Goal: Answer question/provide support: Share knowledge or assist other users

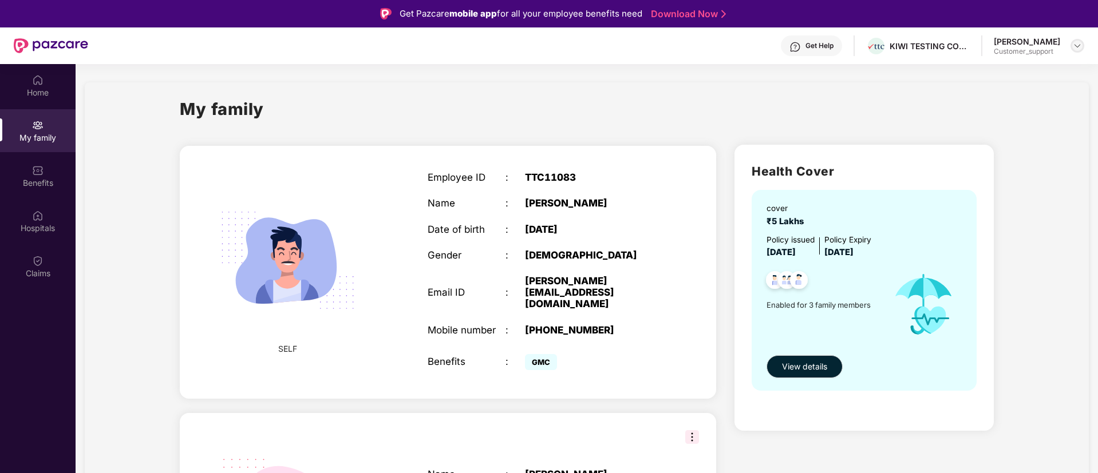
click at [1076, 50] on div at bounding box center [1078, 46] width 14 height 14
click at [998, 77] on div "Switch to support view" at bounding box center [1023, 73] width 149 height 22
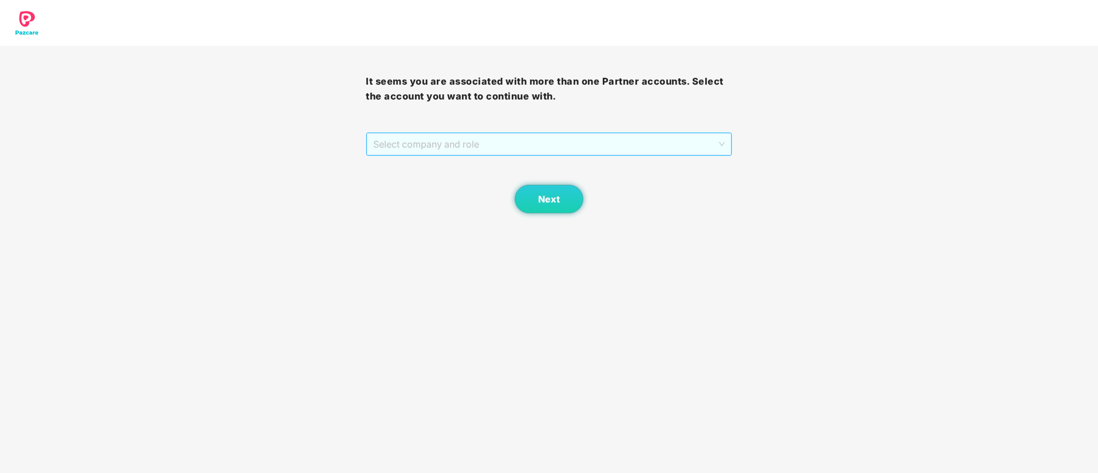
click at [646, 144] on span "Select company and role" at bounding box center [548, 144] width 351 height 22
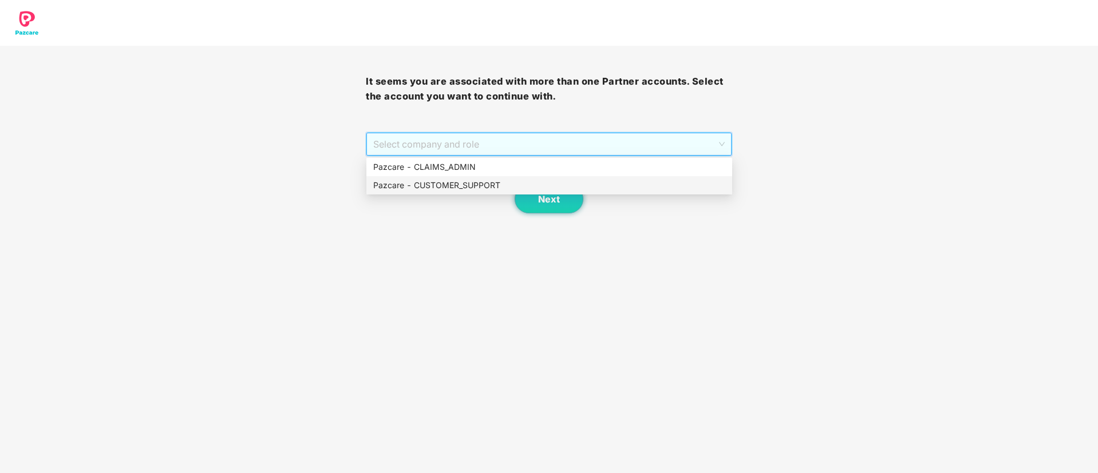
click at [484, 191] on div "Pazcare - CUSTOMER_SUPPORT" at bounding box center [549, 185] width 352 height 13
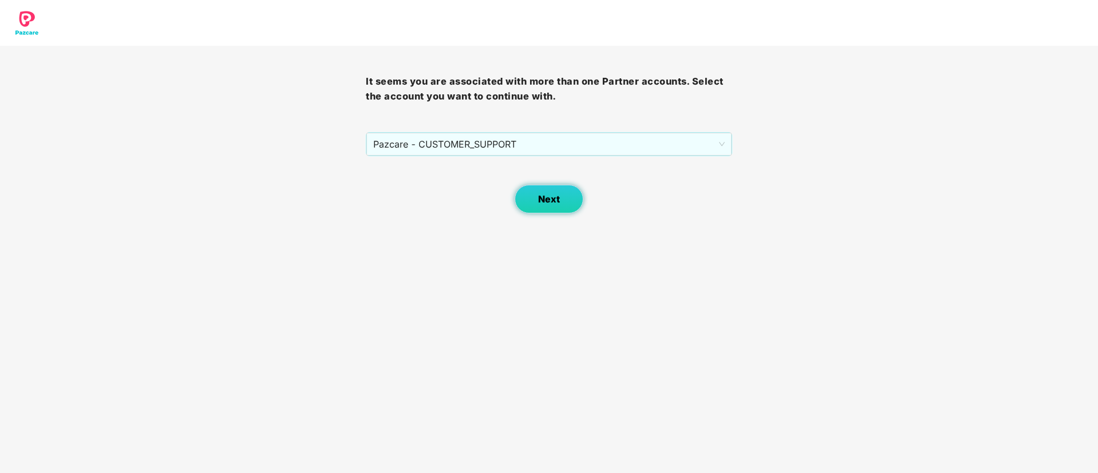
click at [544, 195] on span "Next" at bounding box center [549, 199] width 22 height 11
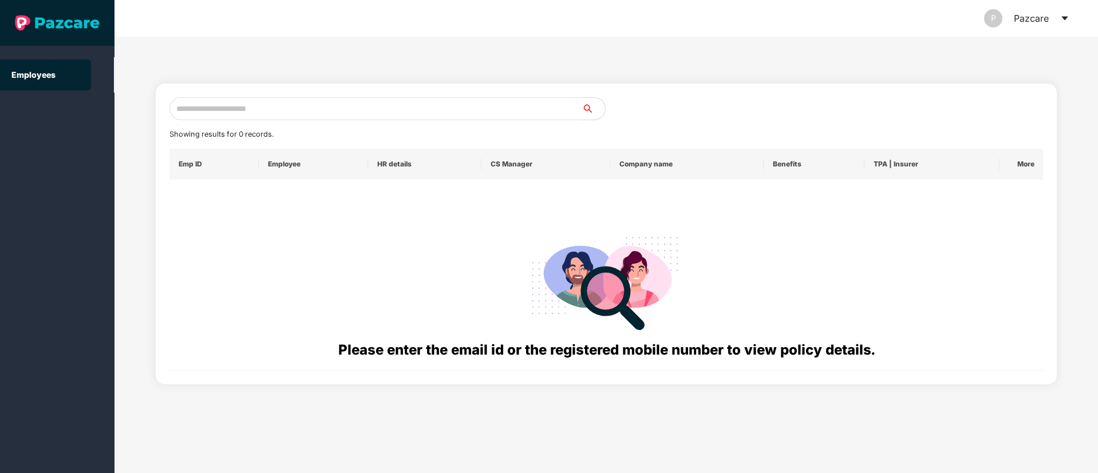
click at [1061, 18] on icon "caret-down" at bounding box center [1064, 18] width 9 height 9
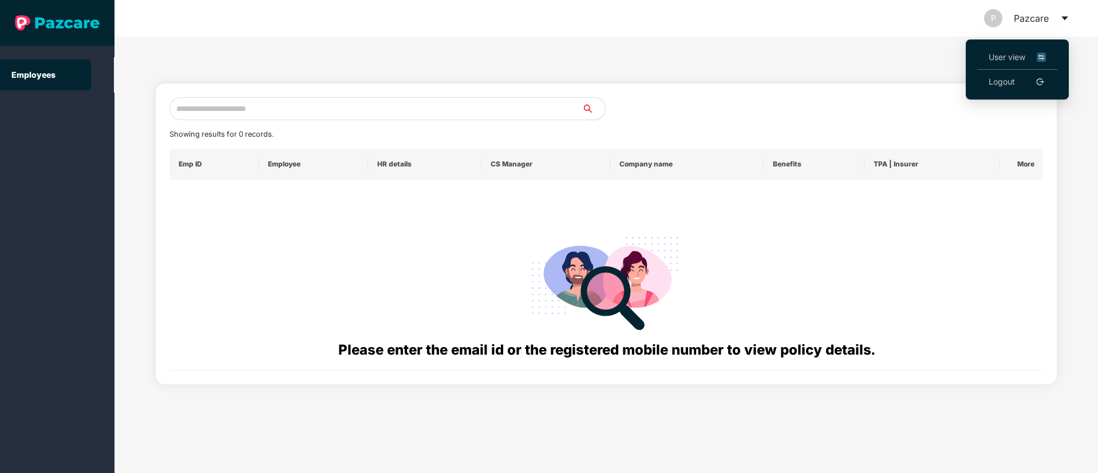
click at [993, 86] on link "Logout" at bounding box center [1002, 82] width 26 height 13
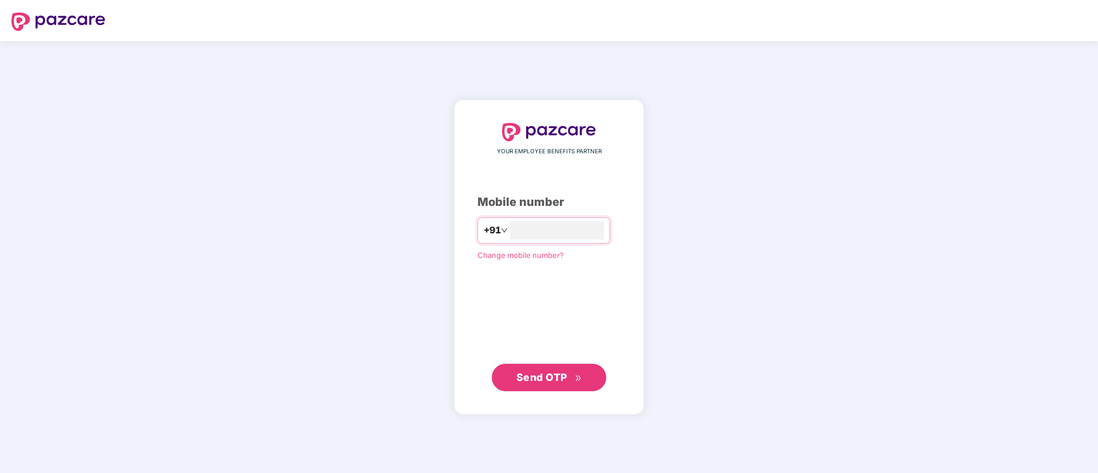
type input "**********"
click at [531, 377] on span "Send OTP" at bounding box center [541, 377] width 51 height 12
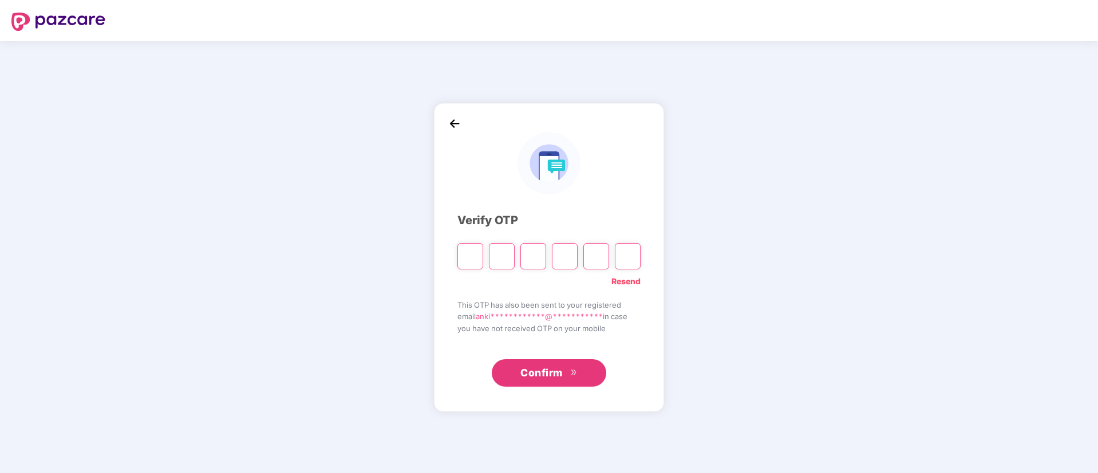
type input "*"
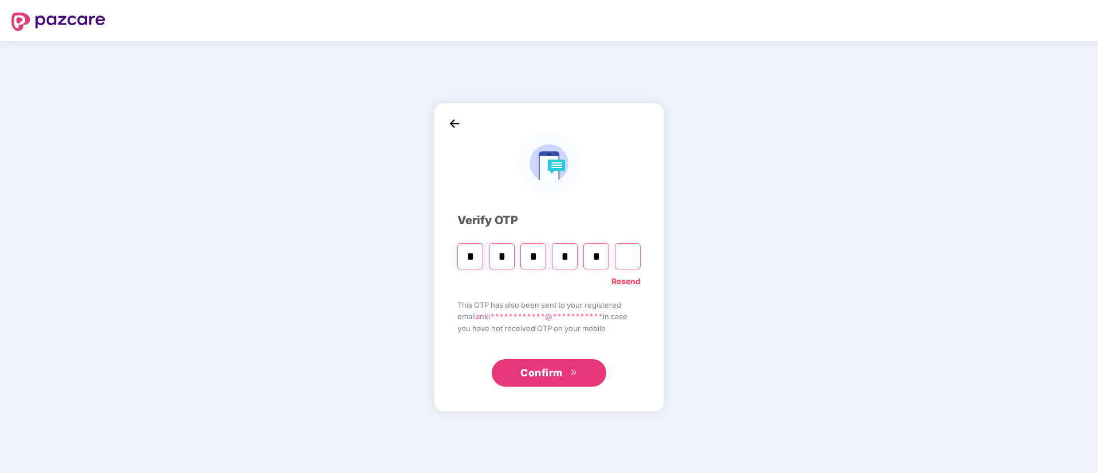
type input "*"
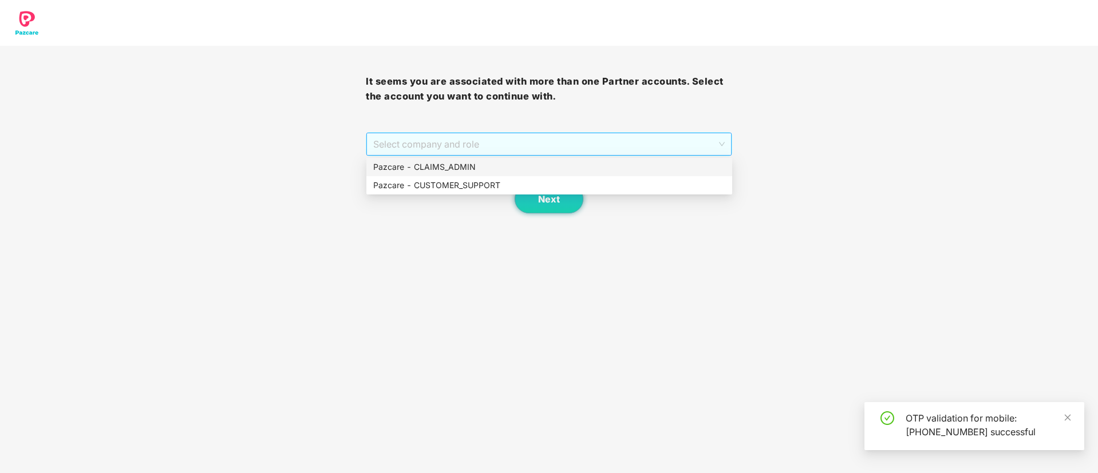
click at [413, 149] on span "Select company and role" at bounding box center [548, 144] width 351 height 22
click at [426, 188] on div "Pazcare - CUSTOMER_SUPPORT" at bounding box center [549, 185] width 352 height 13
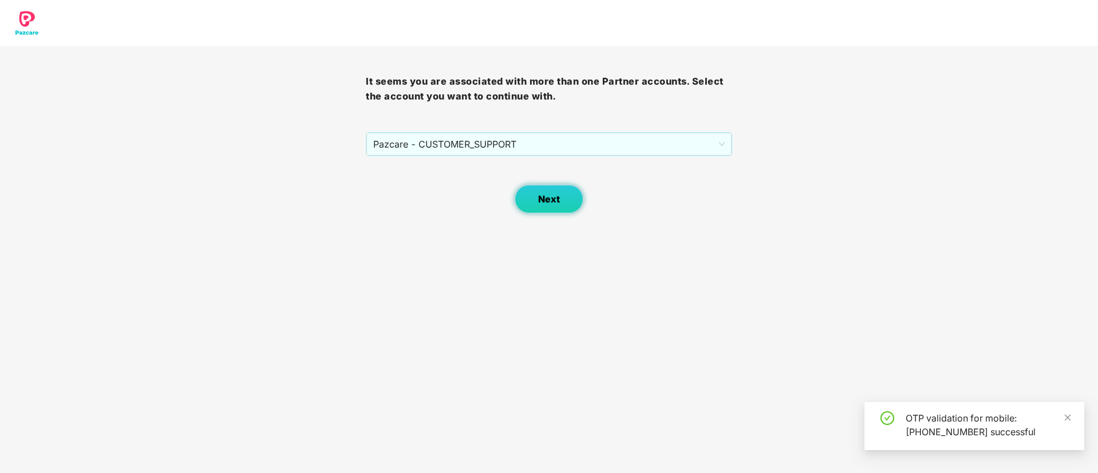
click at [554, 196] on span "Next" at bounding box center [549, 199] width 22 height 11
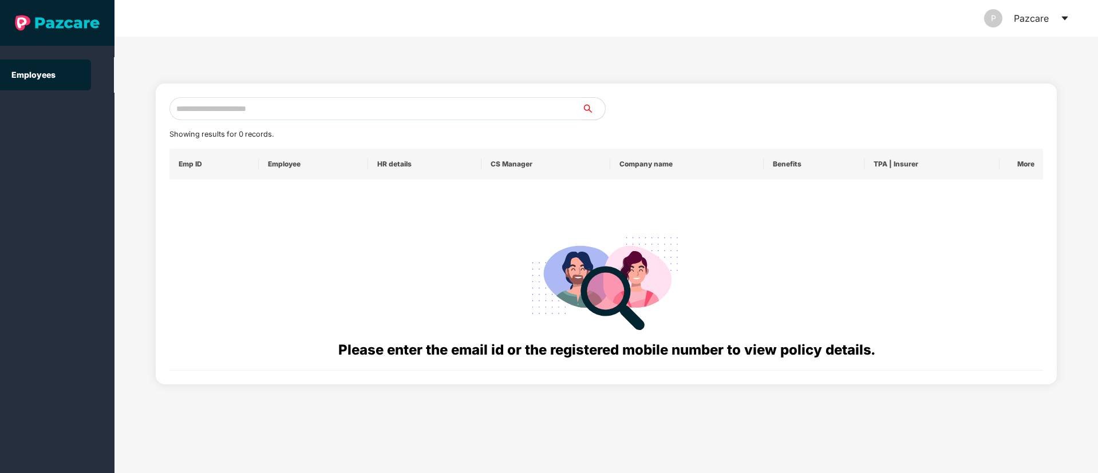
click at [1059, 17] on div "P Pazcare" at bounding box center [1026, 18] width 85 height 37
click at [1071, 18] on header "P Pazcare" at bounding box center [606, 18] width 984 height 37
click at [1059, 18] on div "P Pazcare" at bounding box center [1026, 18] width 85 height 37
click at [1066, 18] on icon "caret-down" at bounding box center [1064, 19] width 6 height 4
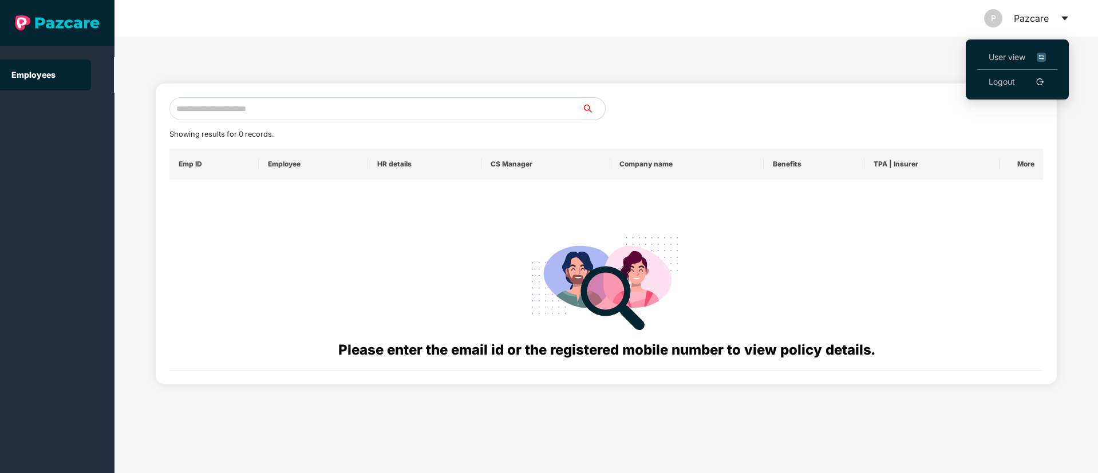
click at [1006, 52] on span "User view" at bounding box center [1017, 57] width 57 height 13
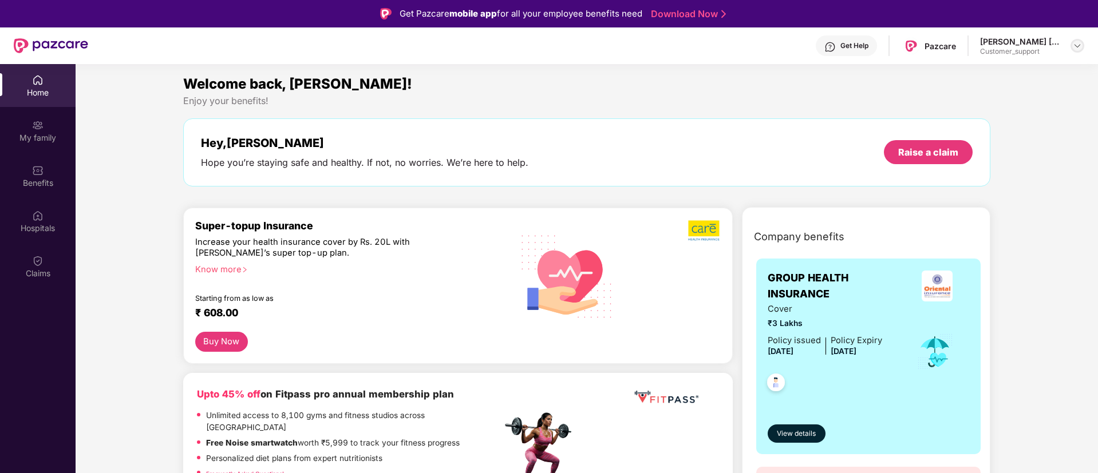
click at [1075, 46] on img at bounding box center [1077, 45] width 9 height 9
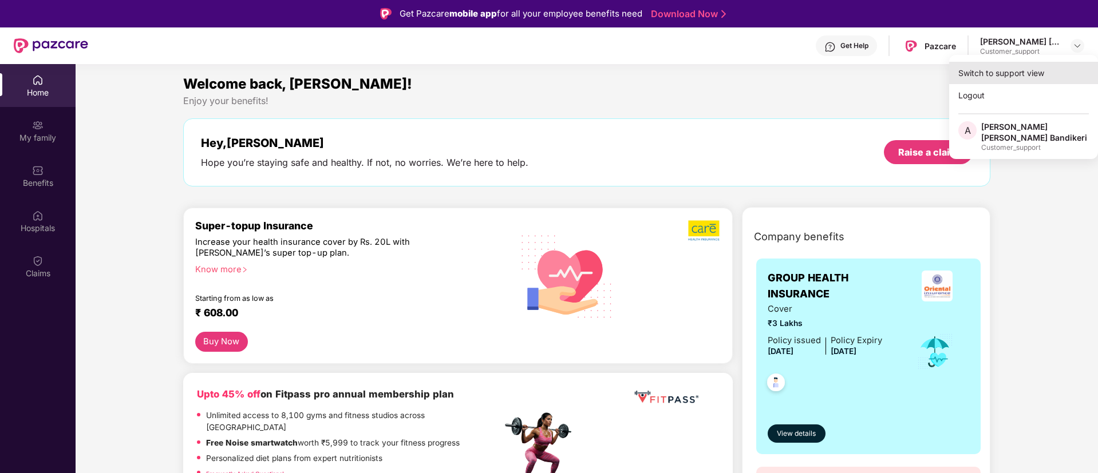
click at [989, 64] on div "Switch to support view" at bounding box center [1023, 73] width 149 height 22
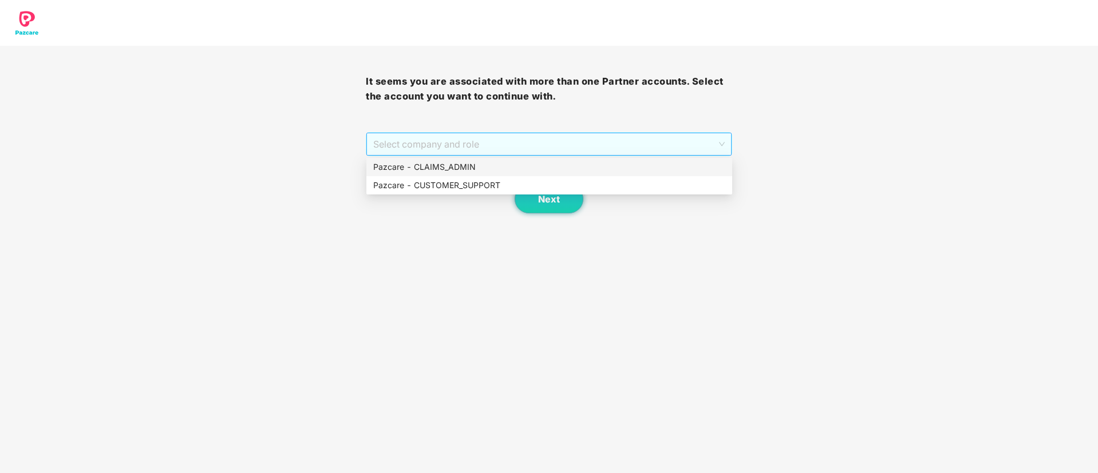
click at [602, 137] on span "Select company and role" at bounding box center [548, 144] width 351 height 22
click at [414, 168] on div "Pazcare - CLAIMS_ADMIN" at bounding box center [549, 167] width 352 height 13
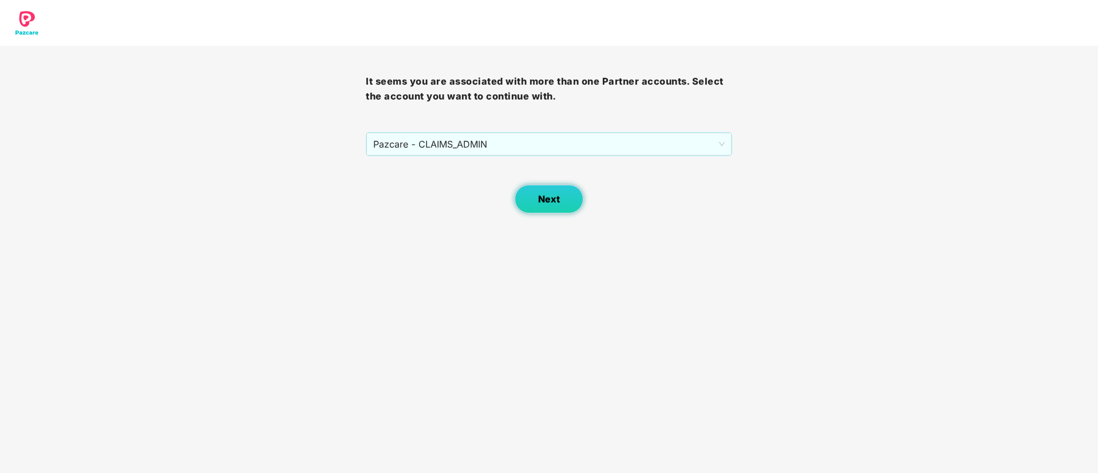
click at [528, 193] on button "Next" at bounding box center [549, 199] width 69 height 29
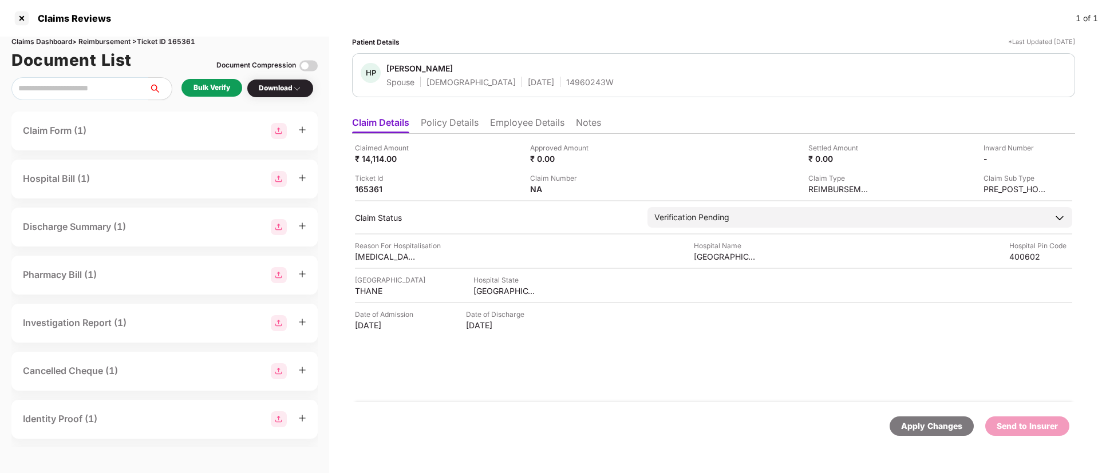
click at [204, 86] on div "Bulk Verify" at bounding box center [212, 87] width 37 height 11
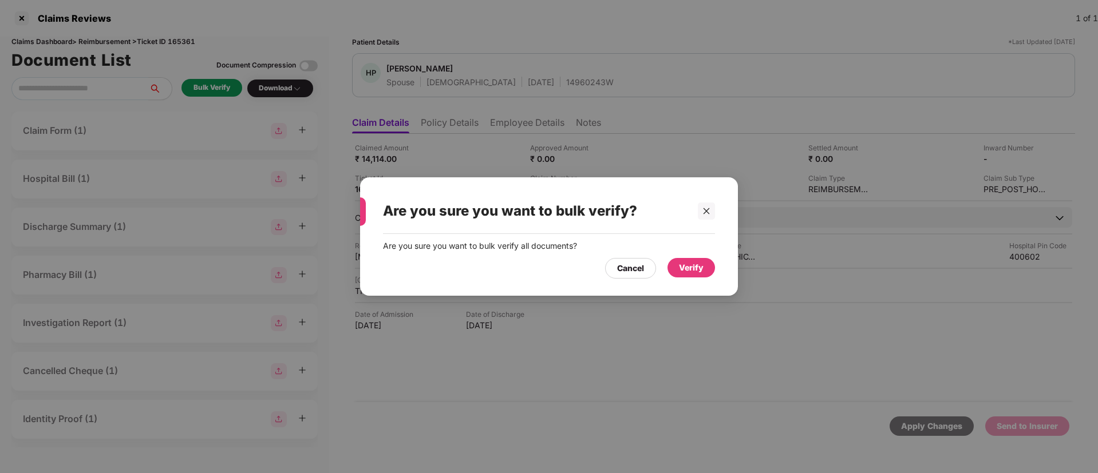
click at [690, 272] on div "Verify" at bounding box center [691, 268] width 25 height 13
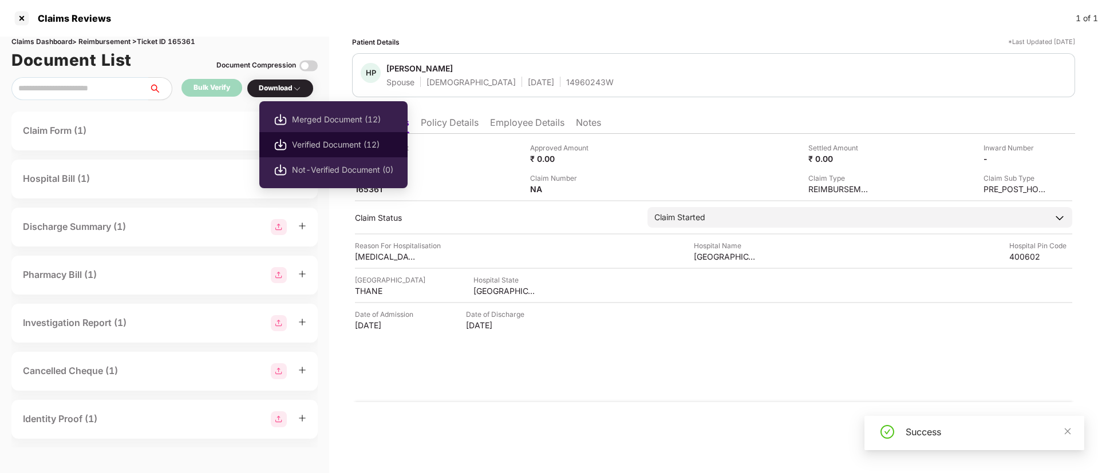
click at [326, 141] on span "Verified Document (12)" at bounding box center [342, 145] width 101 height 13
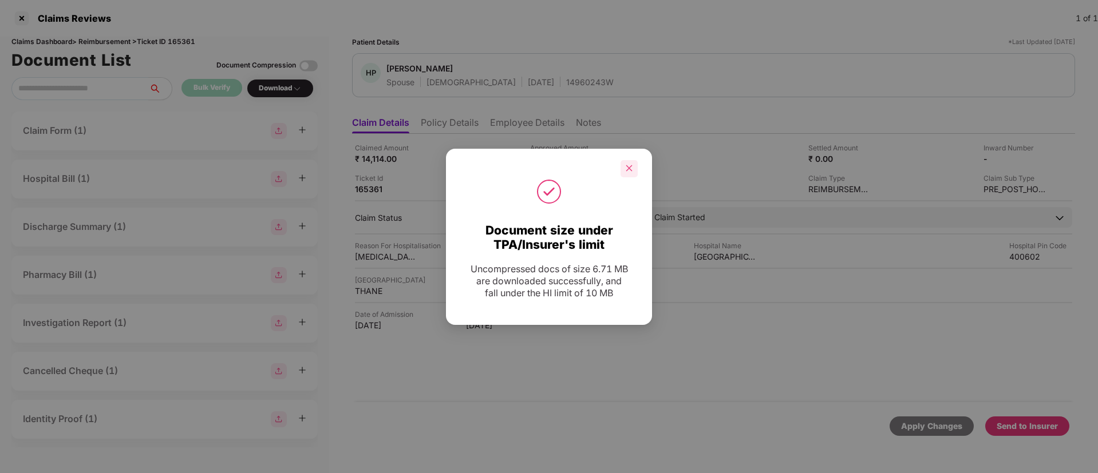
click at [625, 164] on div at bounding box center [629, 168] width 17 height 17
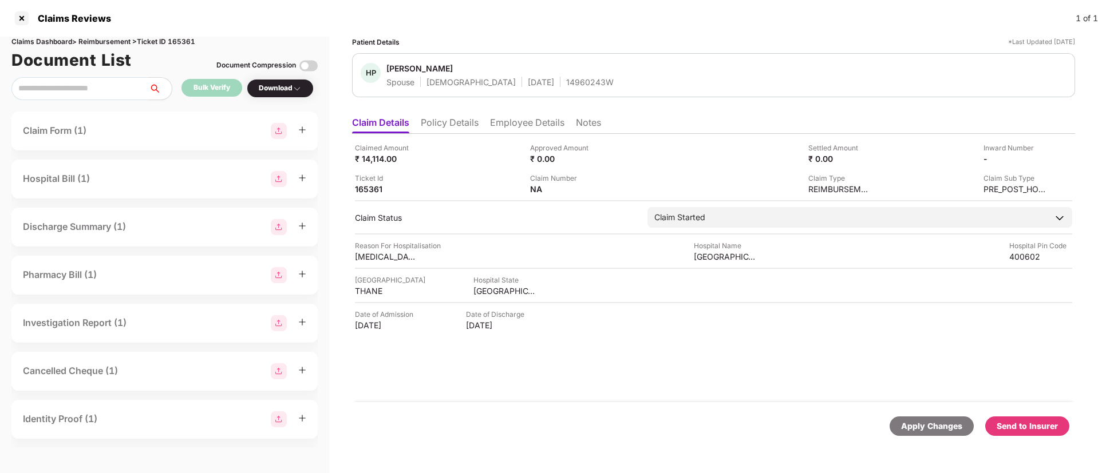
click at [461, 131] on li "Policy Details" at bounding box center [450, 125] width 58 height 17
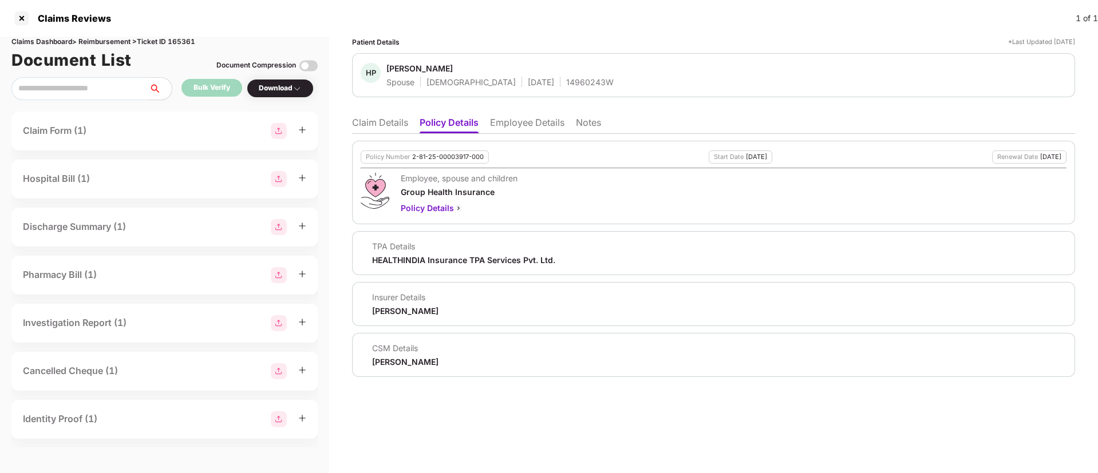
click at [518, 127] on li "Employee Details" at bounding box center [527, 125] width 74 height 17
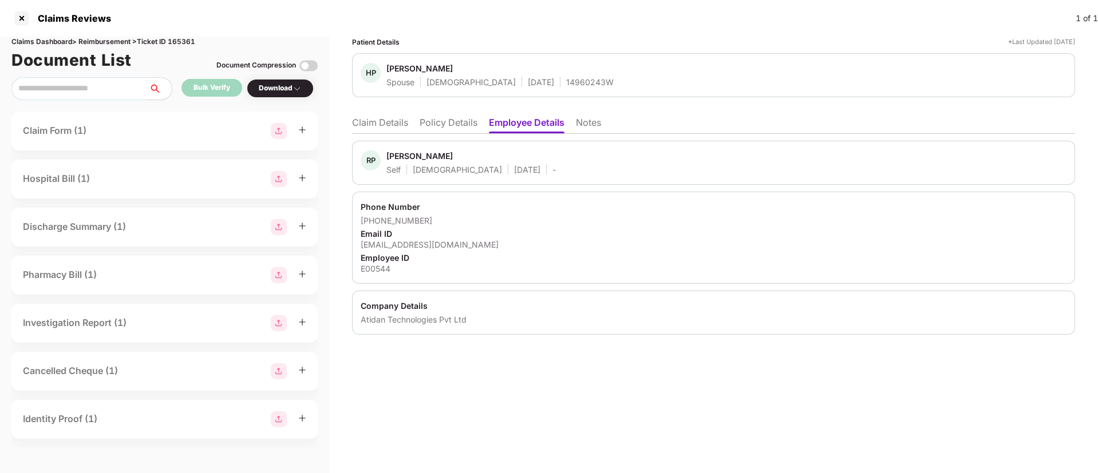
click at [449, 120] on li "Policy Details" at bounding box center [449, 125] width 58 height 17
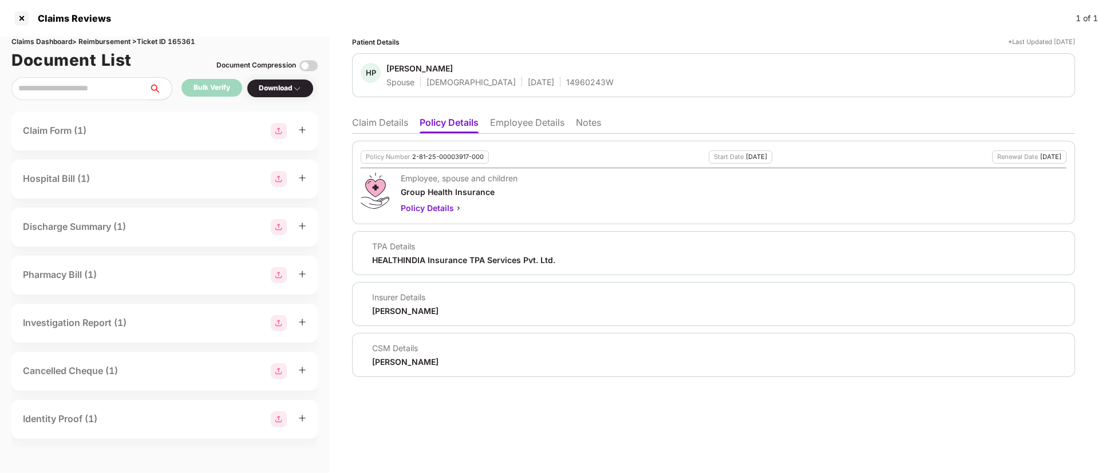
click at [390, 124] on li "Claim Details" at bounding box center [380, 125] width 56 height 17
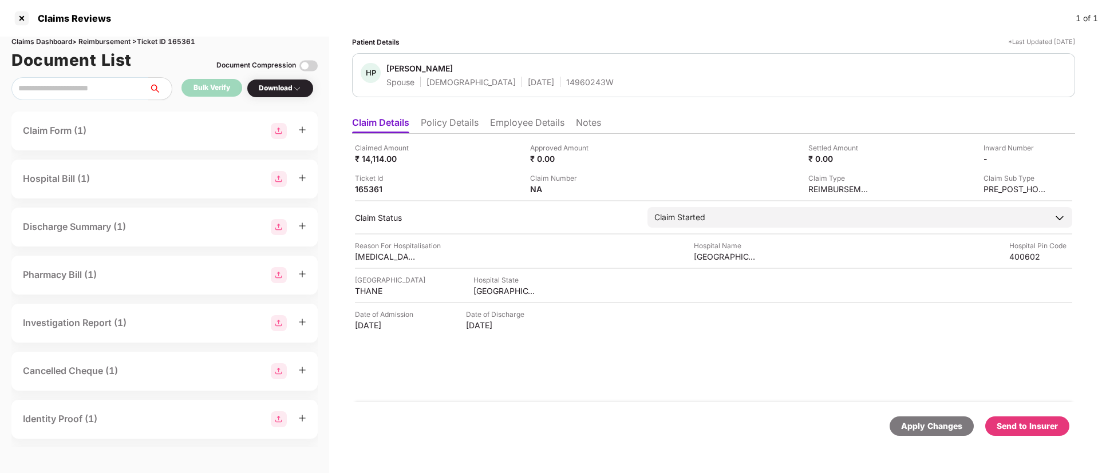
click at [1022, 426] on div "Send to Insurer" at bounding box center [1027, 426] width 61 height 13
click at [467, 127] on li "Policy Details" at bounding box center [450, 125] width 58 height 17
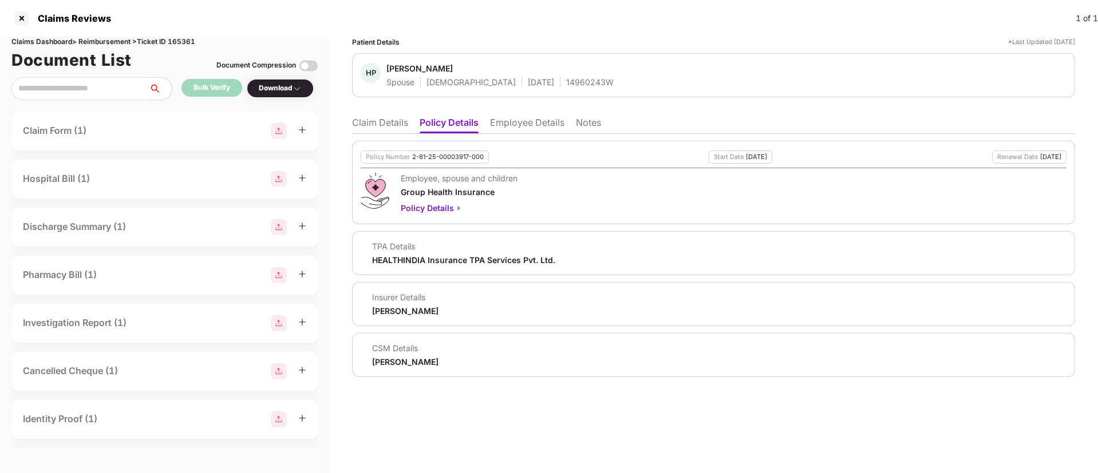
click at [515, 127] on li "Employee Details" at bounding box center [527, 125] width 74 height 17
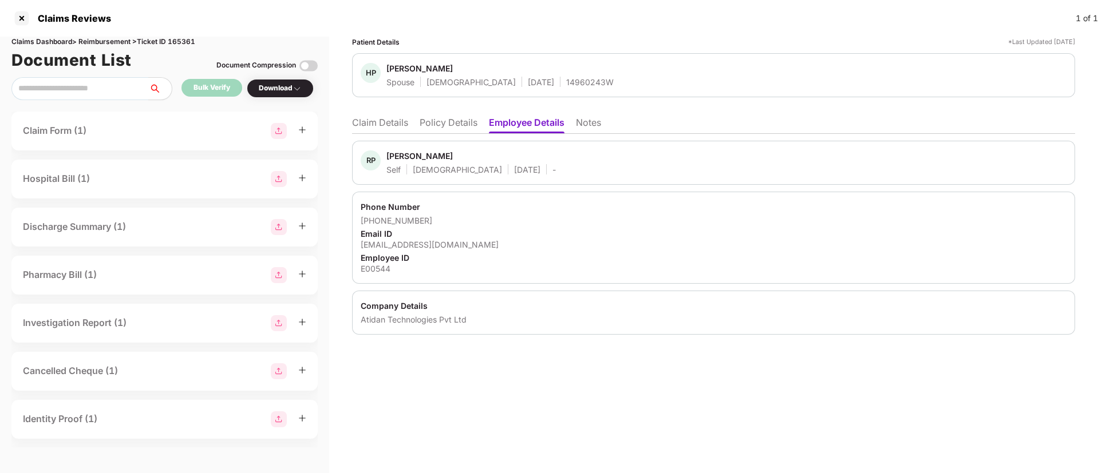
click at [446, 118] on li "Policy Details" at bounding box center [449, 125] width 58 height 17
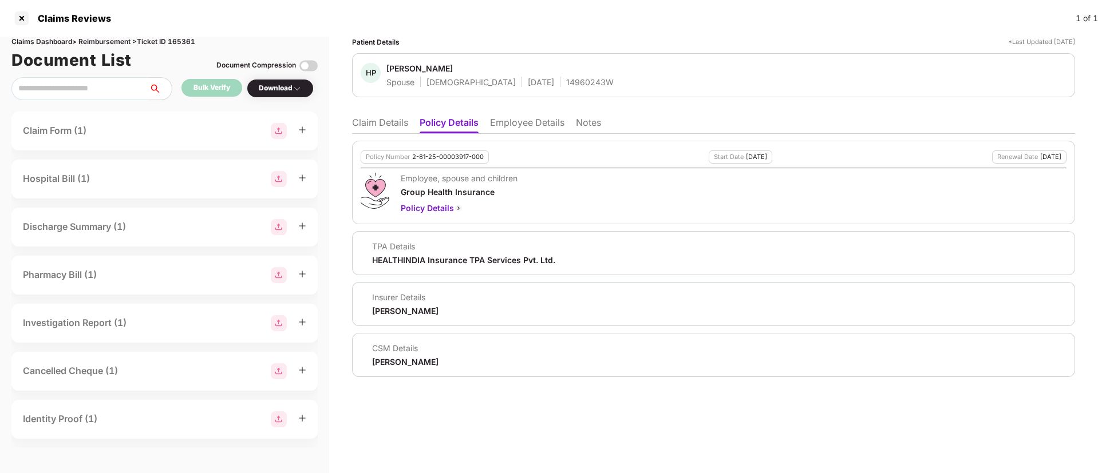
click at [366, 131] on li "Claim Details" at bounding box center [380, 125] width 56 height 17
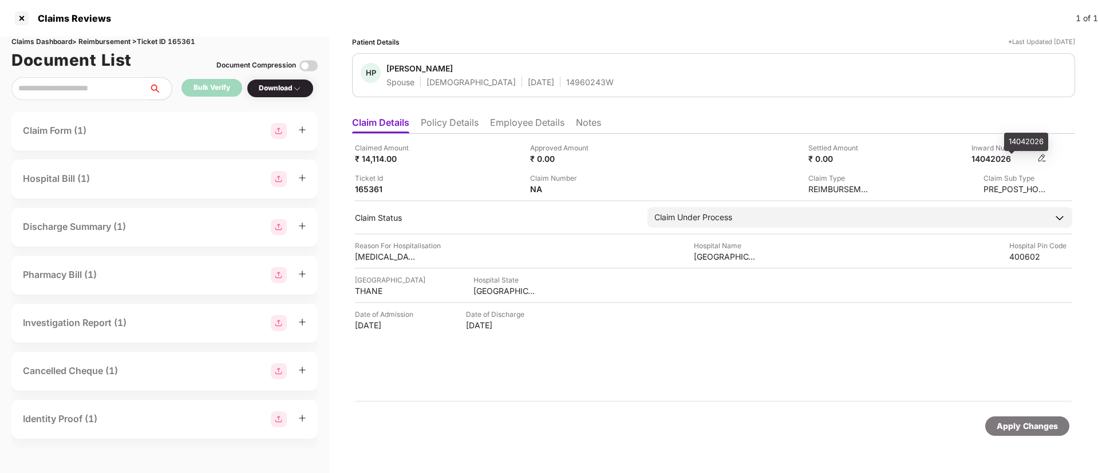
click at [996, 161] on div "14042026" at bounding box center [1003, 158] width 63 height 11
copy div "14042026"
click at [566, 81] on div "14960243W" at bounding box center [590, 82] width 48 height 11
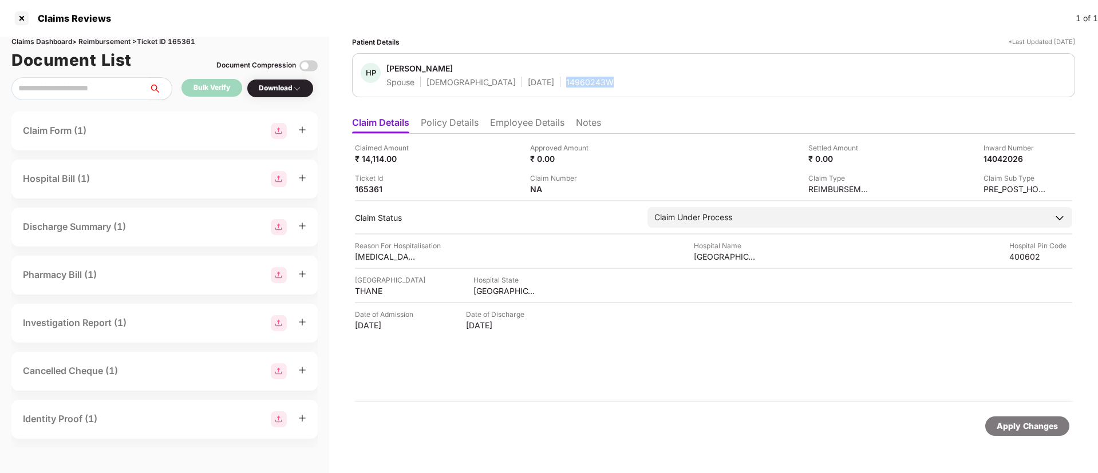
copy div "14960243W"
click at [602, 4] on div "Claims Reviews 1 of 1" at bounding box center [549, 18] width 1098 height 37
click at [446, 118] on li "Policy Details" at bounding box center [450, 125] width 58 height 17
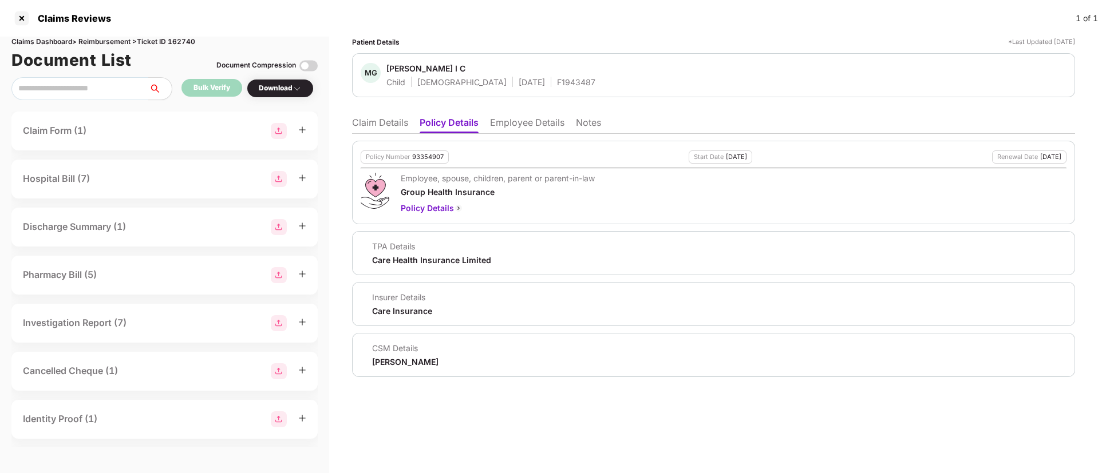
click at [435, 155] on div "93354907" at bounding box center [427, 156] width 31 height 7
copy div "93354907"
click at [557, 77] on div "F1943487" at bounding box center [576, 82] width 38 height 11
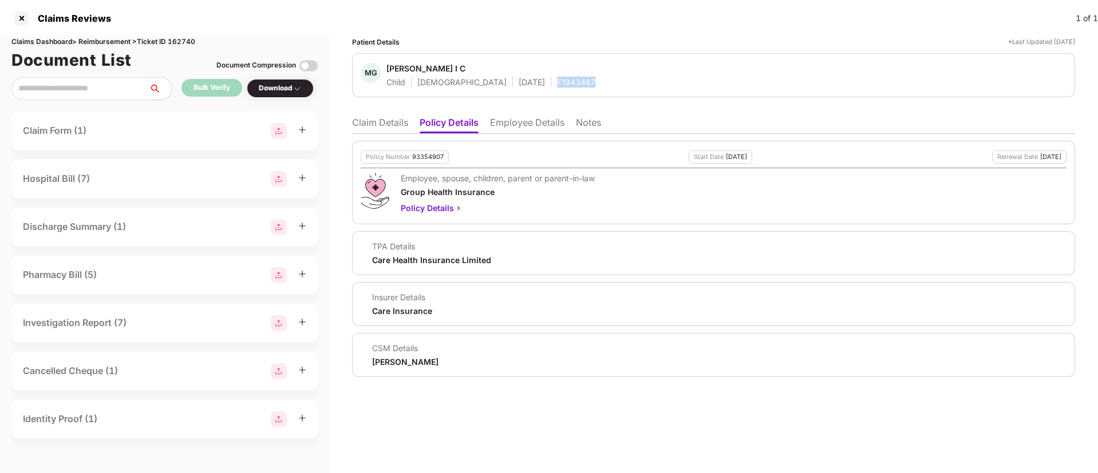
copy div "F1943487"
click at [377, 120] on li "Claim Details" at bounding box center [380, 125] width 56 height 17
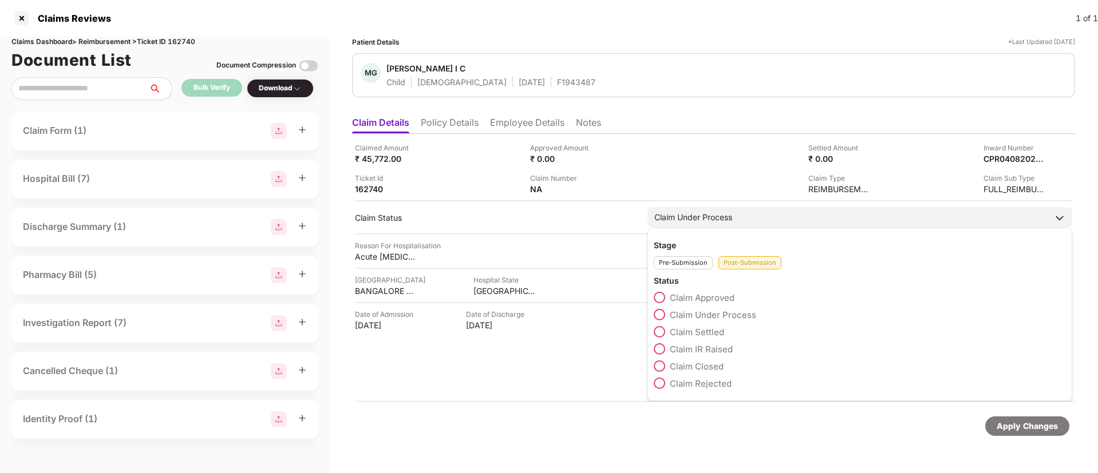
click at [661, 348] on span at bounding box center [659, 348] width 11 height 11
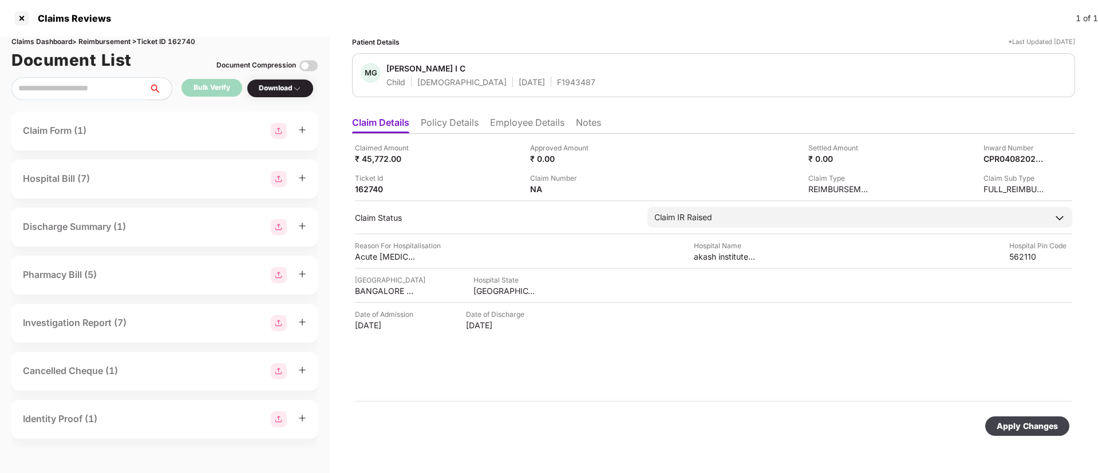
click at [1014, 421] on div "Apply Changes" at bounding box center [1027, 426] width 61 height 13
click at [603, 189] on img at bounding box center [600, 188] width 9 height 9
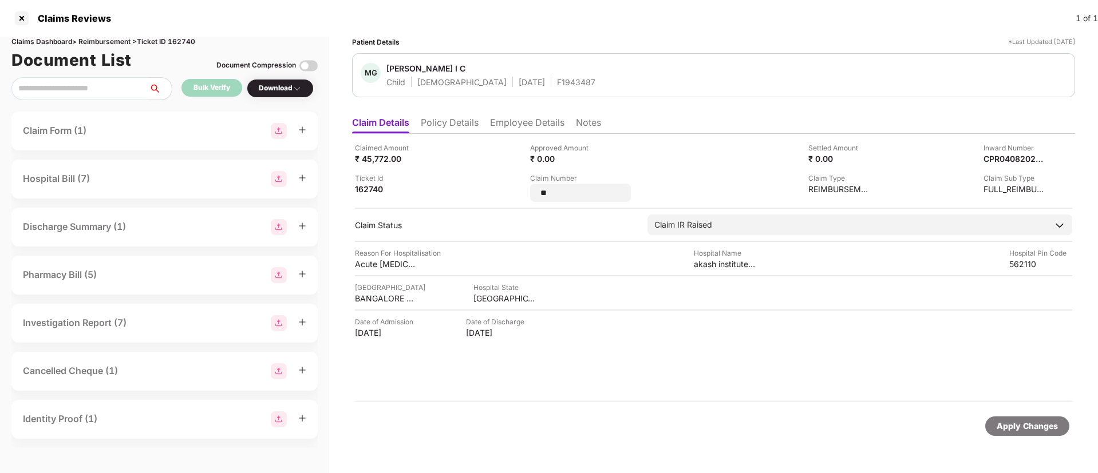
type input "*"
type input "********"
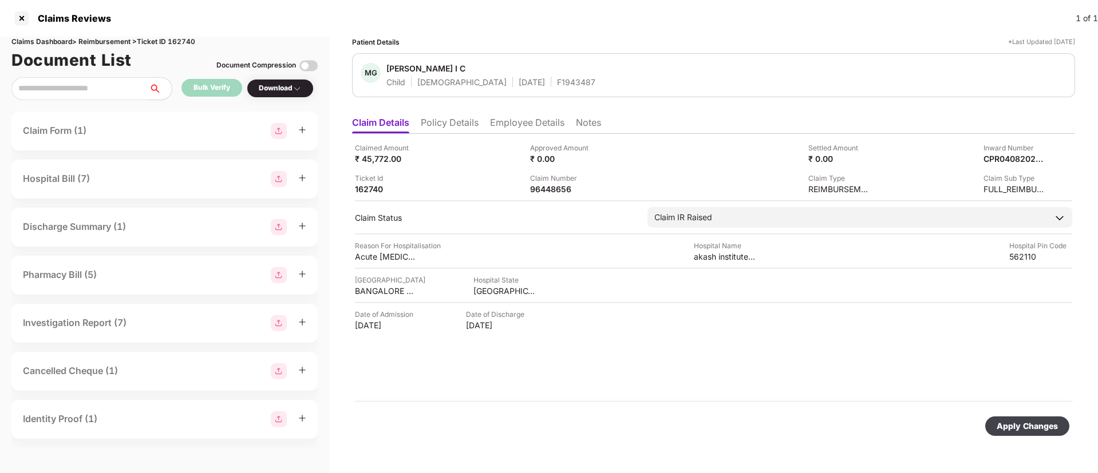
click at [1008, 428] on div "Apply Changes" at bounding box center [1027, 426] width 61 height 13
click at [557, 82] on div "F1943487" at bounding box center [576, 82] width 38 height 11
copy div "F1943487"
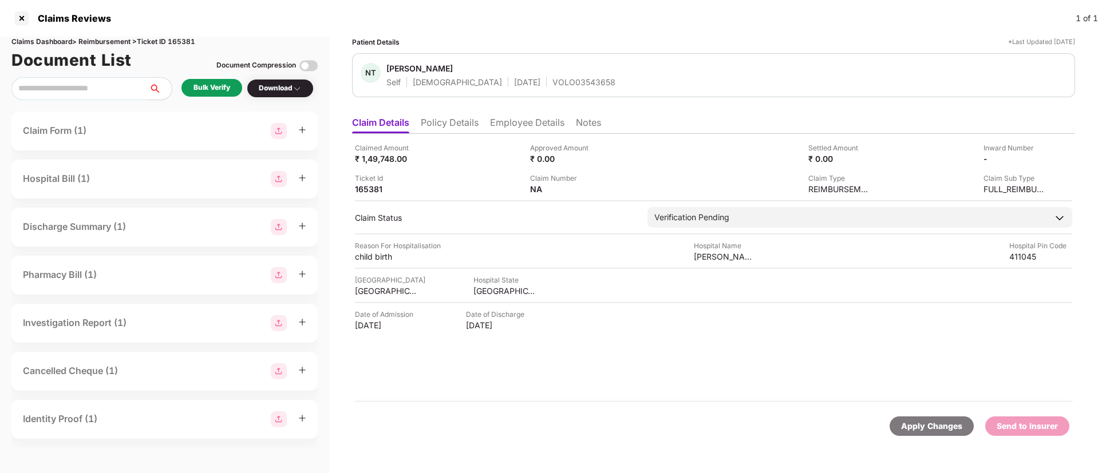
click at [448, 124] on li "Policy Details" at bounding box center [450, 125] width 58 height 17
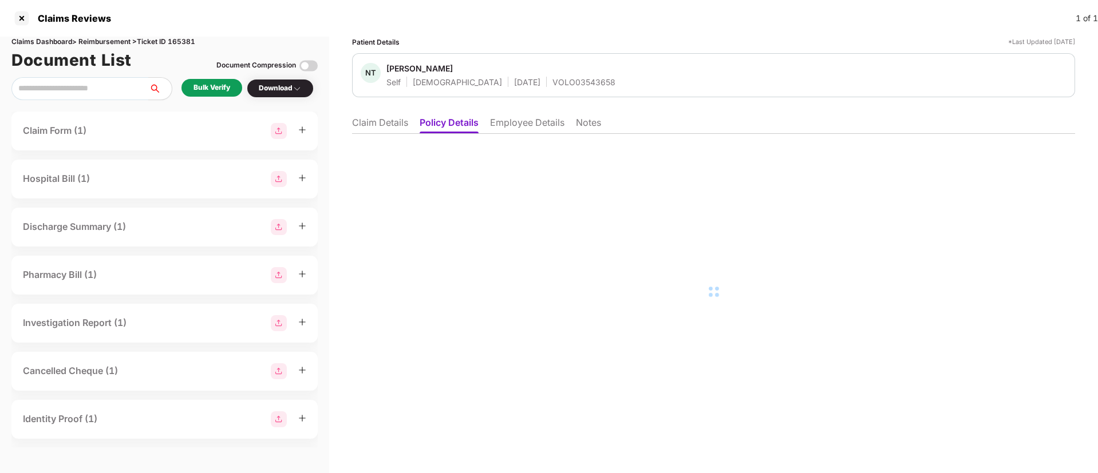
click at [512, 131] on li "Employee Details" at bounding box center [527, 125] width 74 height 17
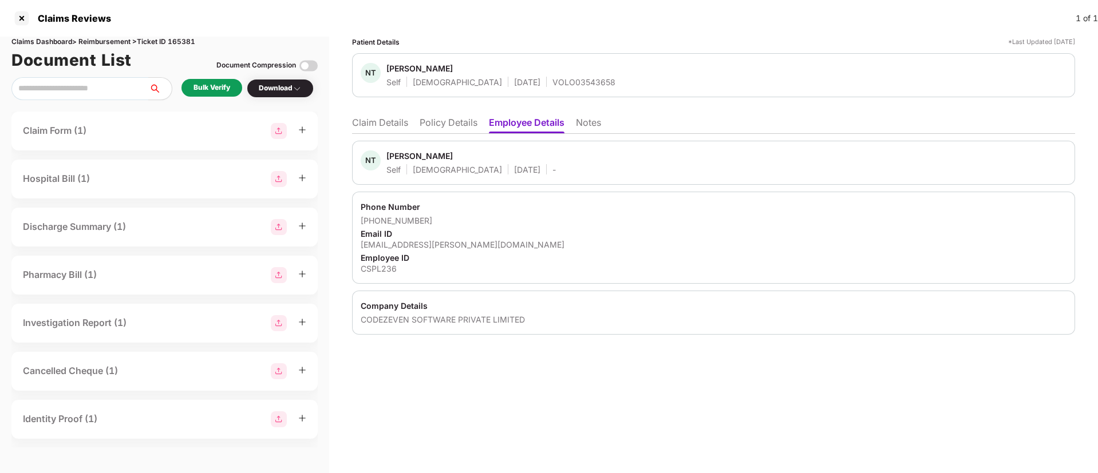
click at [444, 120] on li "Policy Details" at bounding box center [449, 125] width 58 height 17
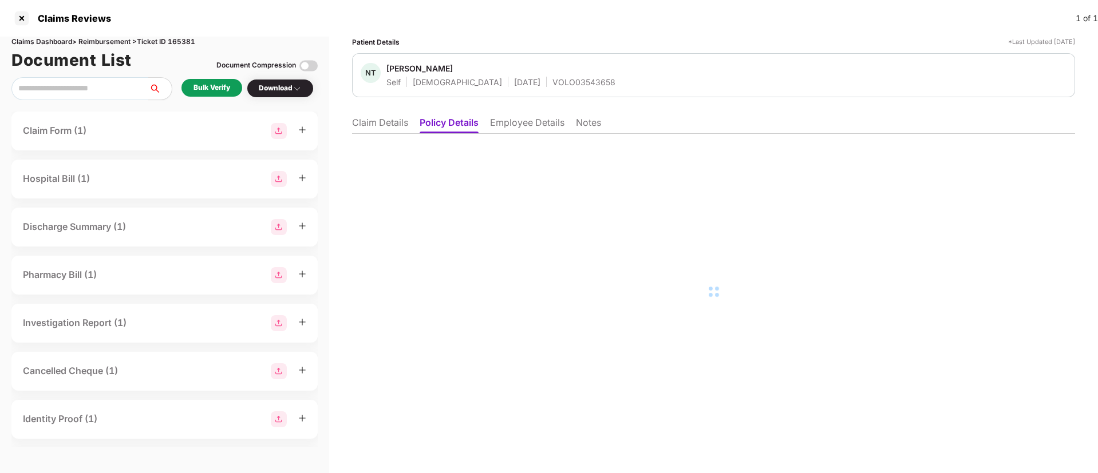
click at [509, 118] on li "Employee Details" at bounding box center [527, 125] width 74 height 17
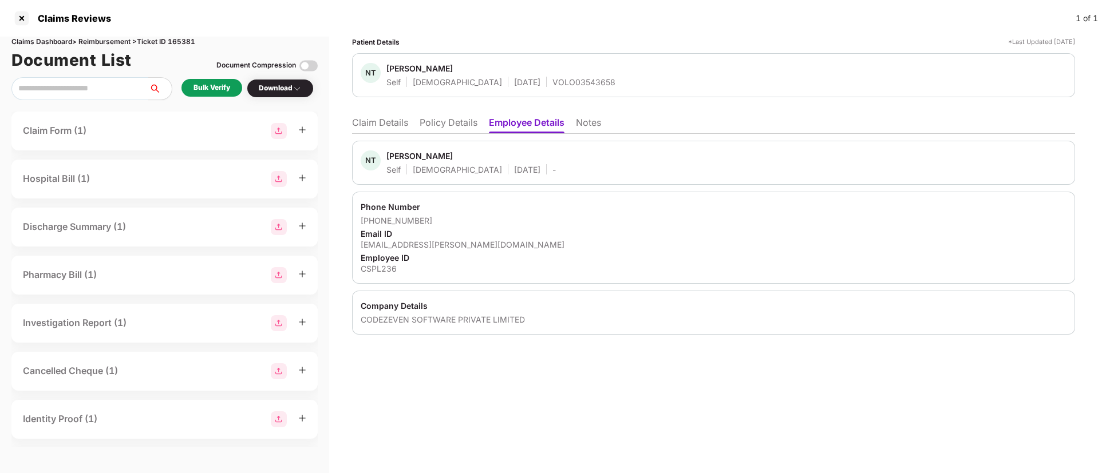
click at [403, 248] on div "[EMAIL_ADDRESS][PERSON_NAME][DOMAIN_NAME]" at bounding box center [714, 244] width 706 height 11
copy div "[EMAIL_ADDRESS][PERSON_NAME][DOMAIN_NAME]"
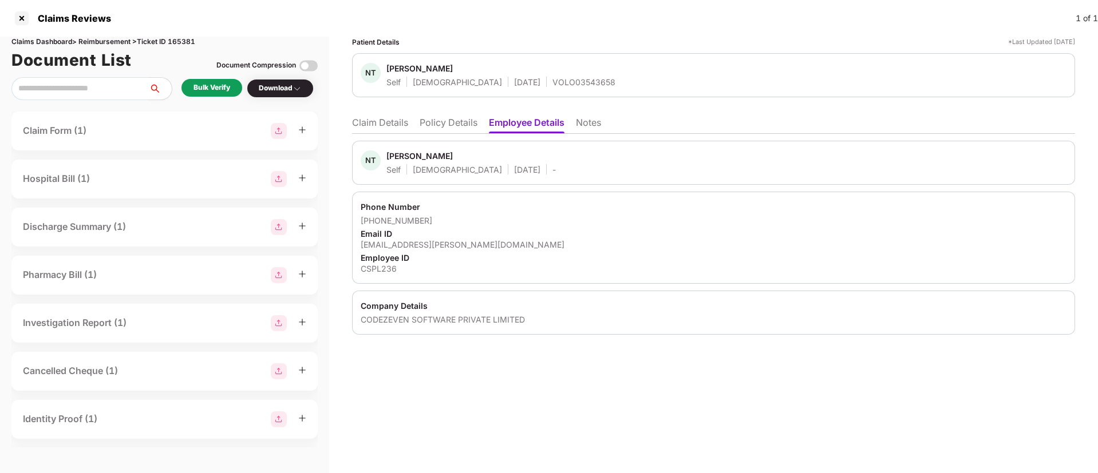
click at [390, 122] on li "Claim Details" at bounding box center [380, 125] width 56 height 17
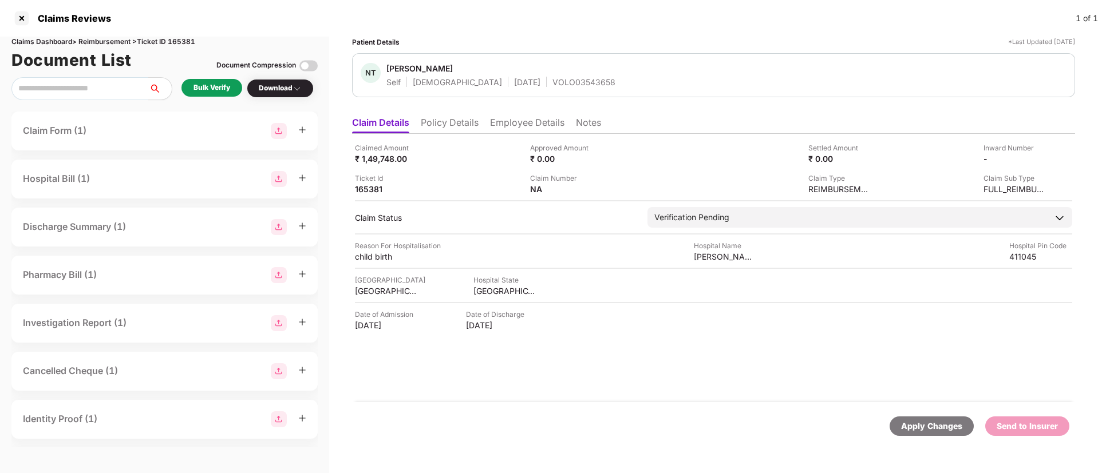
click at [210, 84] on div "Bulk Verify" at bounding box center [212, 87] width 37 height 11
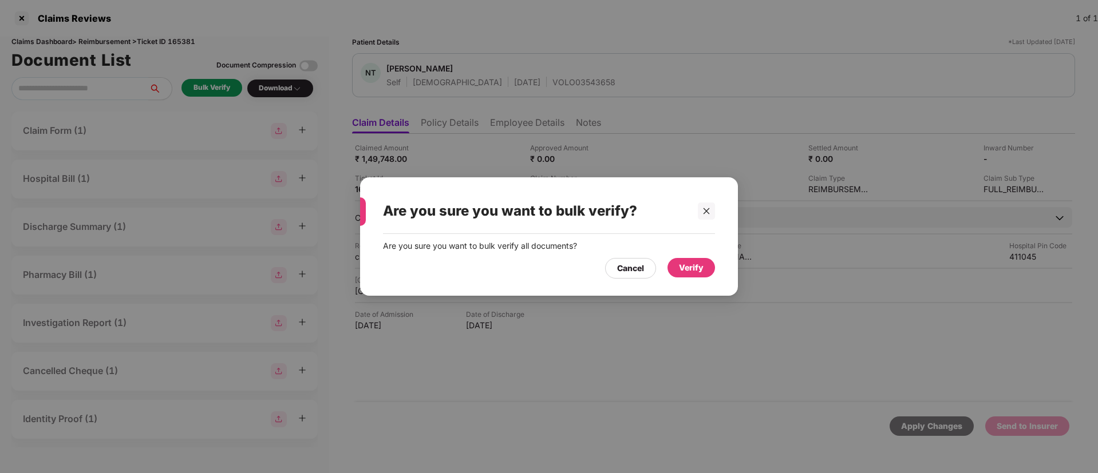
click at [681, 265] on div "Verify" at bounding box center [691, 268] width 25 height 13
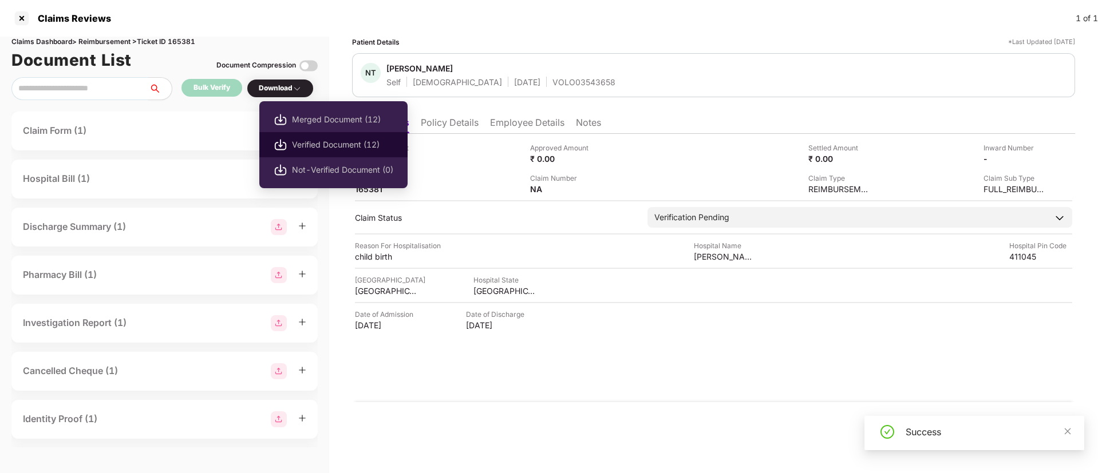
click at [334, 135] on li "Verified Document (12)" at bounding box center [333, 144] width 148 height 25
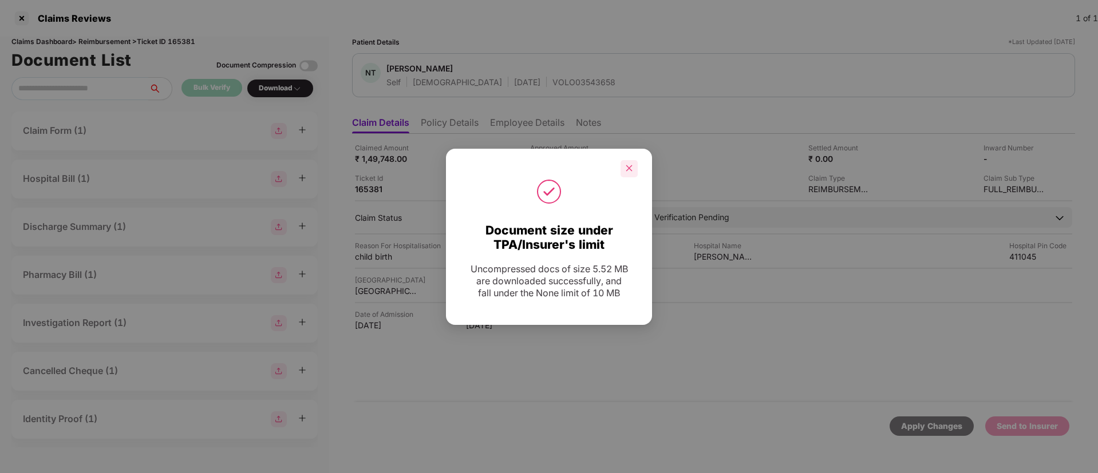
click at [630, 165] on icon "close" at bounding box center [629, 168] width 8 height 8
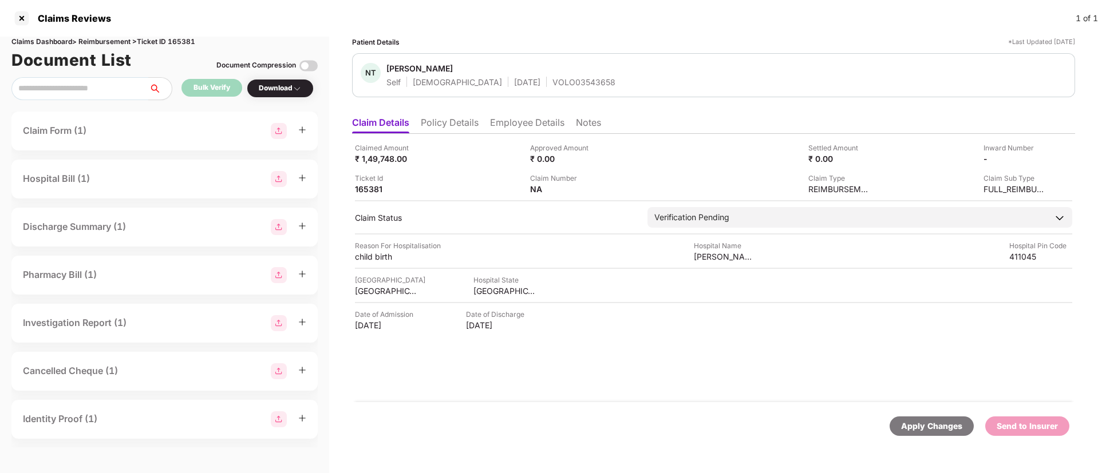
click at [441, 122] on li "Policy Details" at bounding box center [450, 125] width 58 height 17
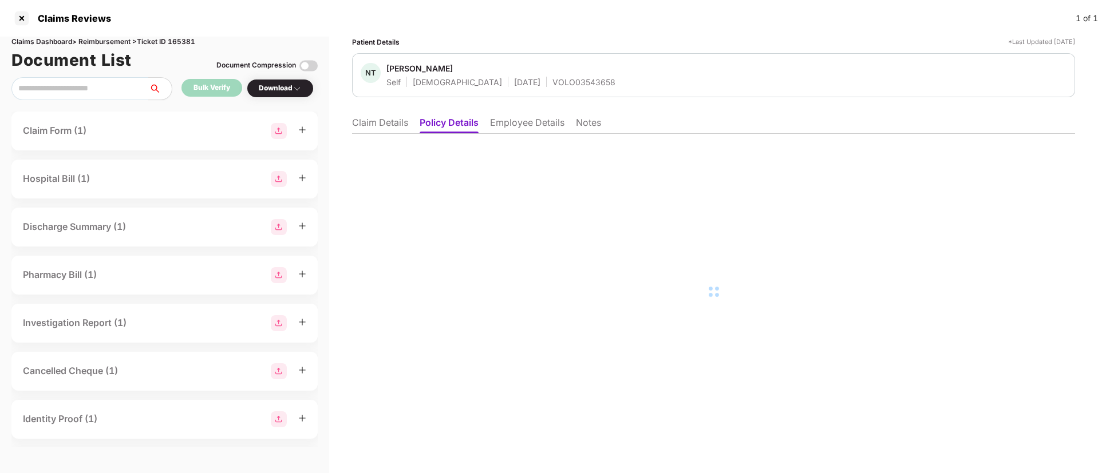
click at [371, 122] on li "Claim Details" at bounding box center [380, 125] width 56 height 17
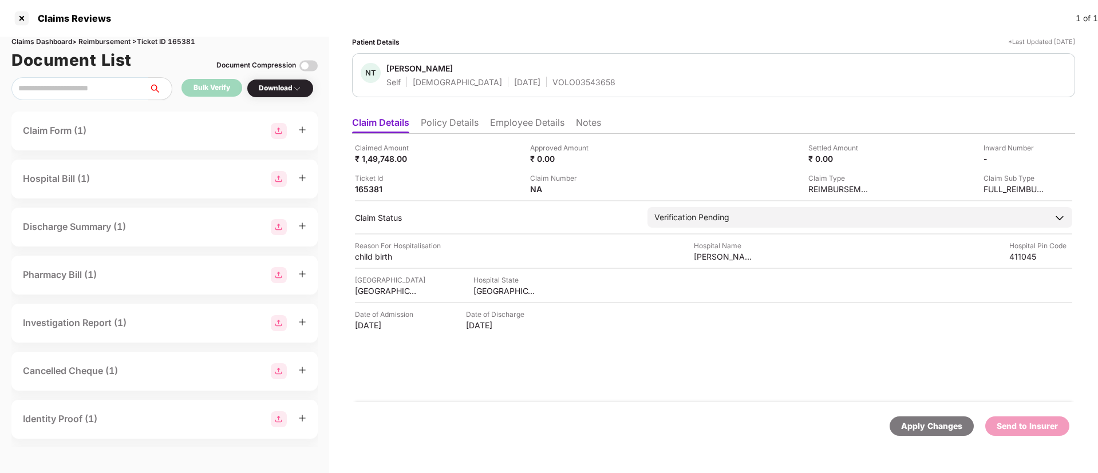
click at [552, 80] on div "VOLO03543658" at bounding box center [583, 82] width 63 height 11
copy div "VOLO03543658"
click at [660, 76] on div "NT Neha Tambolkar Self Female 24 Oct 1990 VOLO03543658" at bounding box center [714, 75] width 706 height 25
click at [516, 125] on li "Employee Details" at bounding box center [527, 125] width 74 height 17
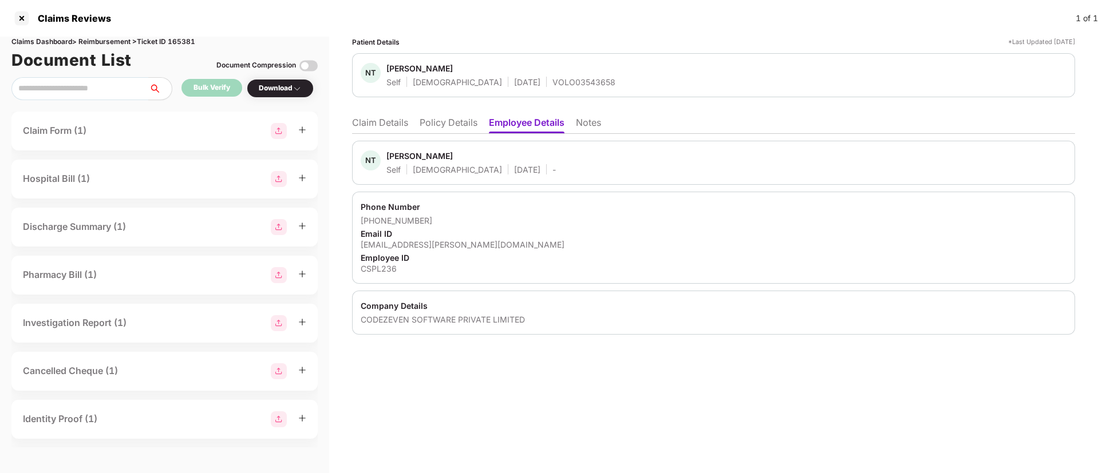
click at [384, 124] on li "Claim Details" at bounding box center [380, 125] width 56 height 17
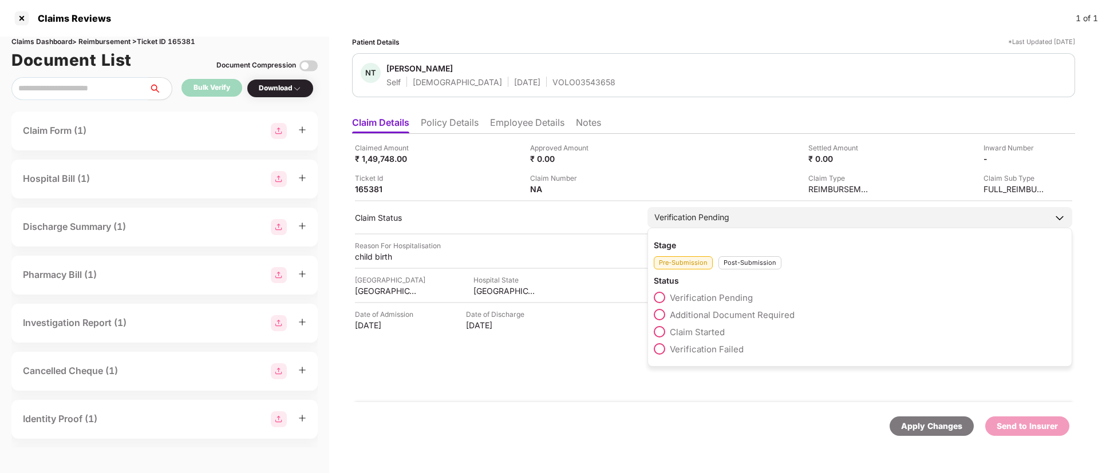
click at [661, 334] on span at bounding box center [659, 331] width 11 height 11
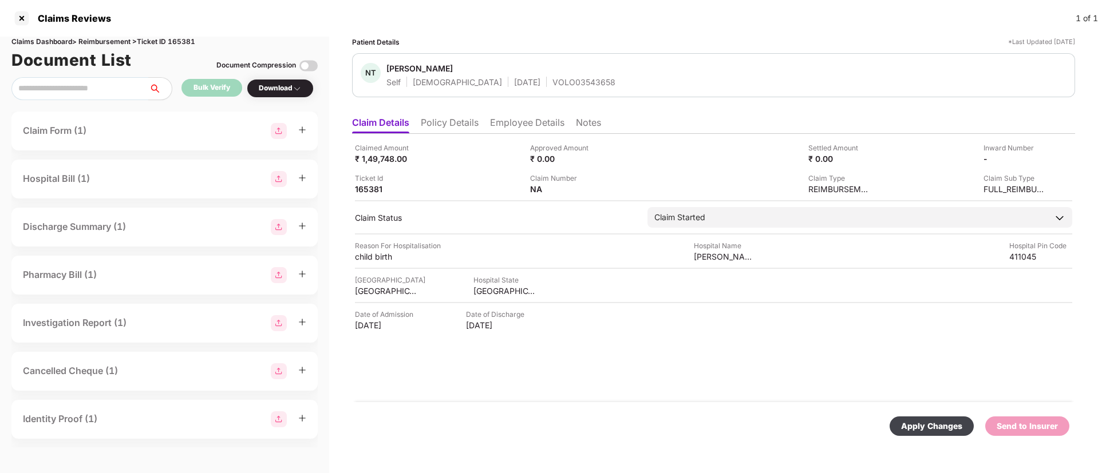
click at [921, 421] on div "Apply Changes" at bounding box center [931, 426] width 61 height 13
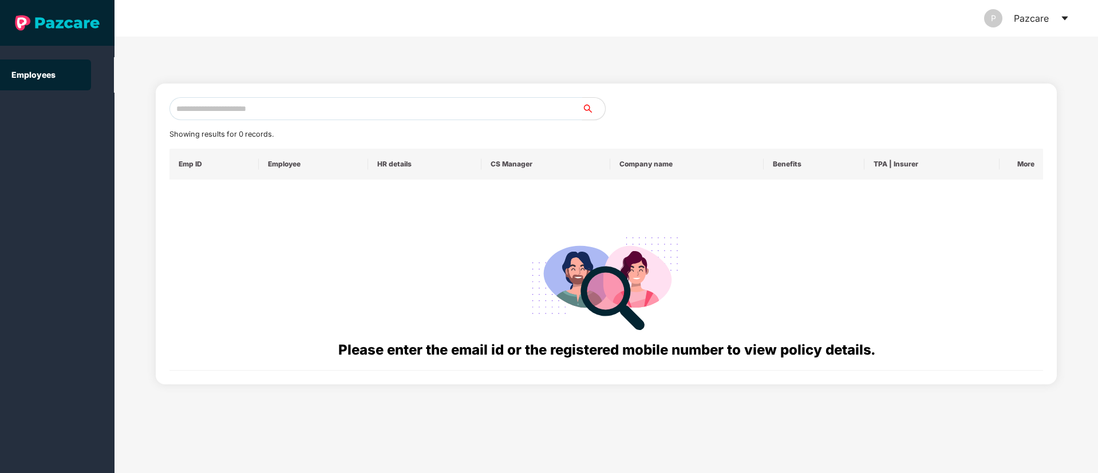
click at [243, 108] on input "text" at bounding box center [375, 108] width 413 height 23
paste input "**********"
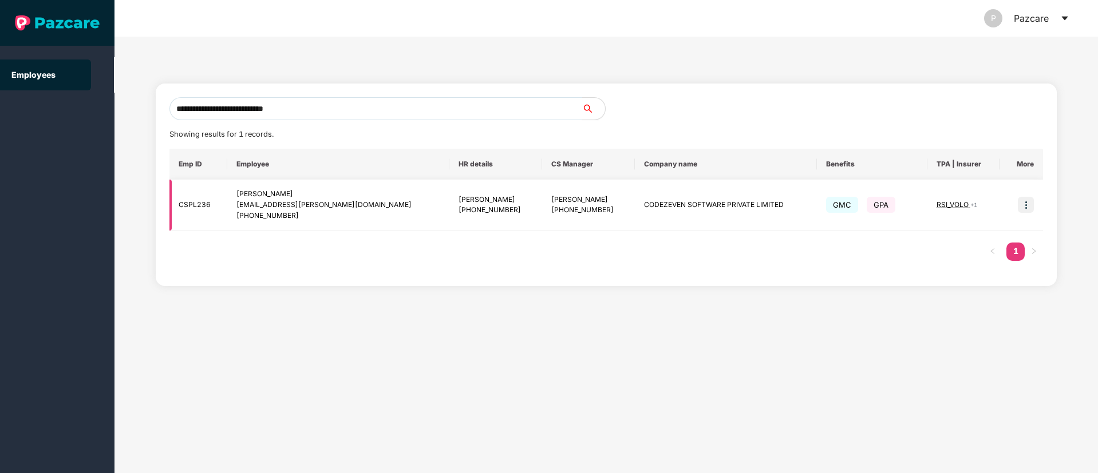
type input "**********"
click at [1025, 210] on img at bounding box center [1026, 205] width 16 height 16
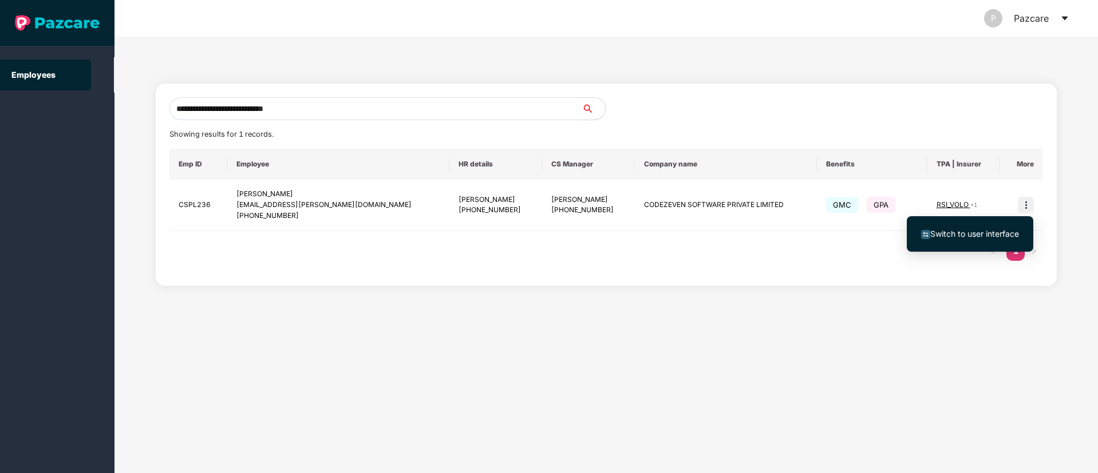
click at [977, 236] on span "Switch to user interface" at bounding box center [974, 234] width 89 height 10
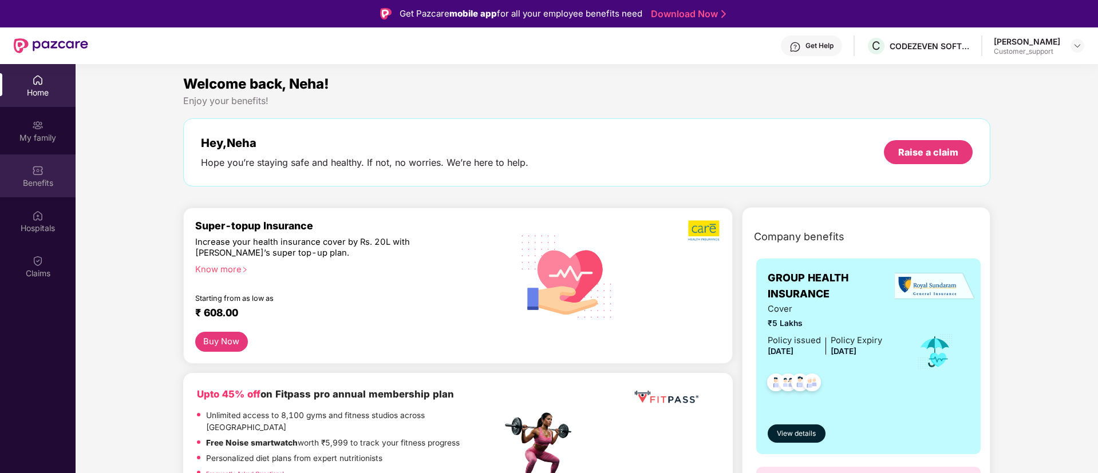
click at [56, 171] on div "Benefits" at bounding box center [38, 176] width 76 height 43
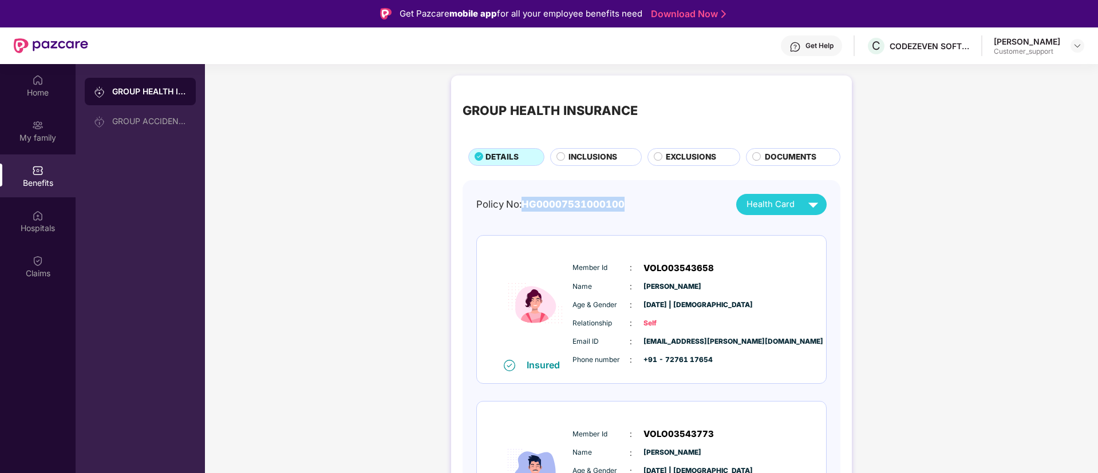
drag, startPoint x: 522, startPoint y: 206, endPoint x: 631, endPoint y: 206, distance: 108.8
click at [631, 206] on div "Policy No: HG00007531000100 Health Card" at bounding box center [651, 204] width 350 height 21
copy span "HG00007531000100"
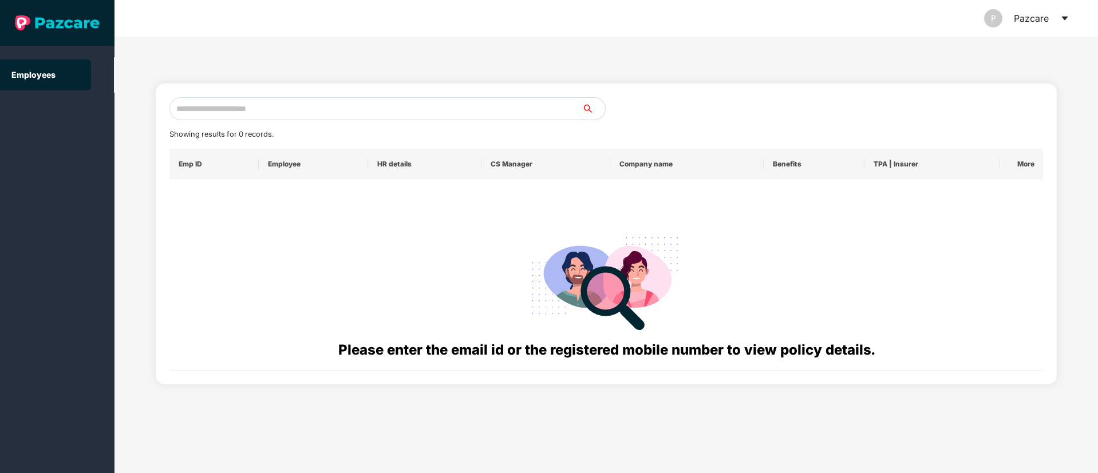
click at [219, 106] on input "text" at bounding box center [375, 108] width 413 height 23
paste input "**********"
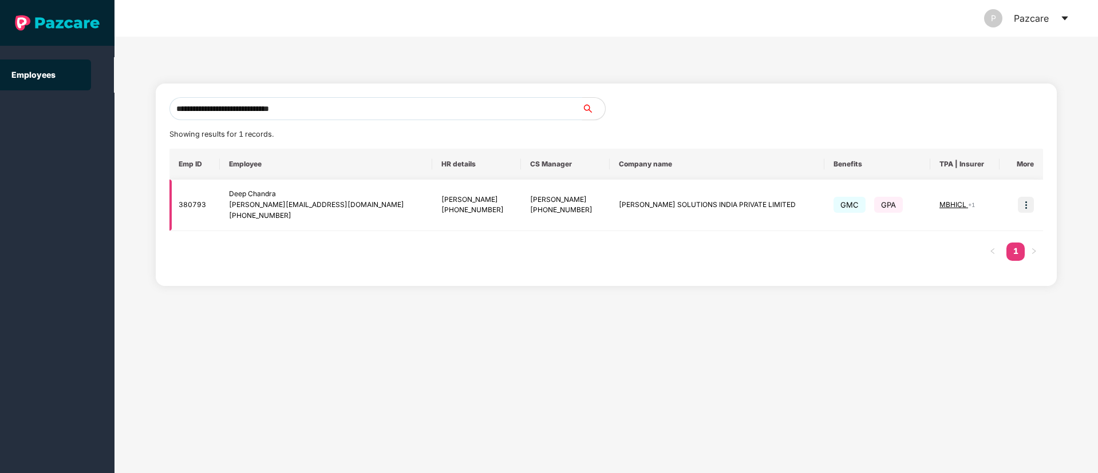
type input "**********"
click at [1036, 206] on td at bounding box center [1022, 206] width 44 height 52
click at [1028, 205] on img at bounding box center [1026, 205] width 16 height 16
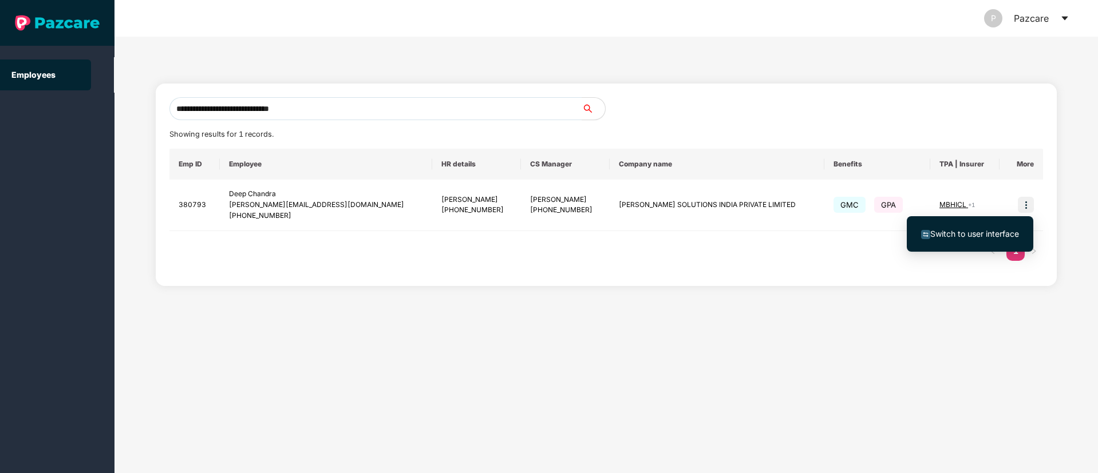
click at [958, 237] on span "Switch to user interface" at bounding box center [974, 234] width 89 height 10
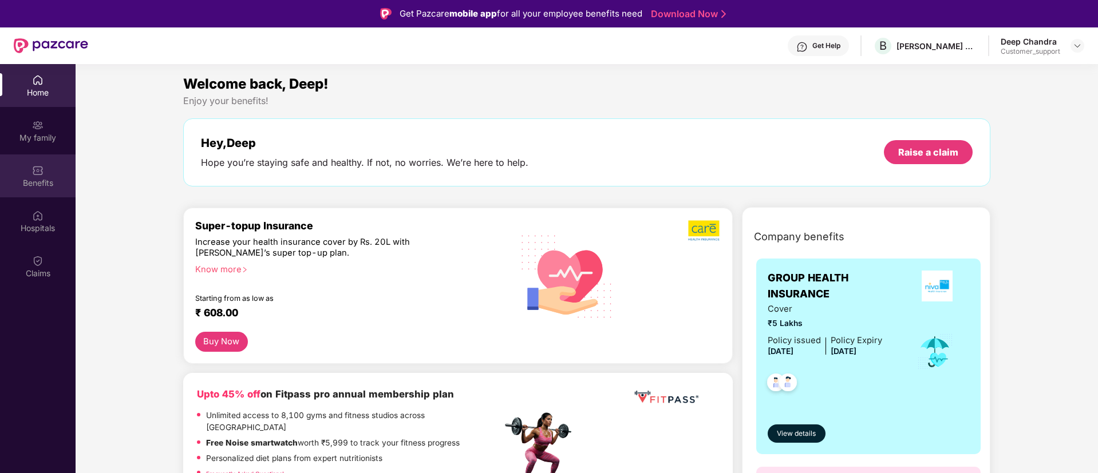
click at [54, 177] on div "Benefits" at bounding box center [38, 182] width 76 height 11
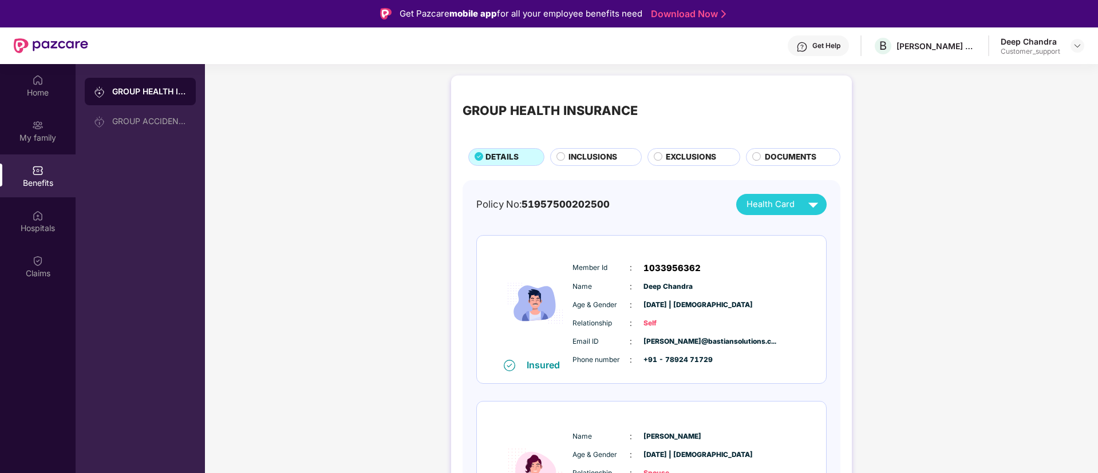
scroll to position [104, 0]
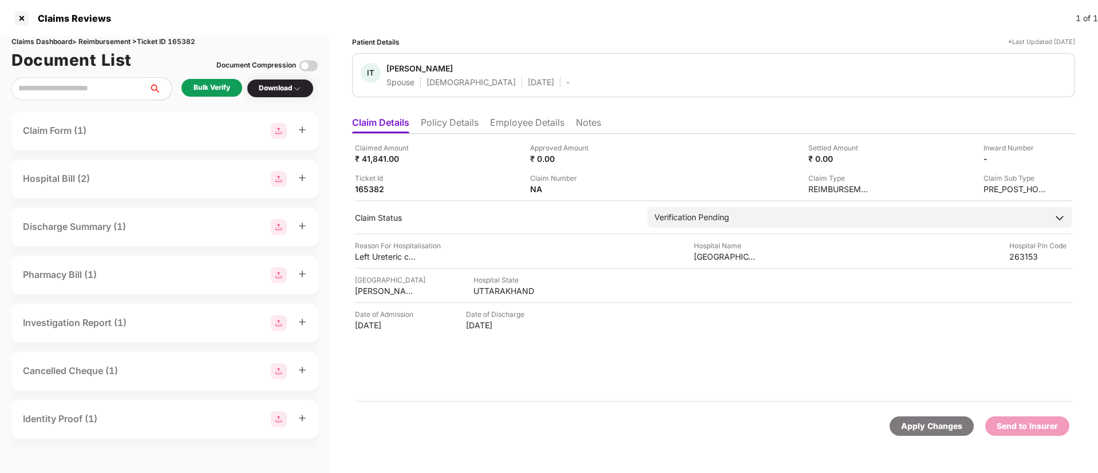
click at [451, 128] on li "Policy Details" at bounding box center [450, 125] width 58 height 17
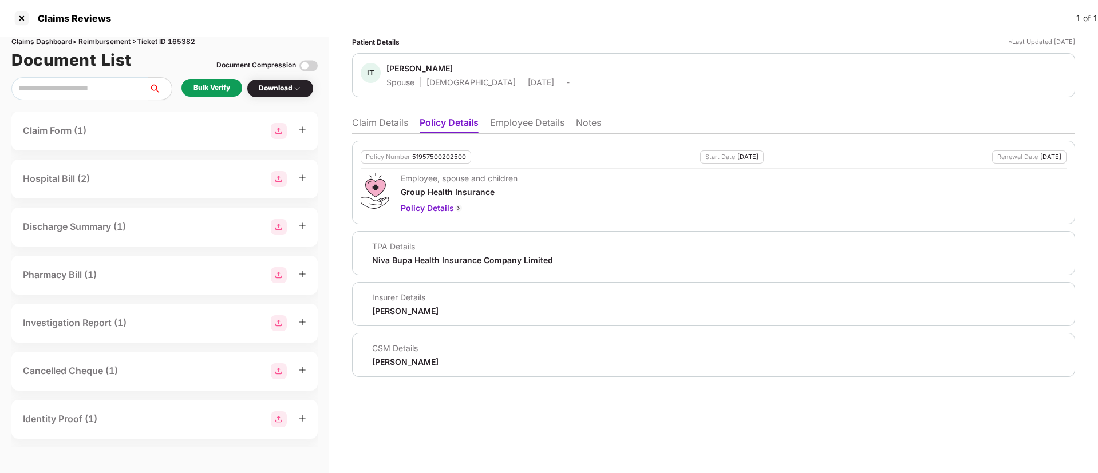
click at [513, 130] on li "Employee Details" at bounding box center [527, 125] width 74 height 17
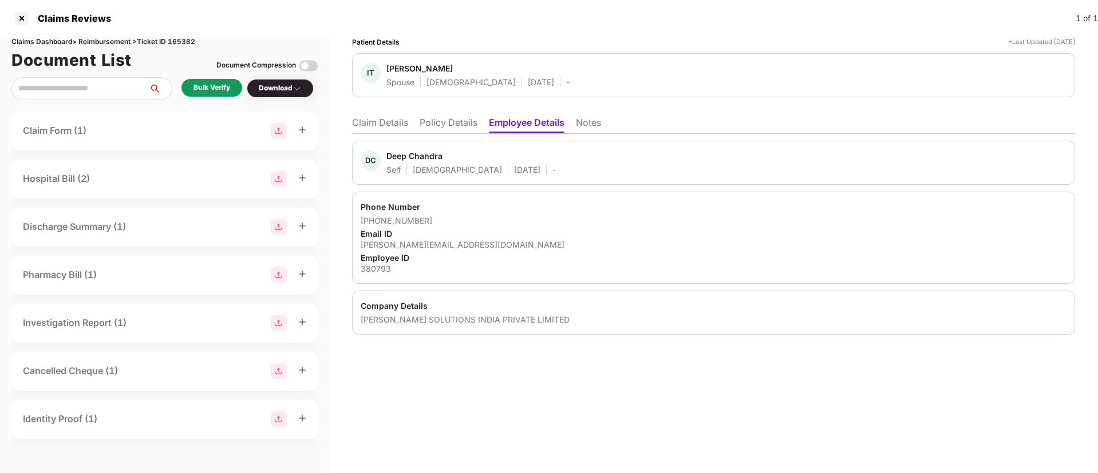
click at [436, 122] on li "Policy Details" at bounding box center [449, 125] width 58 height 17
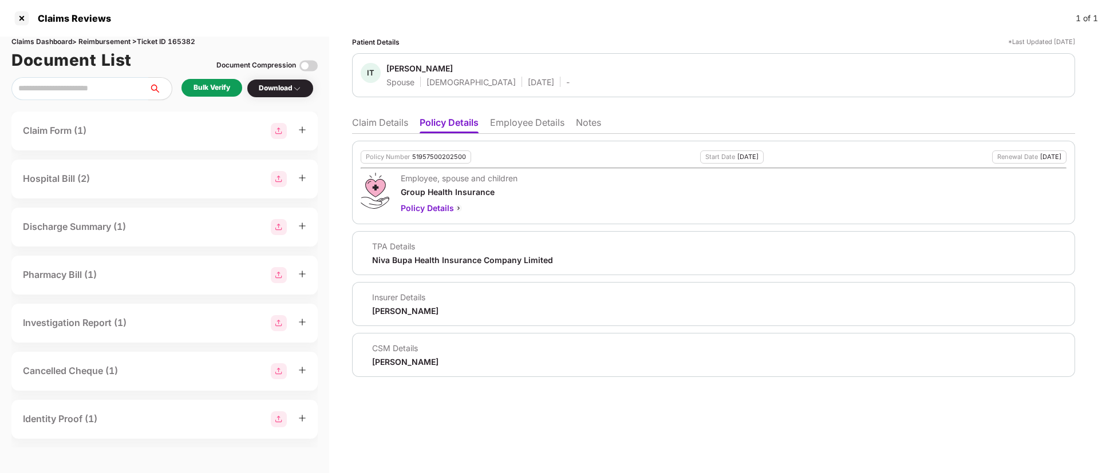
click at [368, 131] on li "Claim Details" at bounding box center [380, 125] width 56 height 17
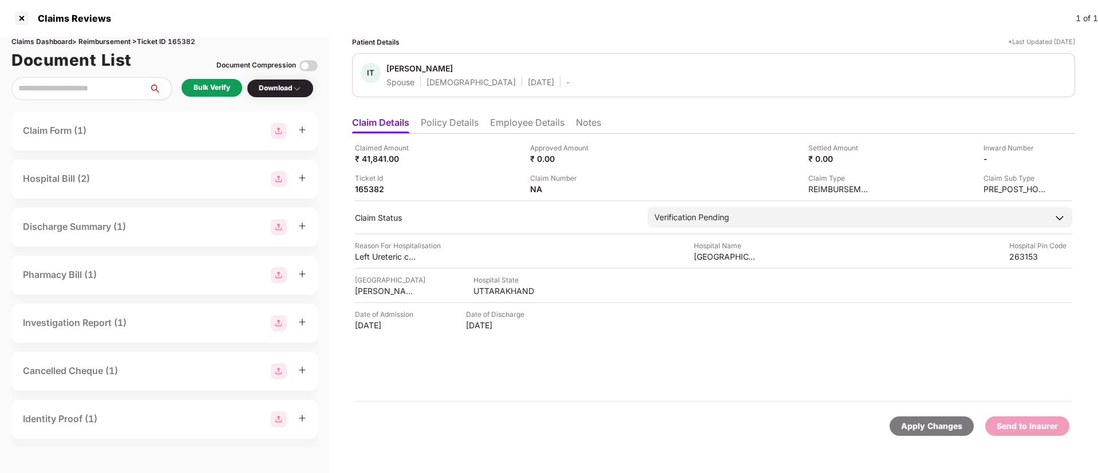
click at [439, 118] on li "Policy Details" at bounding box center [450, 125] width 58 height 17
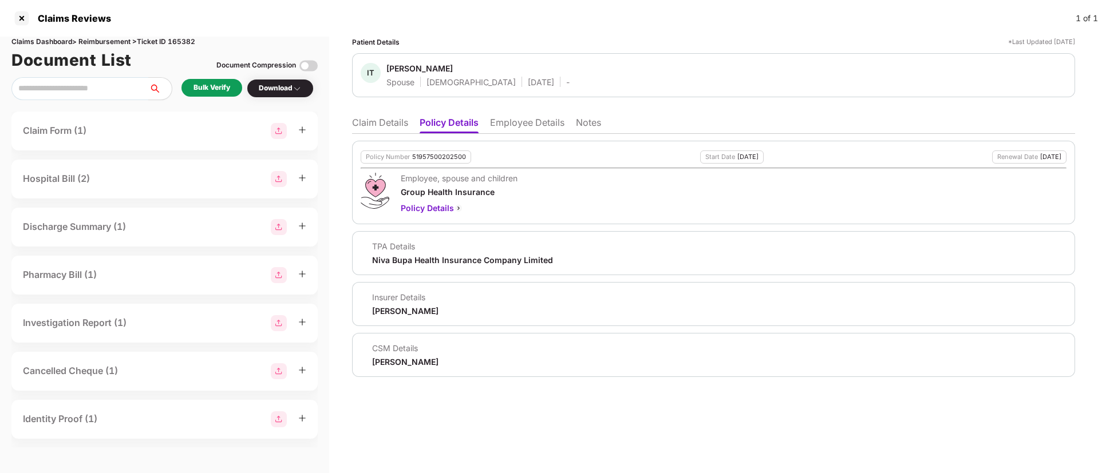
click at [514, 126] on li "Employee Details" at bounding box center [527, 125] width 74 height 17
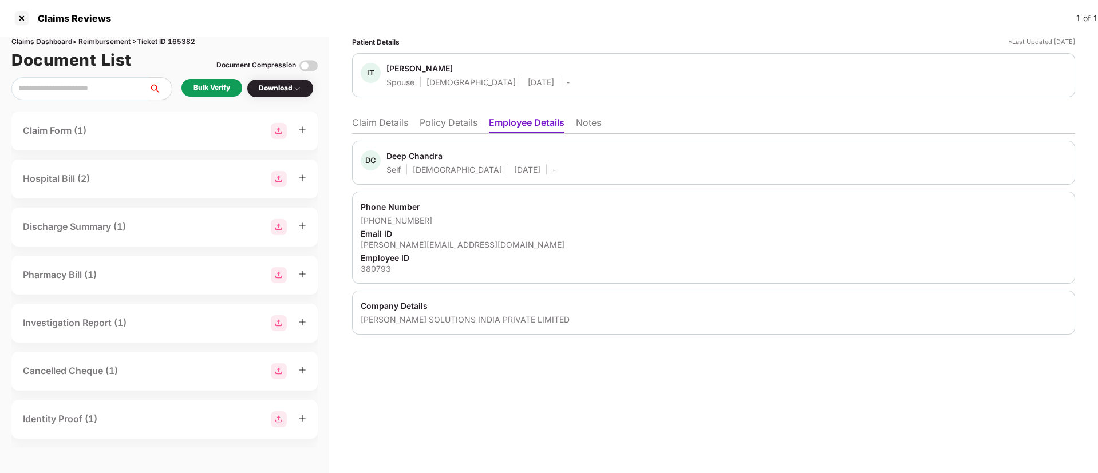
click at [427, 243] on div "[PERSON_NAME][EMAIL_ADDRESS][DOMAIN_NAME]" at bounding box center [714, 244] width 706 height 11
copy div "[PERSON_NAME][EMAIL_ADDRESS][DOMAIN_NAME]"
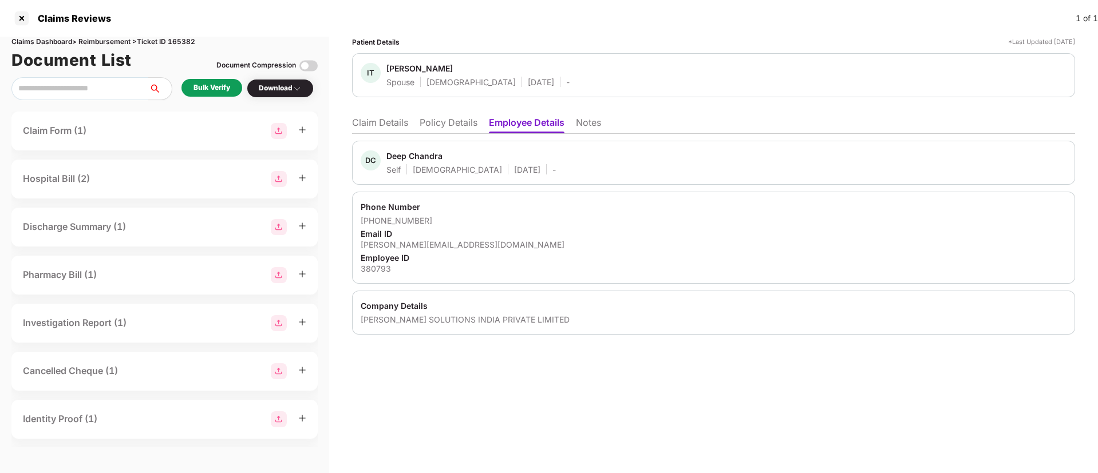
click at [460, 121] on li "Policy Details" at bounding box center [449, 125] width 58 height 17
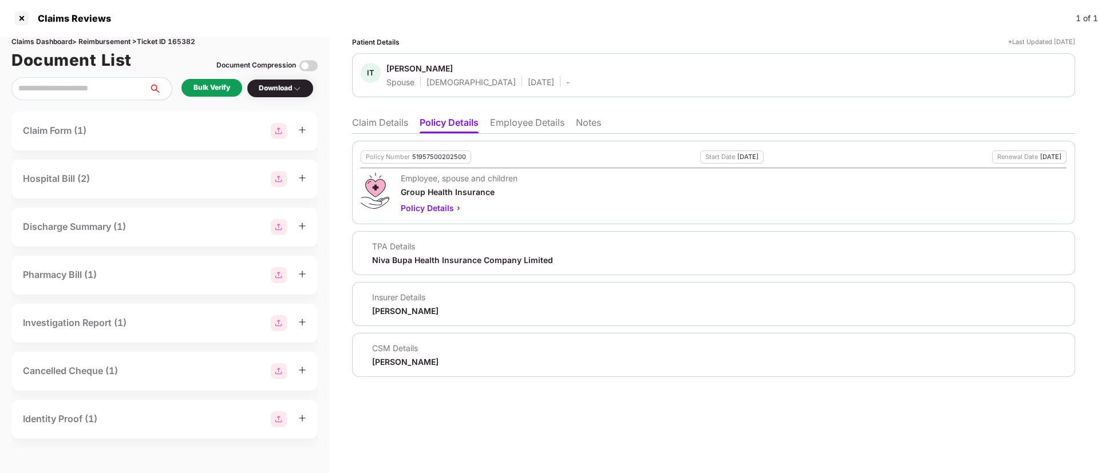
click at [389, 119] on li "Claim Details" at bounding box center [380, 125] width 56 height 17
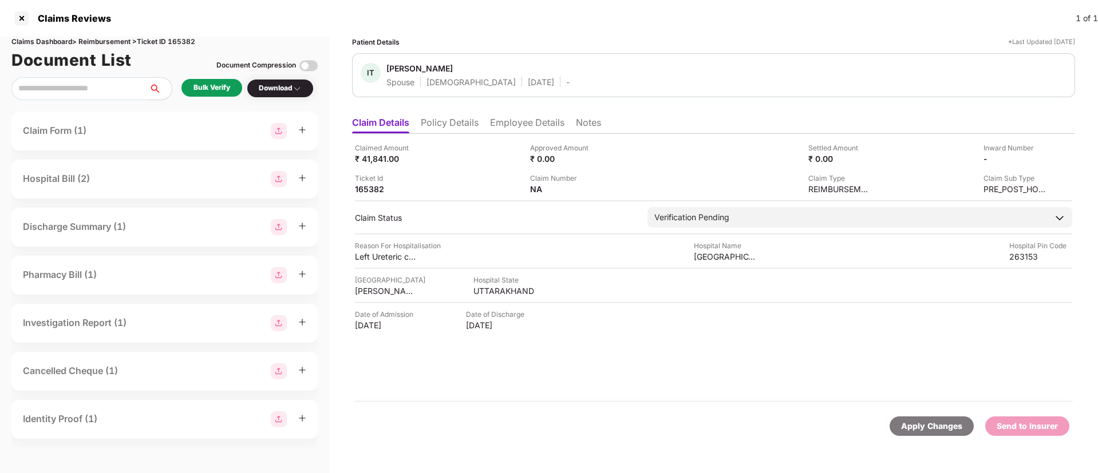
click at [213, 88] on div "Bulk Verify" at bounding box center [212, 87] width 37 height 11
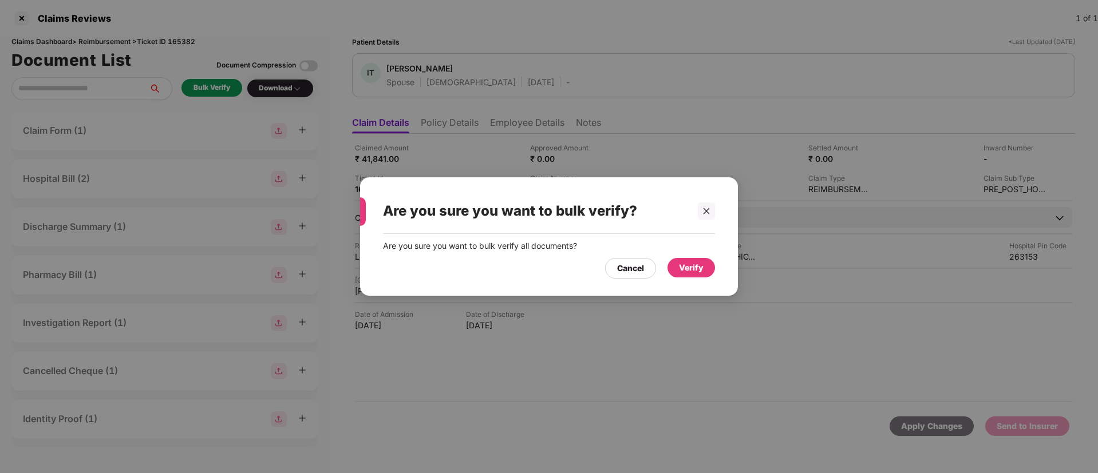
click at [691, 268] on div "Verify" at bounding box center [691, 268] width 25 height 13
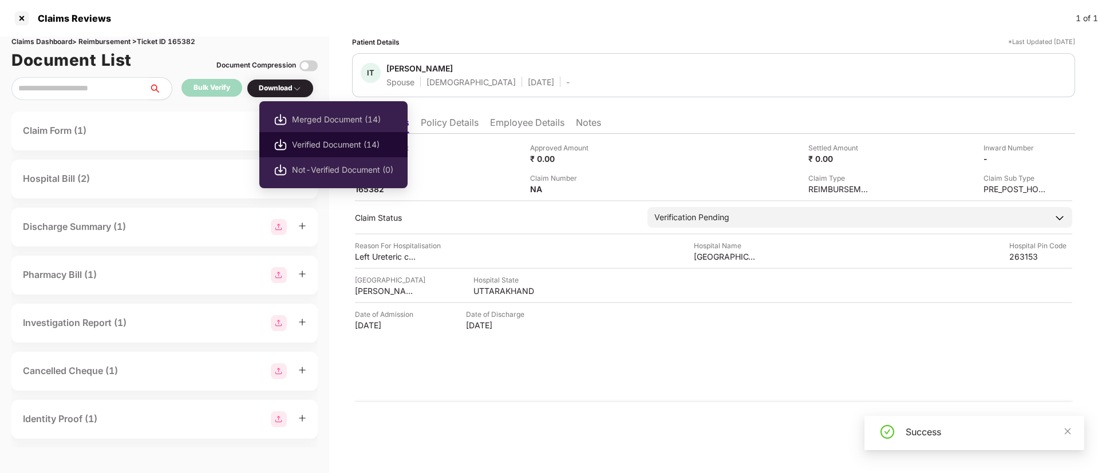
click at [325, 140] on span "Verified Document (14)" at bounding box center [342, 145] width 101 height 13
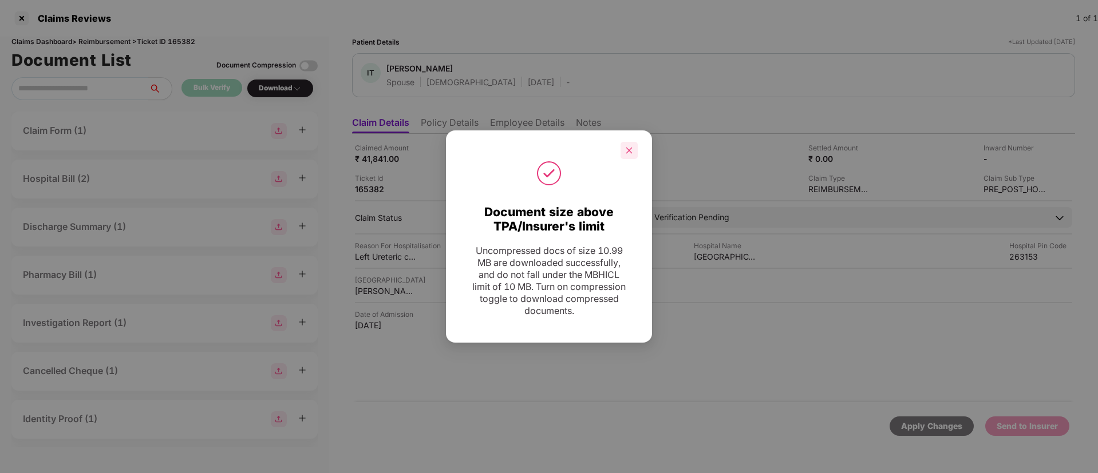
click at [631, 149] on icon "close" at bounding box center [629, 151] width 8 height 8
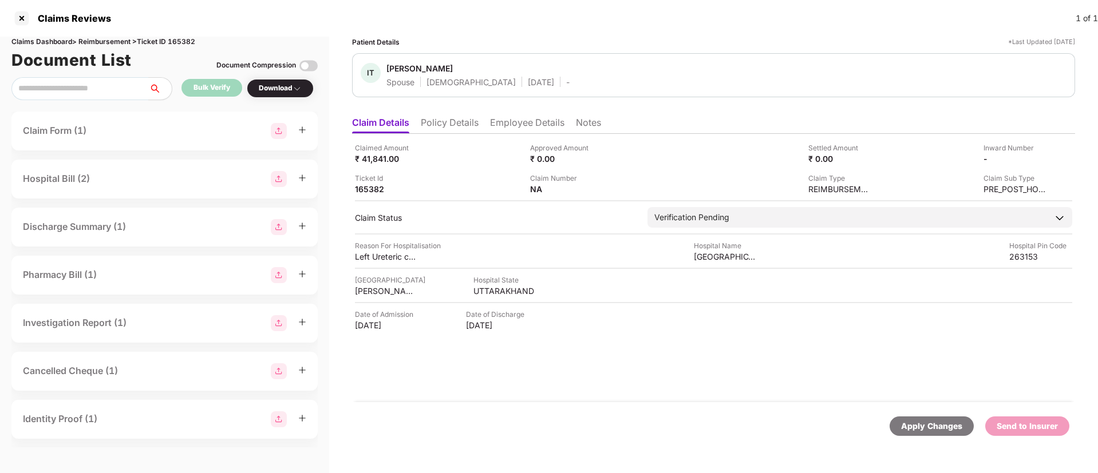
click at [439, 126] on li "Policy Details" at bounding box center [450, 125] width 58 height 17
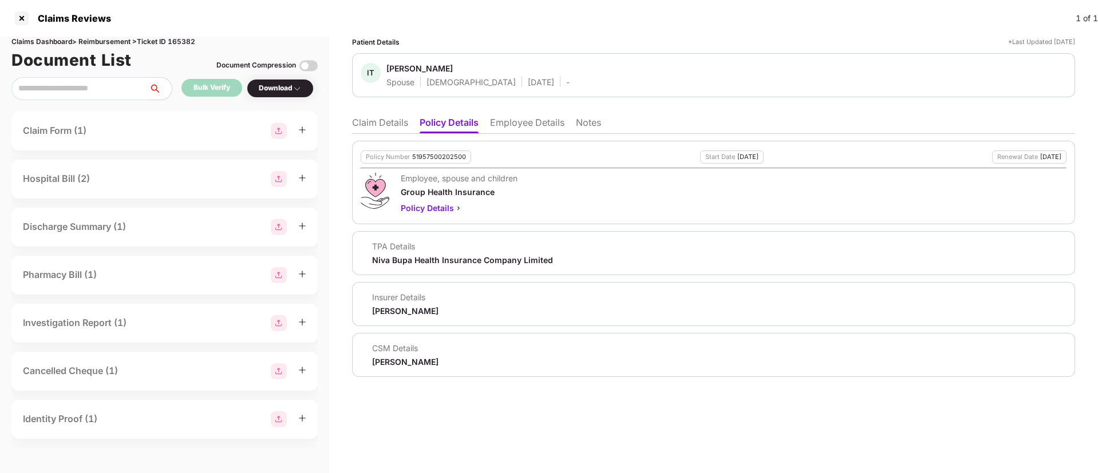
click at [378, 126] on li "Claim Details" at bounding box center [380, 125] width 56 height 17
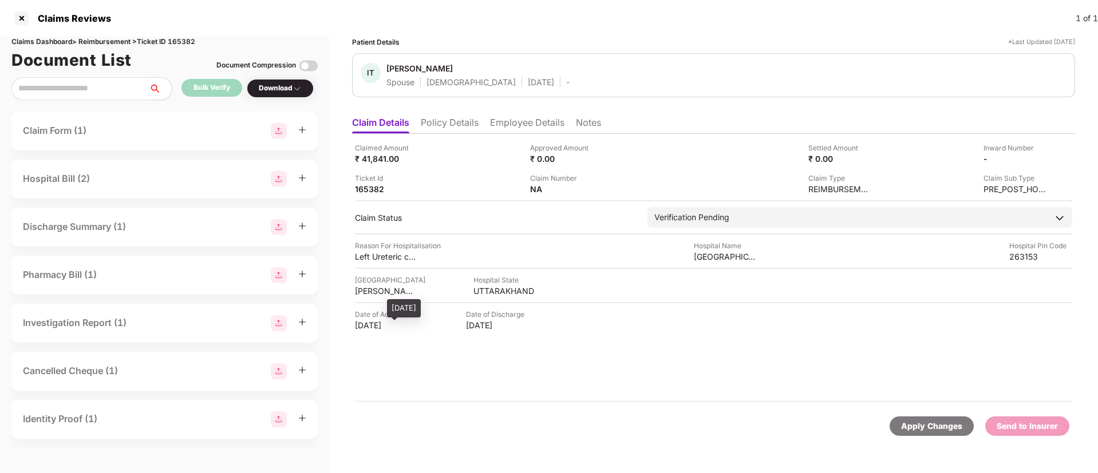
click at [364, 329] on div "18 Jul 2025" at bounding box center [386, 325] width 63 height 11
drag, startPoint x: 352, startPoint y: 324, endPoint x: 404, endPoint y: 334, distance: 53.7
click at [404, 334] on div "Patient Details *Last Updated 13 Aug 2025 IT Indu Tiwari Spouse Female 09 Dec 2…" at bounding box center [713, 255] width 769 height 437
copy div "18 Jul 2025"
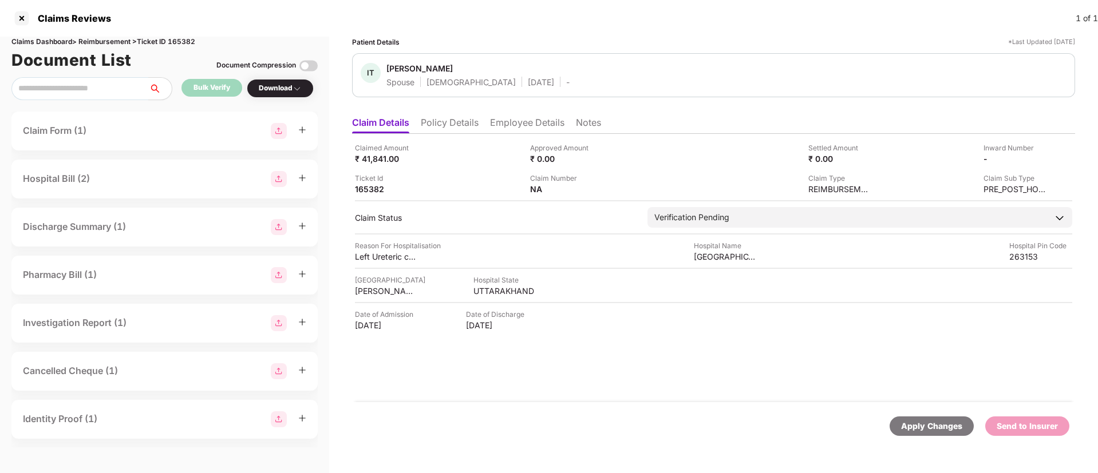
click at [449, 127] on li "Policy Details" at bounding box center [450, 125] width 58 height 17
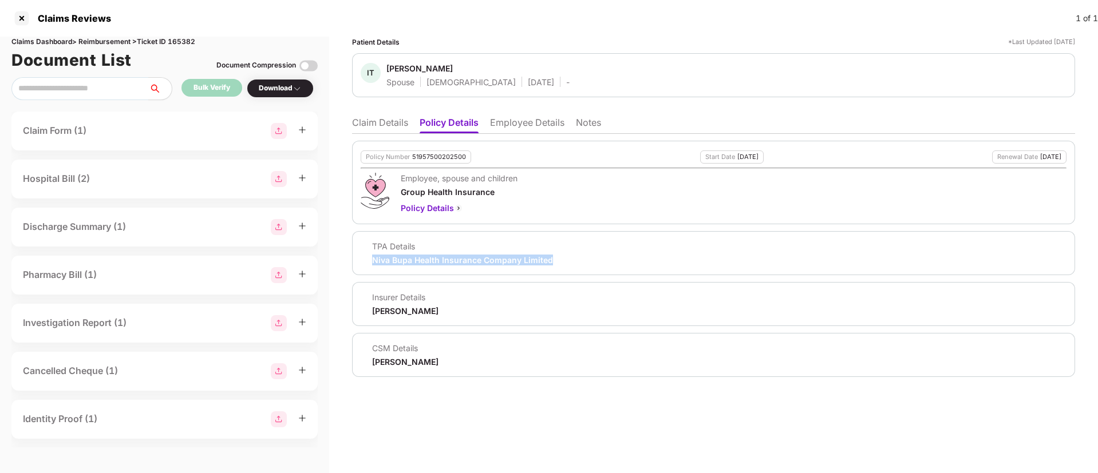
drag, startPoint x: 371, startPoint y: 262, endPoint x: 559, endPoint y: 263, distance: 187.8
click at [559, 263] on div "TPA Details Niva Bupa Health Insurance Company Limited" at bounding box center [714, 253] width 706 height 25
copy div "Niva Bupa Health Insurance Company Limited"
click at [504, 127] on li "Employee Details" at bounding box center [527, 125] width 74 height 17
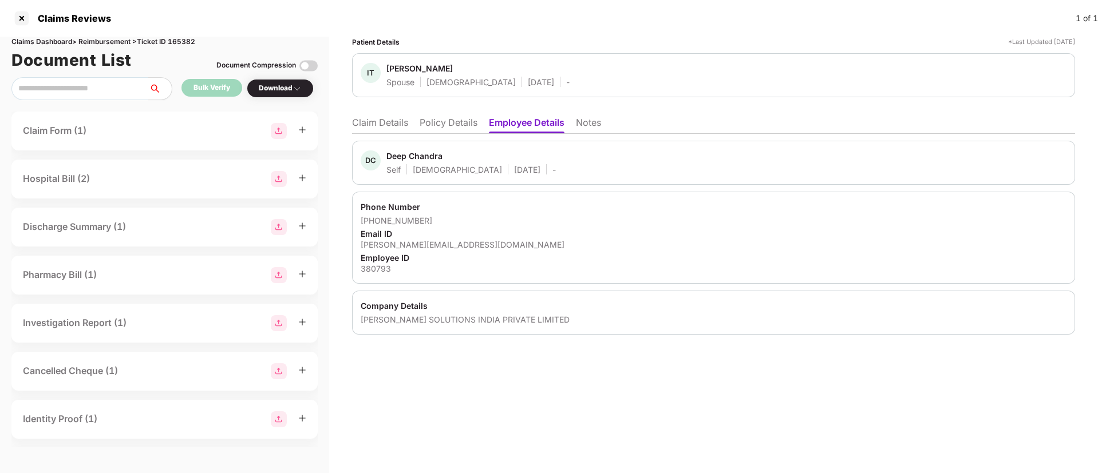
click at [393, 125] on li "Claim Details" at bounding box center [380, 125] width 56 height 17
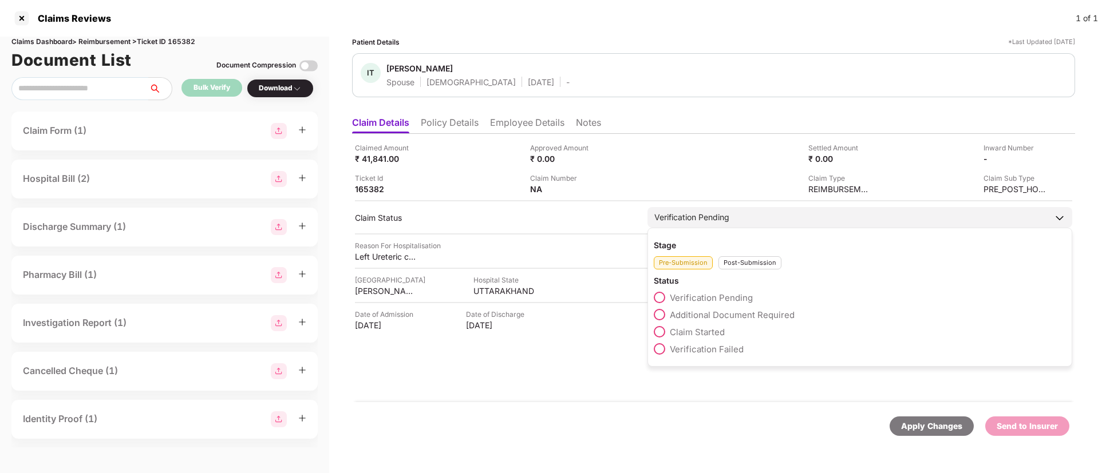
click at [665, 331] on span at bounding box center [659, 331] width 11 height 11
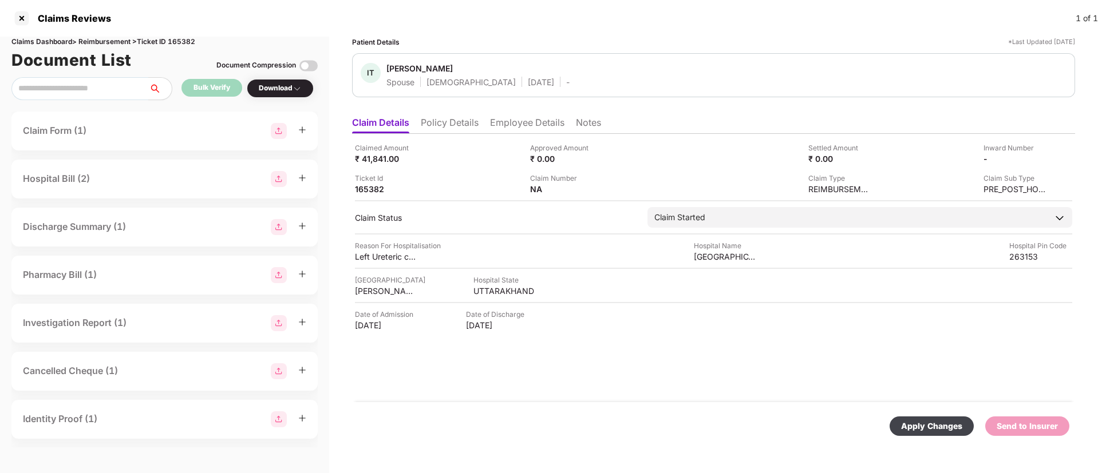
click at [919, 420] on div "Apply Changes" at bounding box center [931, 426] width 61 height 13
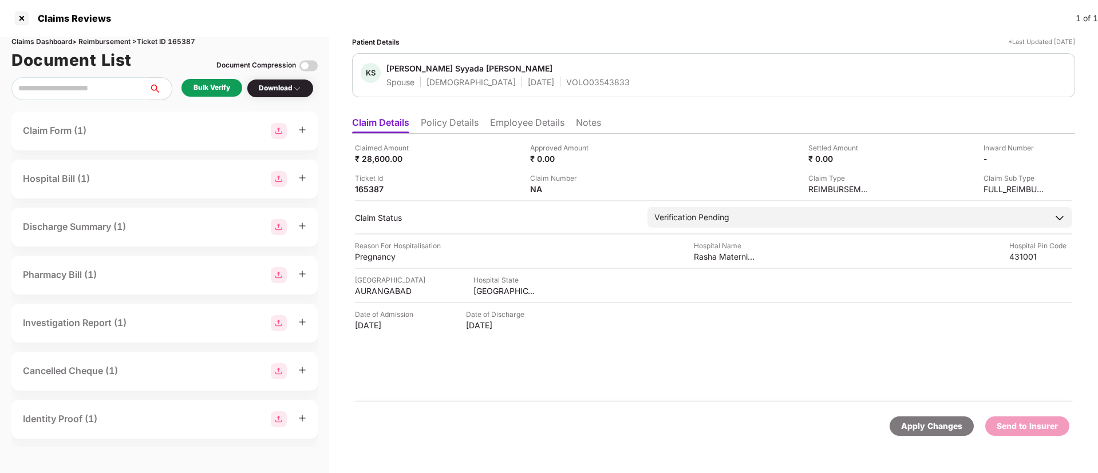
click at [457, 123] on li "Policy Details" at bounding box center [450, 125] width 58 height 17
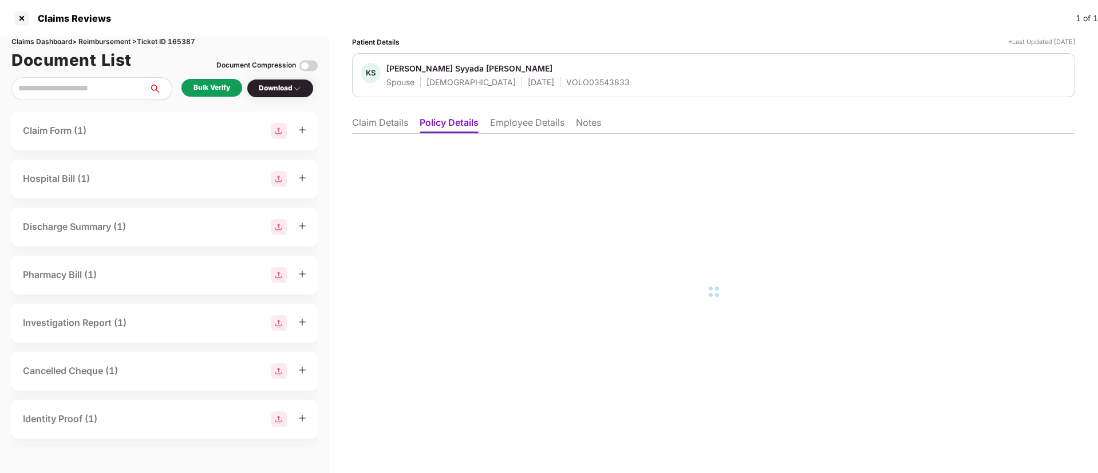
click at [528, 125] on li "Employee Details" at bounding box center [527, 125] width 74 height 17
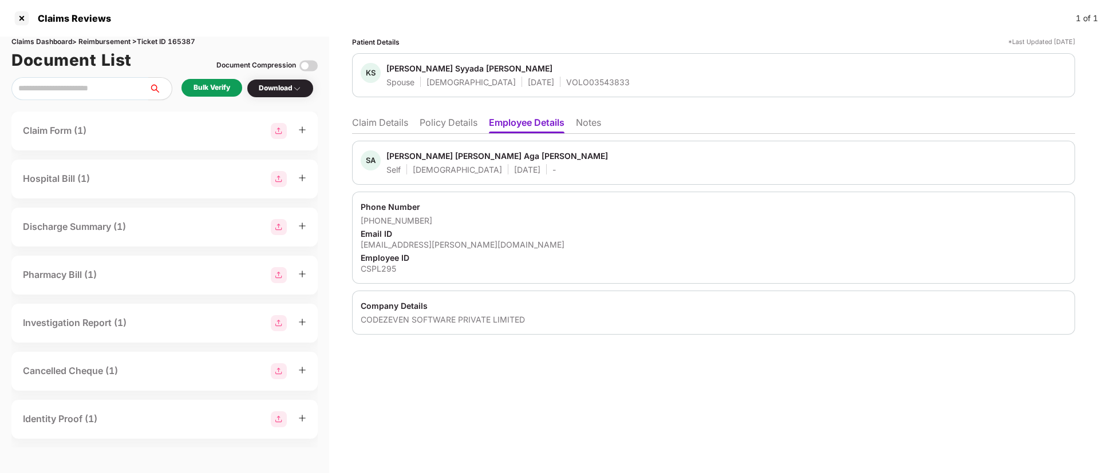
click at [437, 121] on li "Policy Details" at bounding box center [449, 125] width 58 height 17
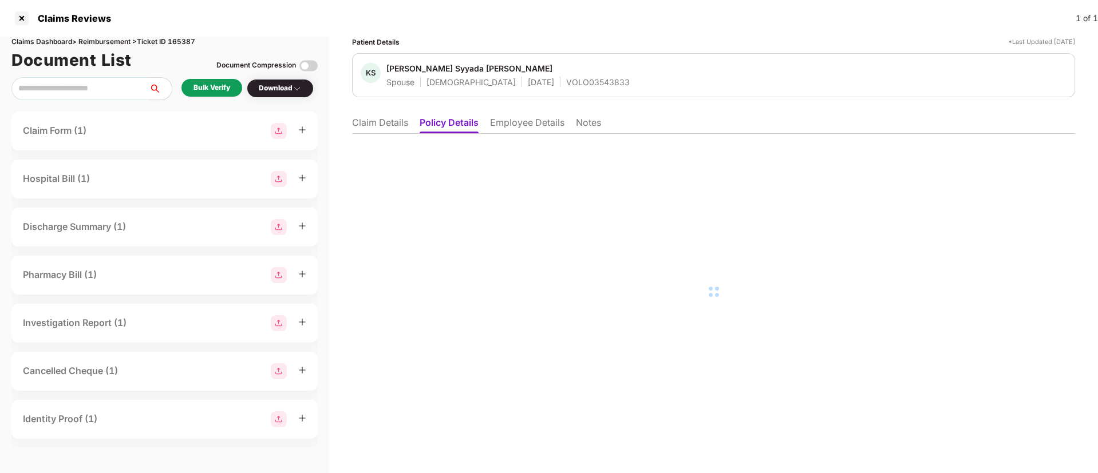
click at [528, 122] on li "Employee Details" at bounding box center [527, 125] width 74 height 17
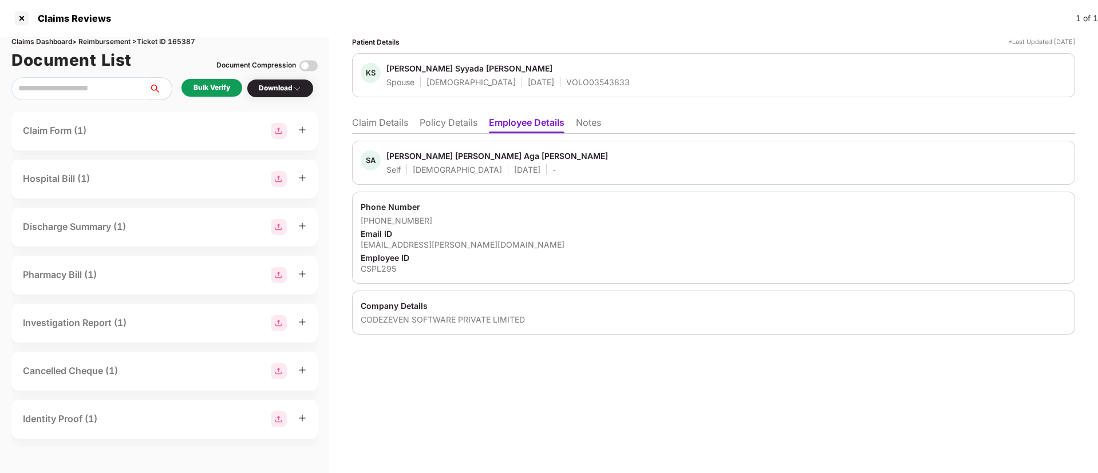
click at [377, 121] on li "Claim Details" at bounding box center [380, 125] width 56 height 17
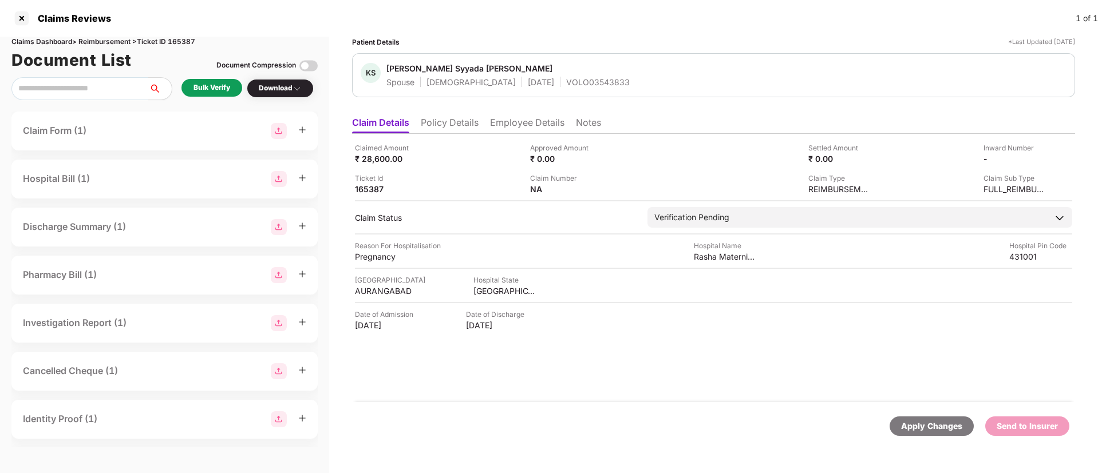
click at [217, 94] on div "Bulk Verify" at bounding box center [211, 88] width 61 height 18
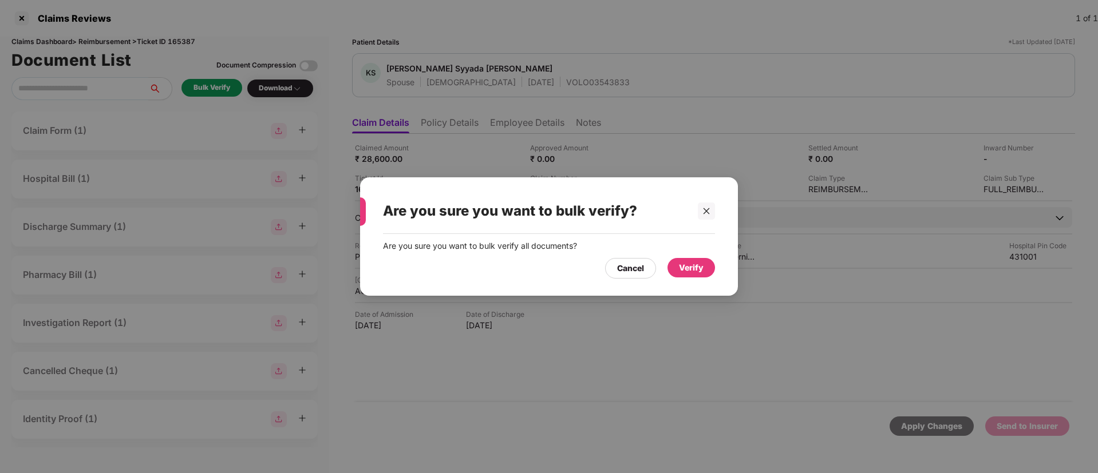
click at [704, 268] on div "Verify" at bounding box center [692, 267] width 48 height 19
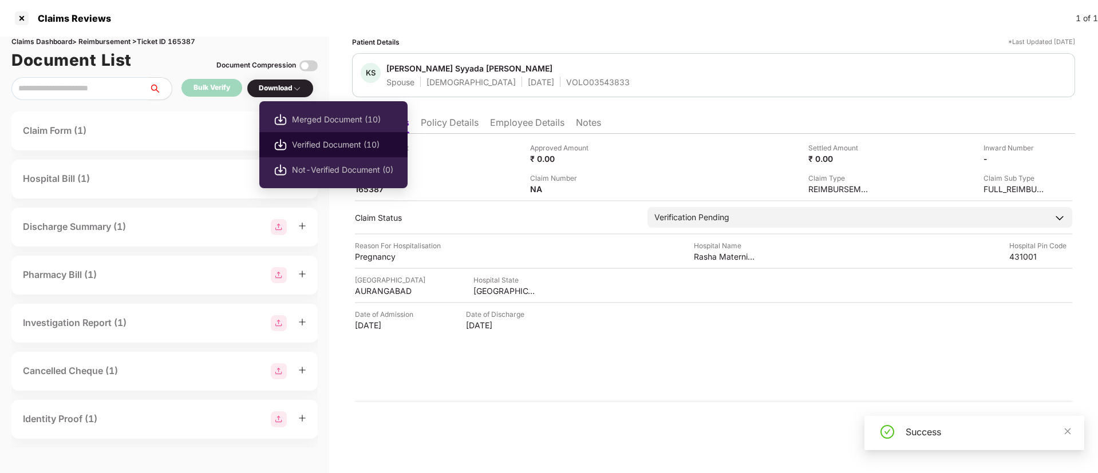
click at [323, 144] on span "Verified Document (10)" at bounding box center [342, 145] width 101 height 13
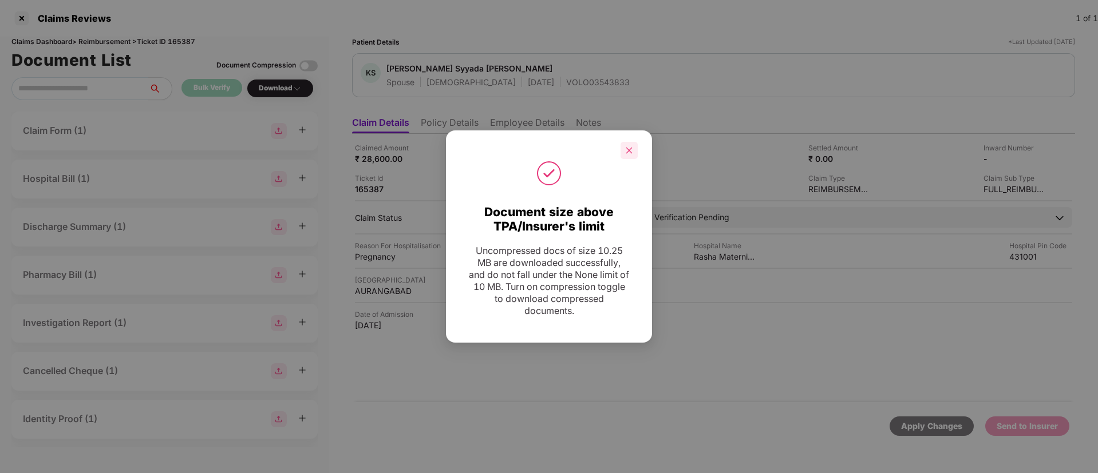
click at [628, 147] on icon "close" at bounding box center [629, 151] width 8 height 8
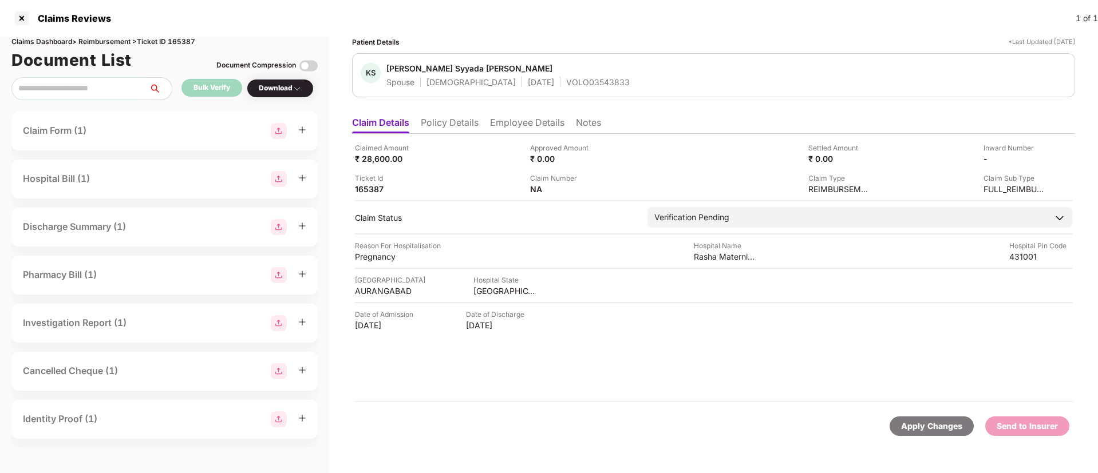
click at [519, 124] on li "Employee Details" at bounding box center [527, 125] width 74 height 17
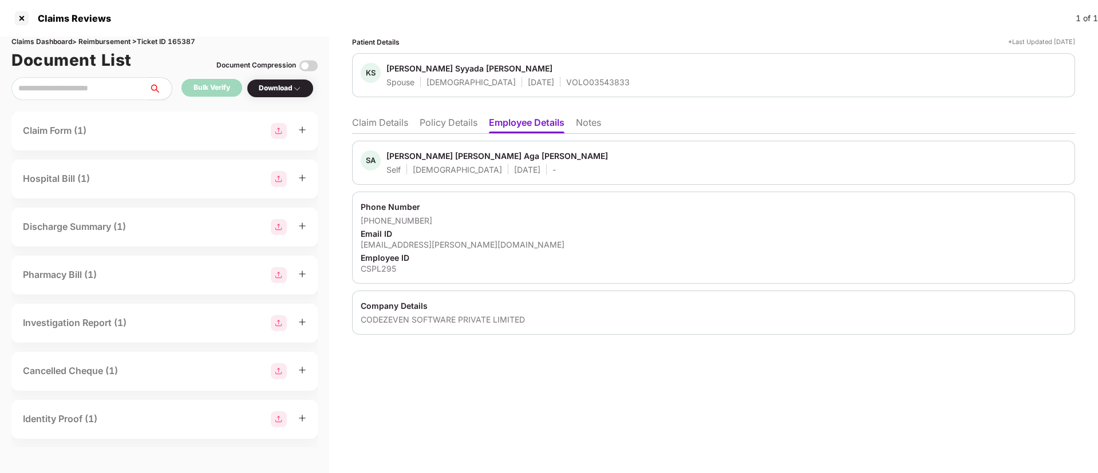
click at [421, 244] on div "shaikh.samad@rapidcircle.com" at bounding box center [714, 244] width 706 height 11
copy div "shaikh.samad@rapidcircle.com"
click at [400, 122] on li "Claim Details" at bounding box center [380, 125] width 56 height 17
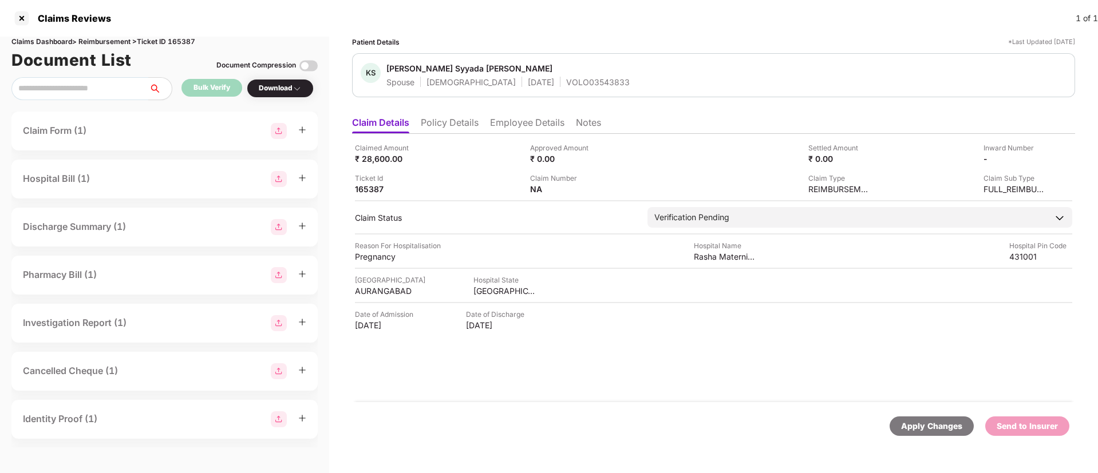
click at [458, 123] on li "Policy Details" at bounding box center [450, 125] width 58 height 17
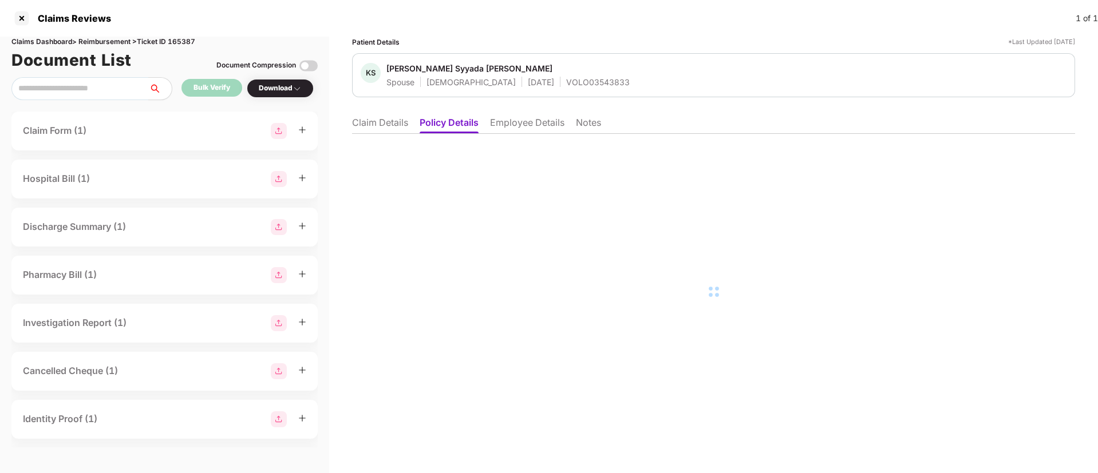
click at [566, 79] on div "VOLO03543833" at bounding box center [598, 82] width 64 height 11
copy div "VOLO03543833"
click at [527, 123] on li "Employee Details" at bounding box center [527, 125] width 74 height 17
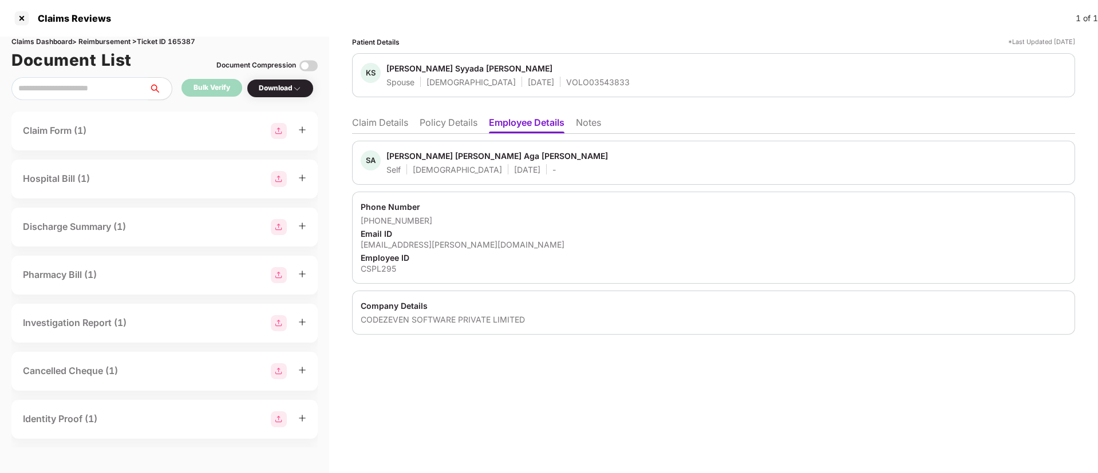
click at [381, 123] on li "Claim Details" at bounding box center [380, 125] width 56 height 17
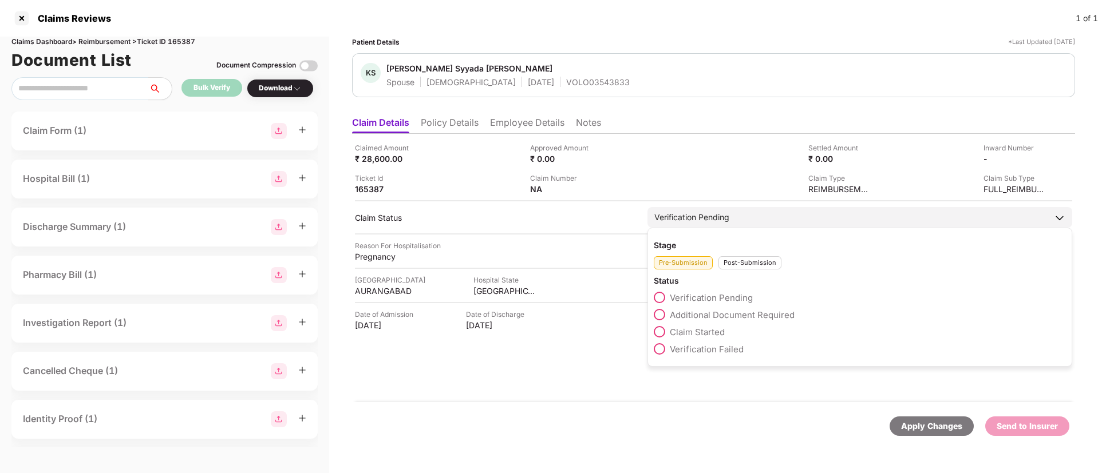
click span
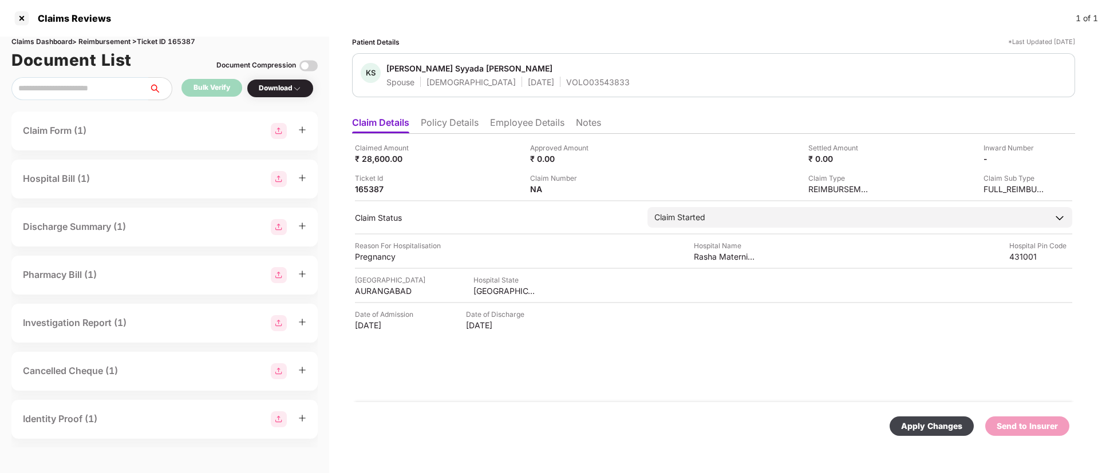
click div "Apply Changes"
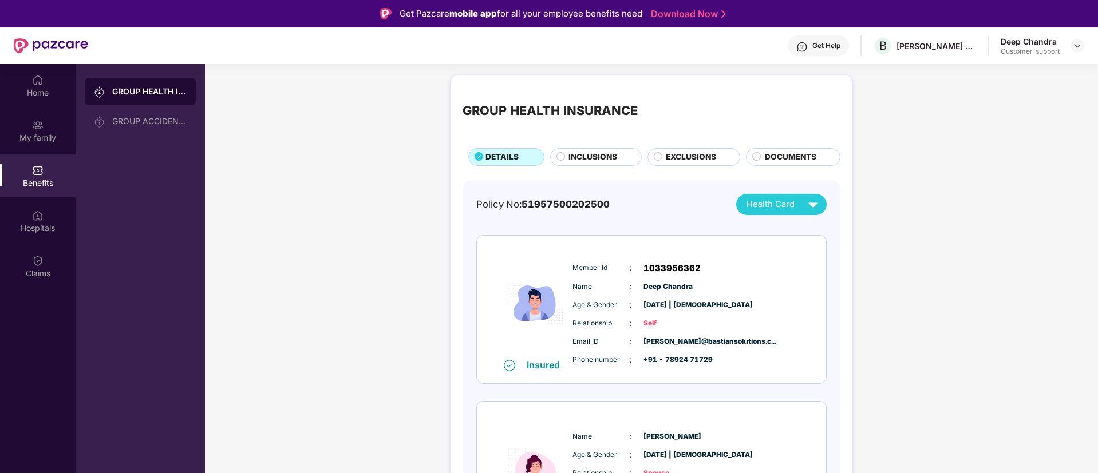
scroll to position [104, 0]
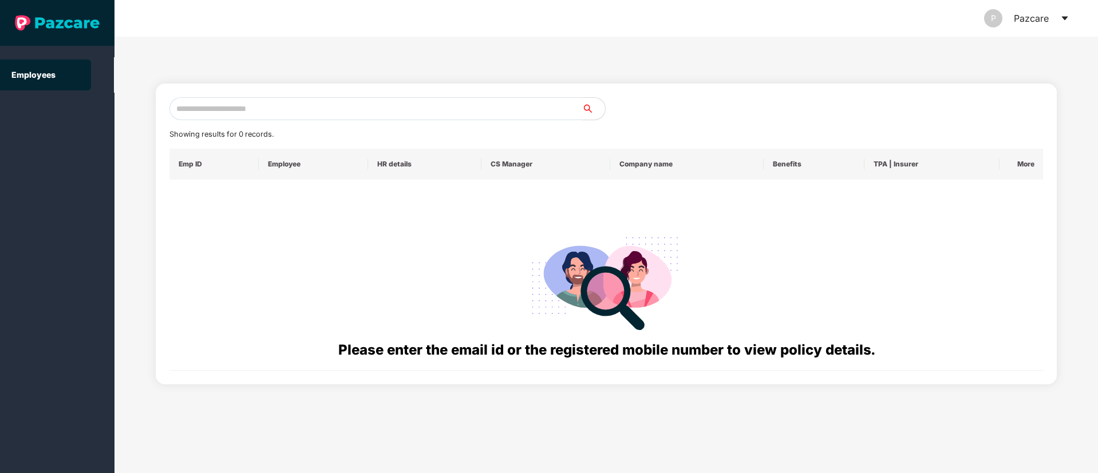
click at [211, 105] on input "text" at bounding box center [375, 108] width 413 height 23
paste input "**********"
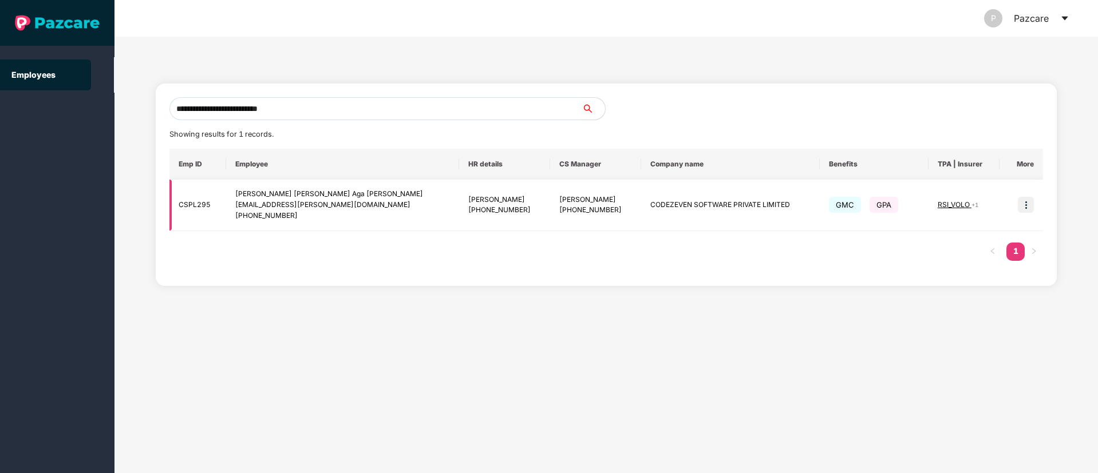
type input "**********"
click at [1026, 199] on img at bounding box center [1026, 205] width 16 height 16
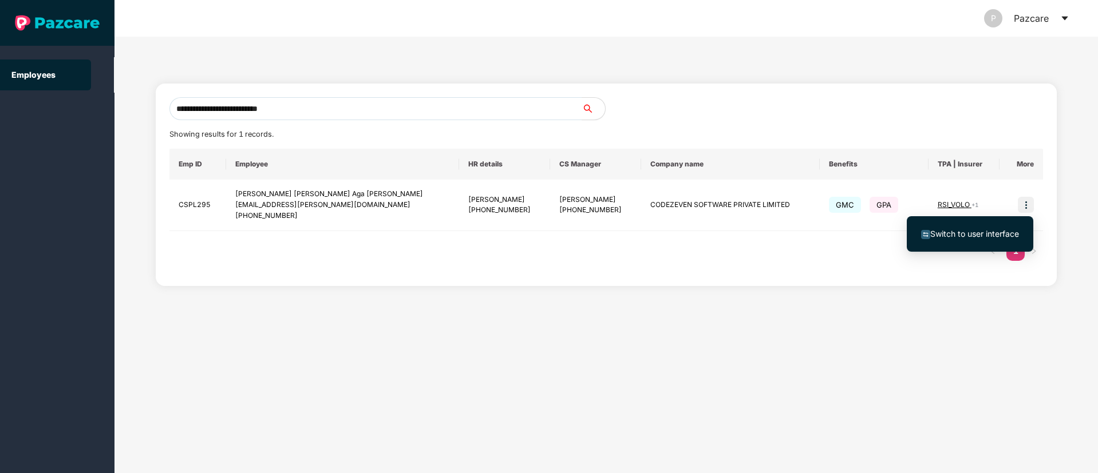
click at [959, 229] on span "Switch to user interface" at bounding box center [974, 234] width 89 height 10
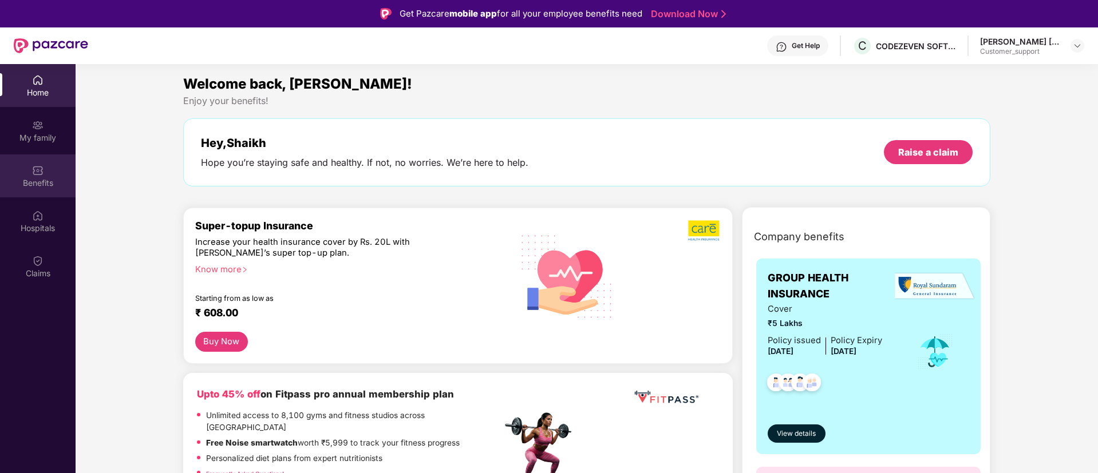
click at [50, 159] on div "Benefits" at bounding box center [38, 176] width 76 height 43
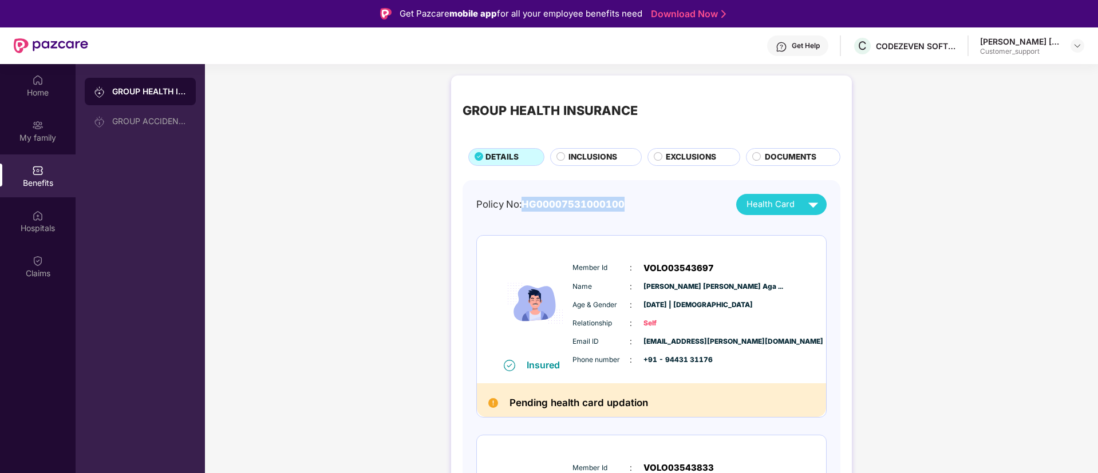
drag, startPoint x: 526, startPoint y: 206, endPoint x: 642, endPoint y: 200, distance: 115.8
click at [642, 200] on div "Policy No: HG00007531000100 Health Card" at bounding box center [651, 204] width 350 height 21
copy span "HG00007531000100"
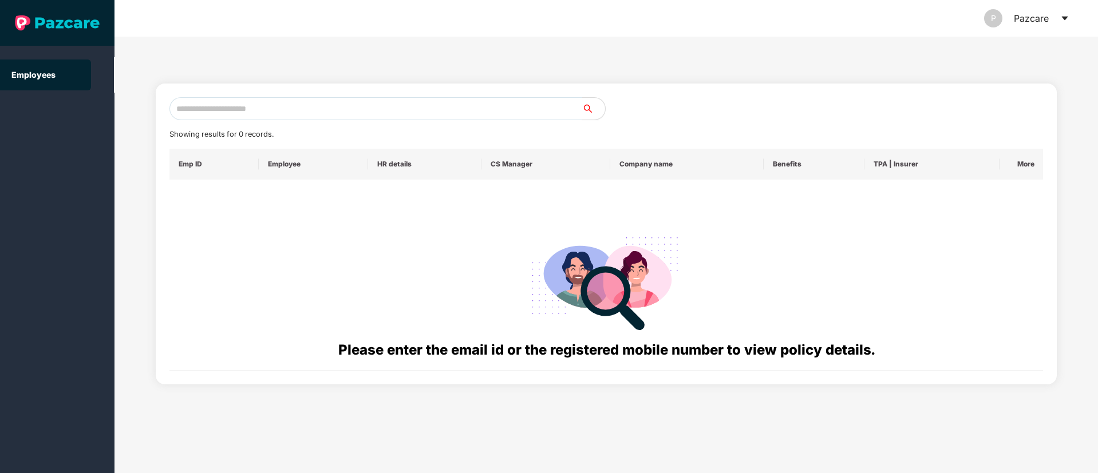
click at [203, 111] on input "text" at bounding box center [375, 108] width 413 height 23
paste input "**********"
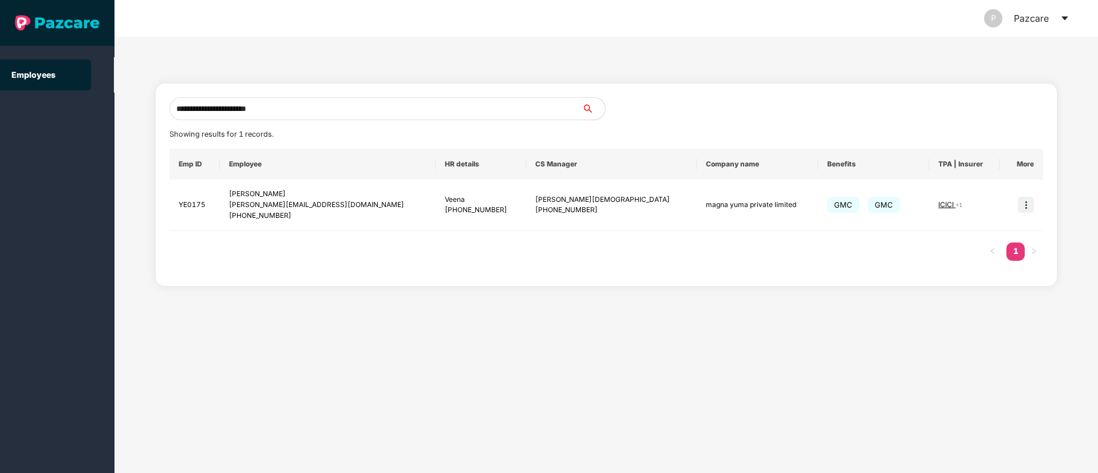
type input "**********"
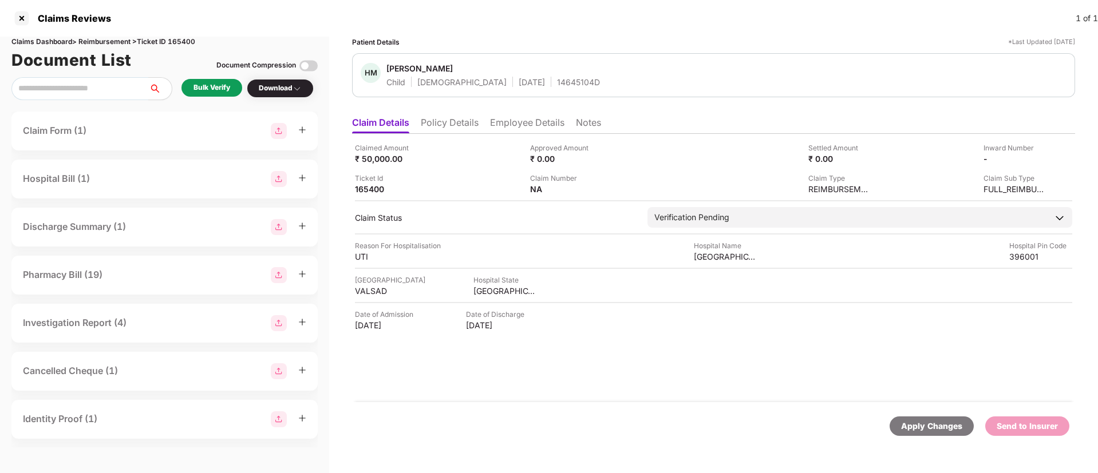
click at [439, 119] on li "Policy Details" at bounding box center [450, 125] width 58 height 17
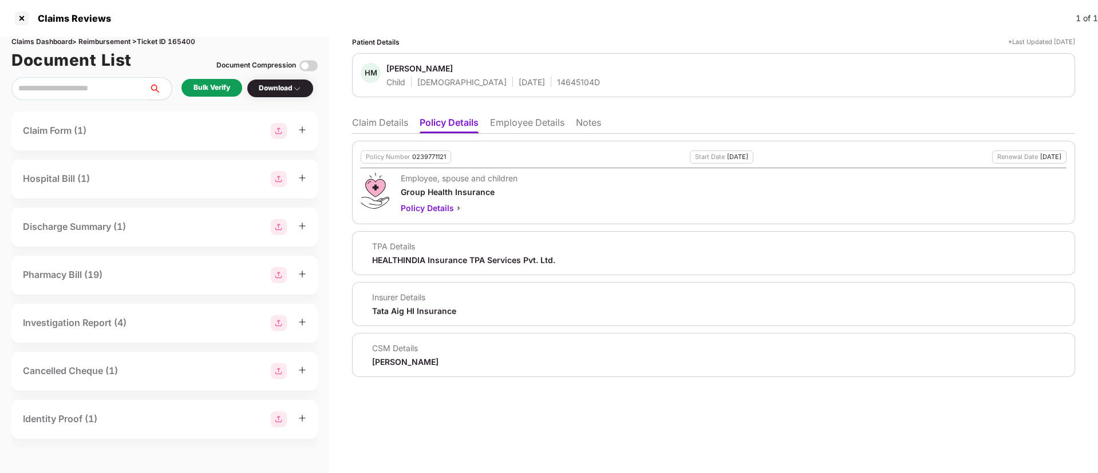
click at [513, 128] on li "Employee Details" at bounding box center [527, 125] width 74 height 17
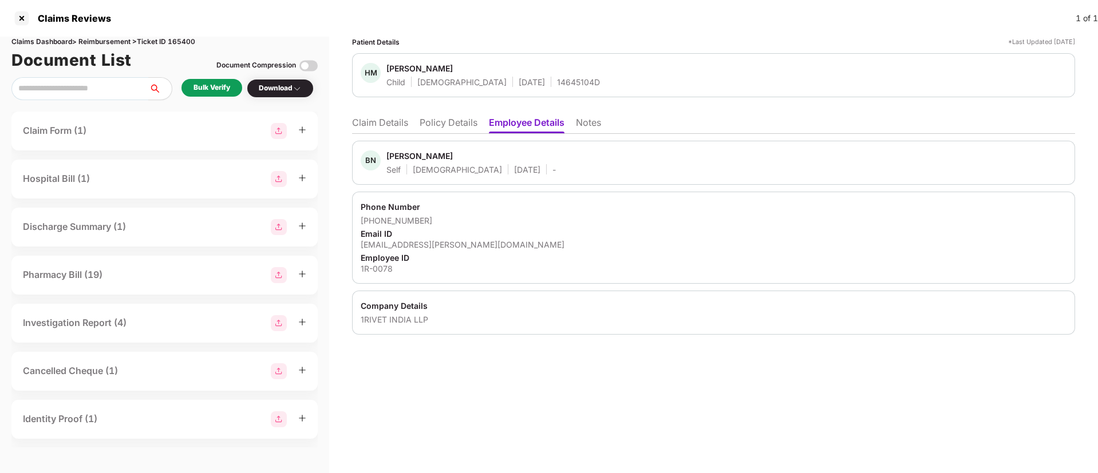
click at [453, 121] on li "Policy Details" at bounding box center [449, 125] width 58 height 17
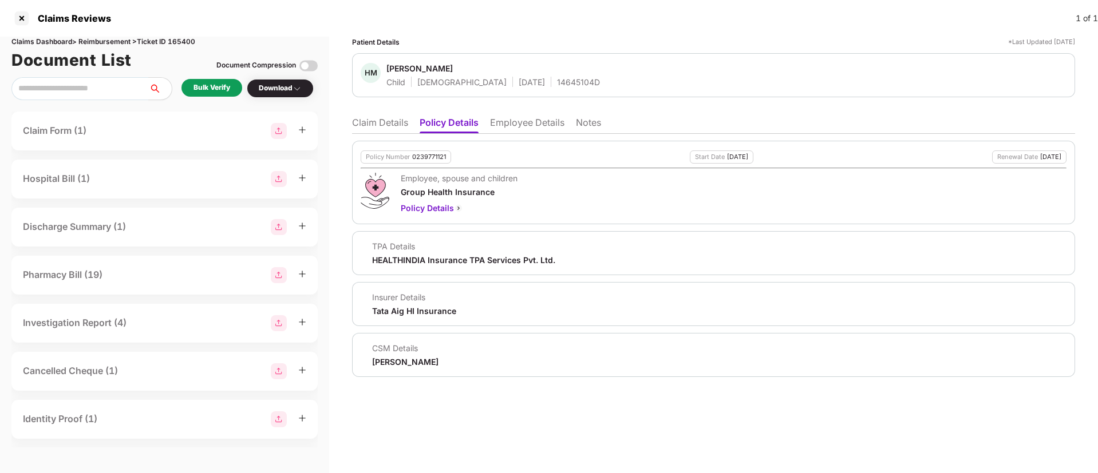
click at [382, 124] on li "Claim Details" at bounding box center [380, 125] width 56 height 17
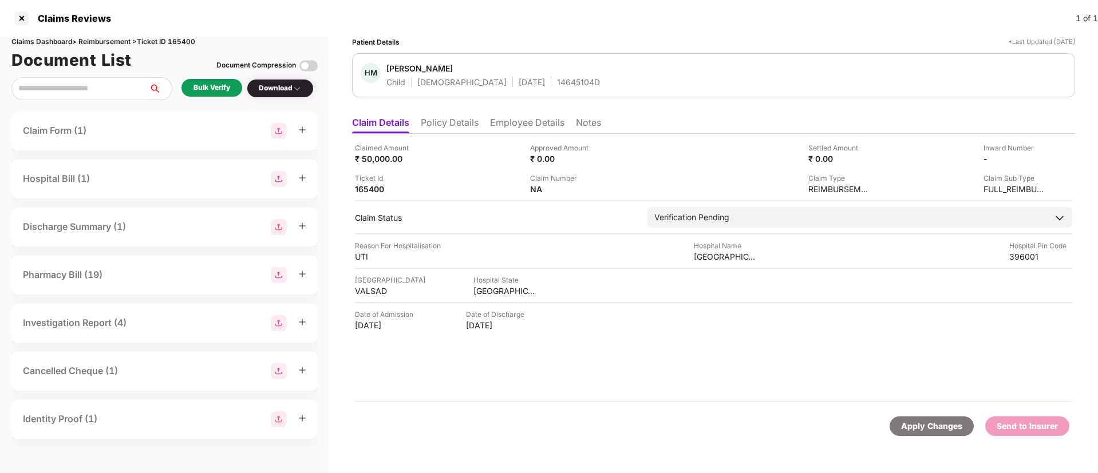
click at [443, 121] on li "Policy Details" at bounding box center [450, 125] width 58 height 17
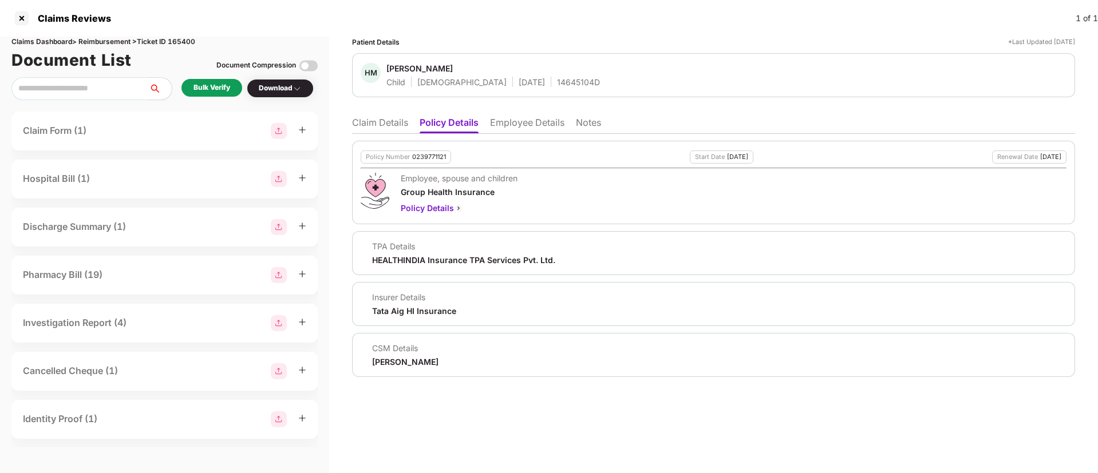
click at [361, 127] on li "Claim Details" at bounding box center [380, 125] width 56 height 17
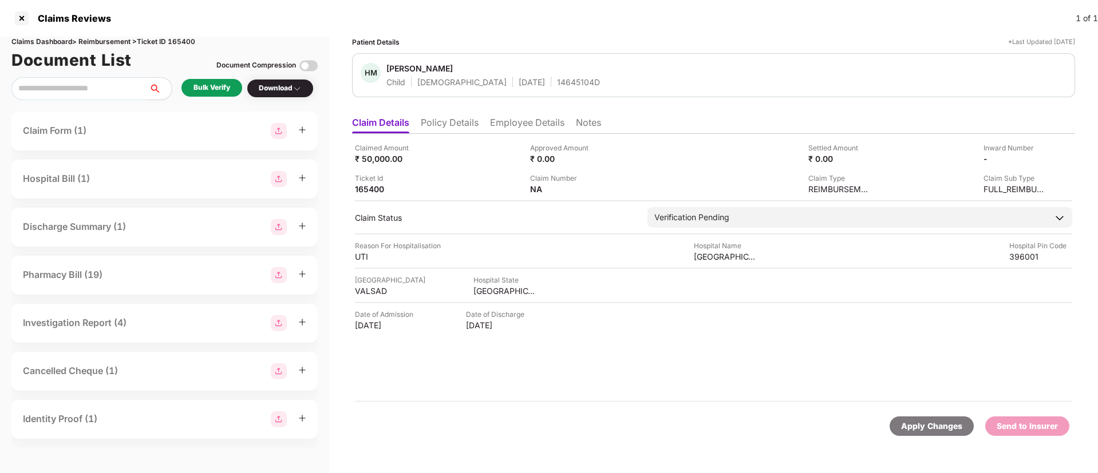
click at [200, 81] on div "Bulk Verify" at bounding box center [211, 88] width 61 height 18
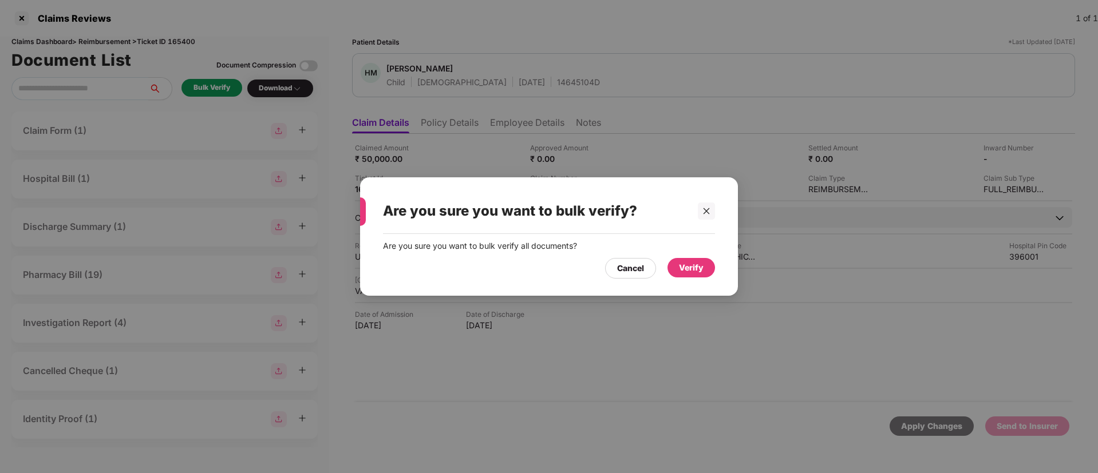
click at [700, 264] on div "Verify" at bounding box center [691, 268] width 25 height 13
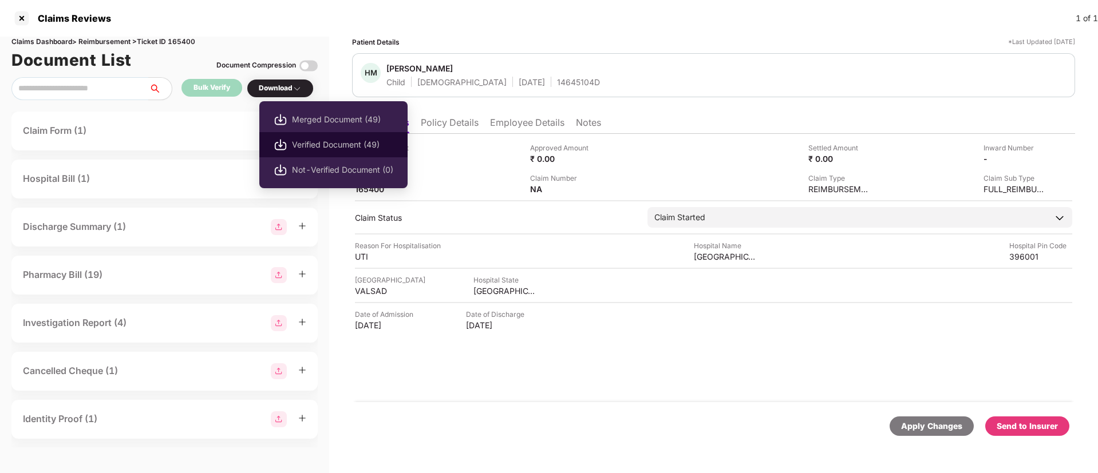
click at [323, 144] on span "Verified Document (49)" at bounding box center [342, 145] width 101 height 13
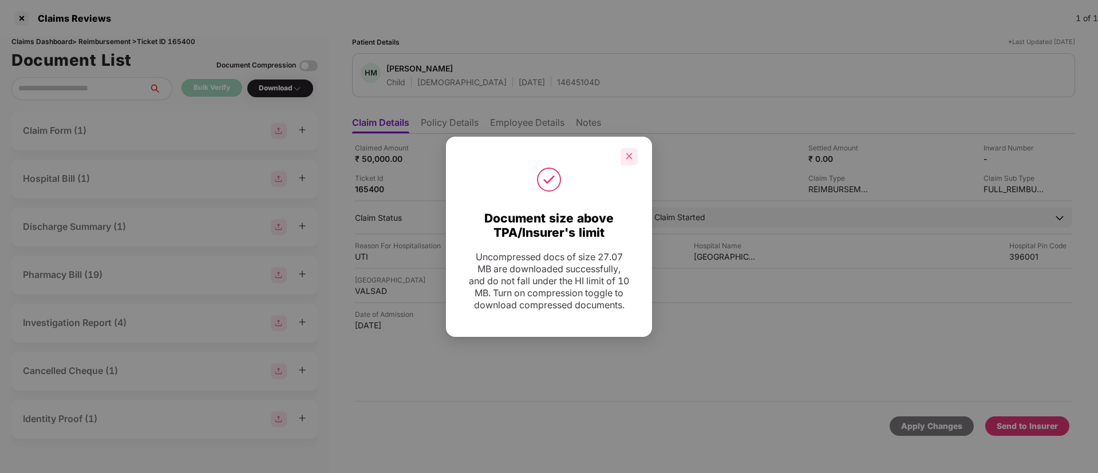
click at [631, 153] on icon "close" at bounding box center [629, 156] width 6 height 6
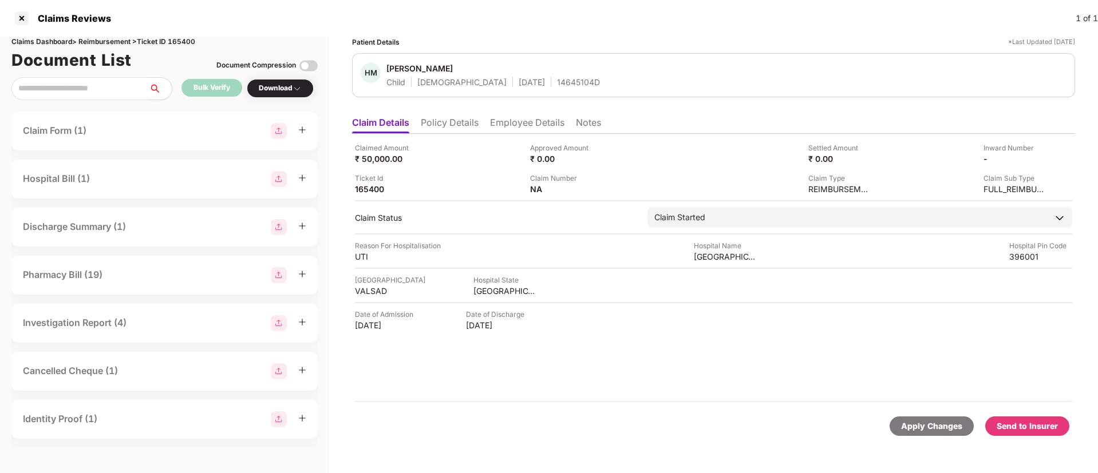
click at [1018, 431] on div "Send to Insurer" at bounding box center [1027, 426] width 61 height 13
click at [462, 122] on li "Policy Details" at bounding box center [450, 125] width 58 height 17
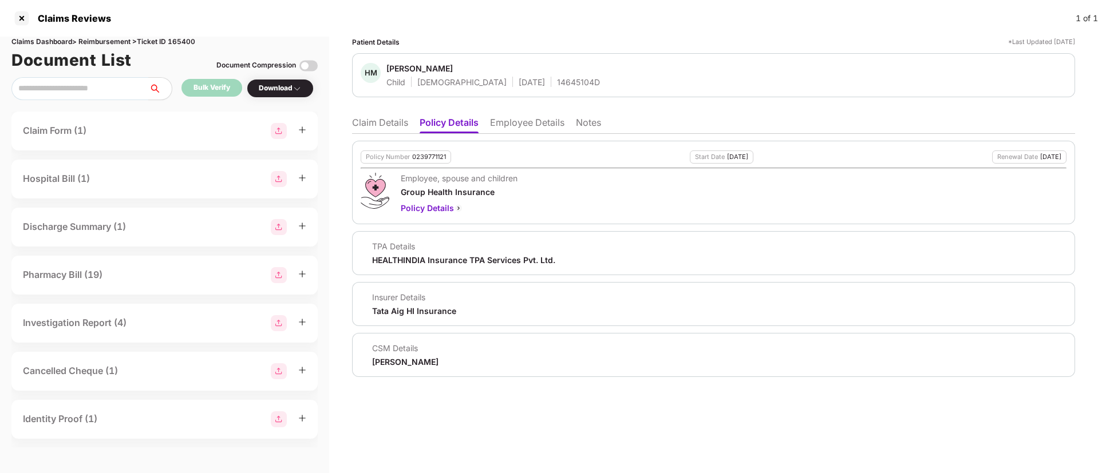
click at [390, 122] on li "Claim Details" at bounding box center [380, 125] width 56 height 17
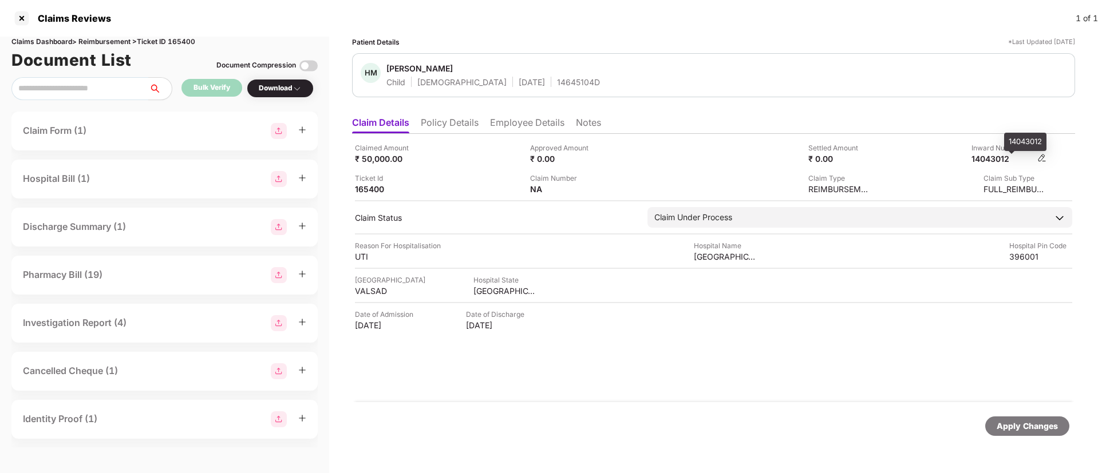
click at [994, 156] on div "14043012" at bounding box center [1003, 158] width 63 height 11
copy div "14043012"
click at [557, 81] on div "14645104D" at bounding box center [578, 82] width 43 height 11
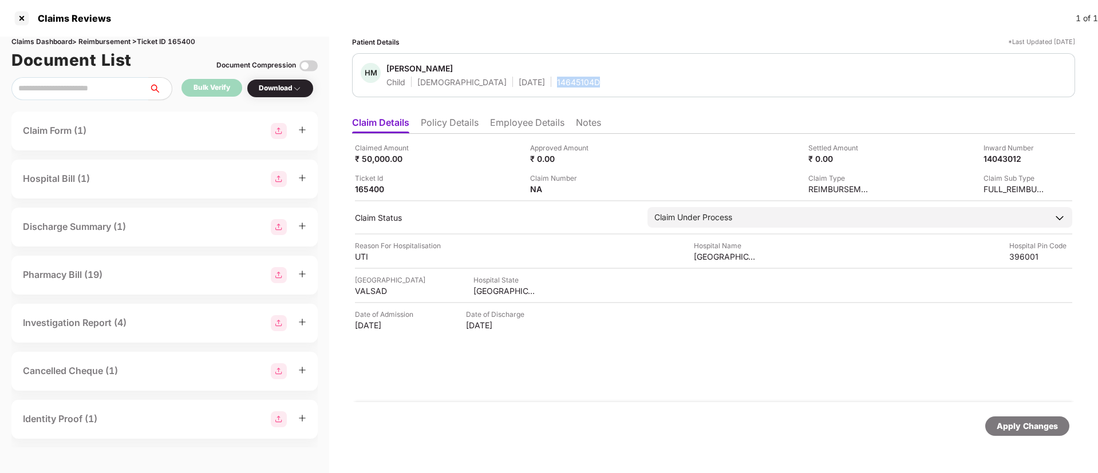
copy div "14645104D"
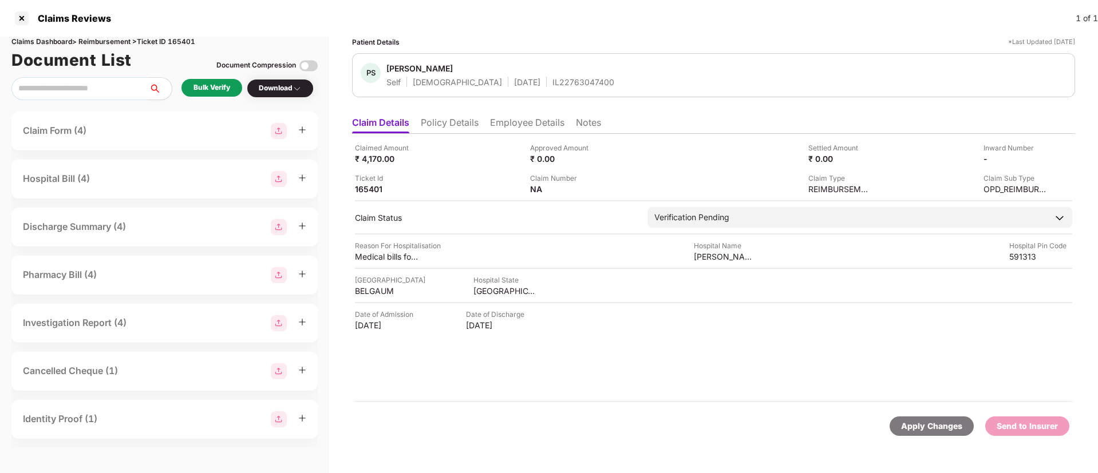
click at [451, 120] on li "Policy Details" at bounding box center [450, 125] width 58 height 17
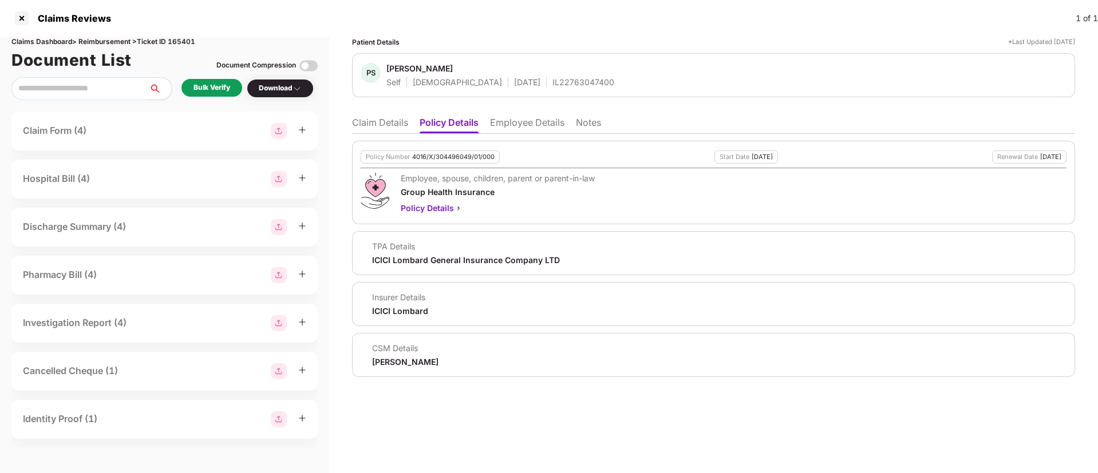
click at [385, 131] on li "Claim Details" at bounding box center [380, 125] width 56 height 17
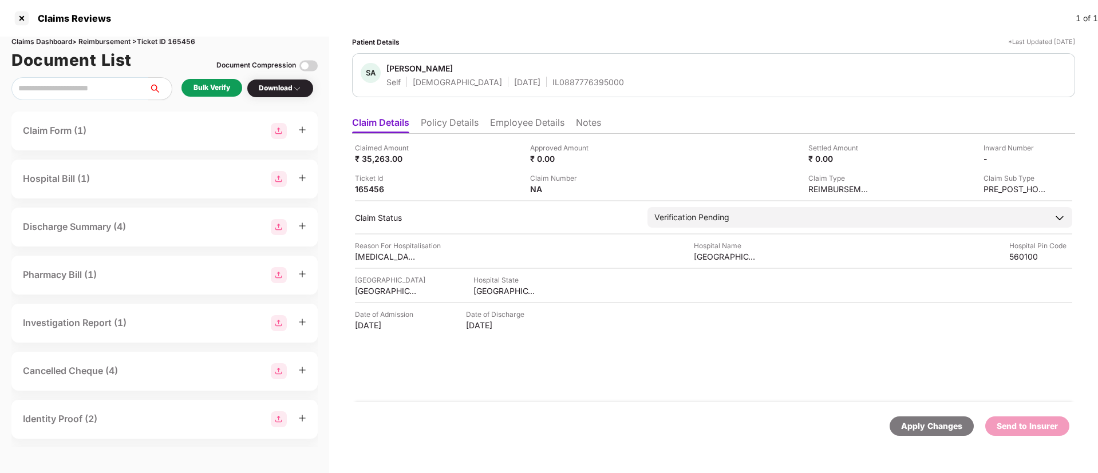
click at [436, 120] on li "Policy Details" at bounding box center [450, 125] width 58 height 17
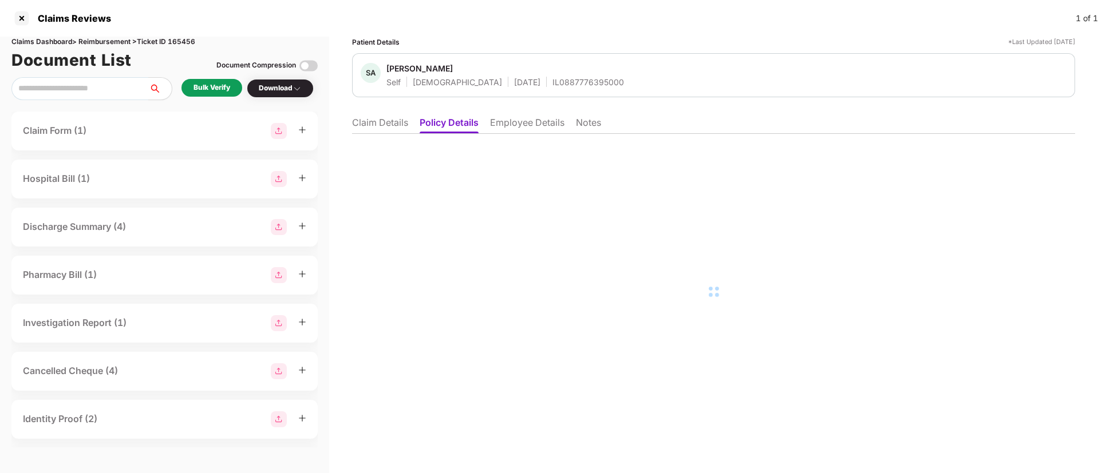
click at [393, 126] on li "Claim Details" at bounding box center [380, 125] width 56 height 17
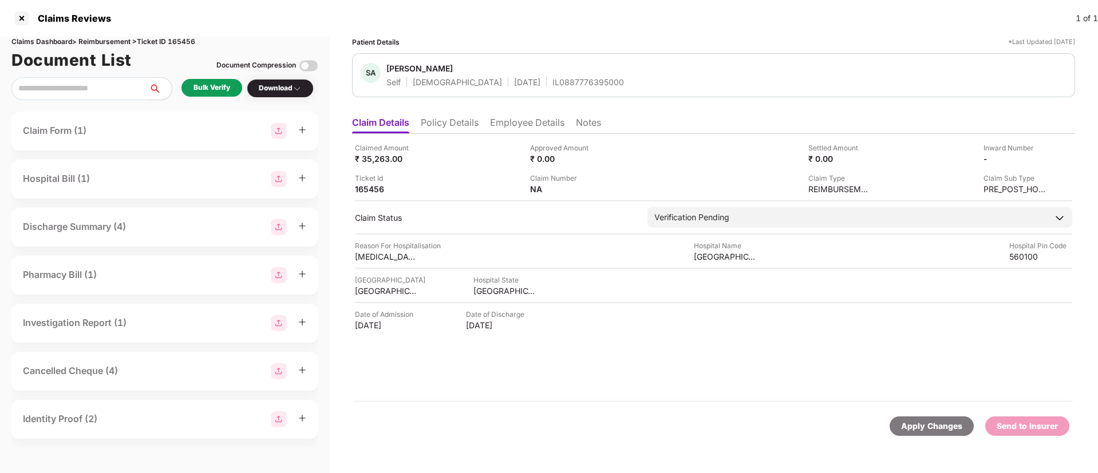
click at [518, 121] on li "Employee Details" at bounding box center [527, 125] width 74 height 17
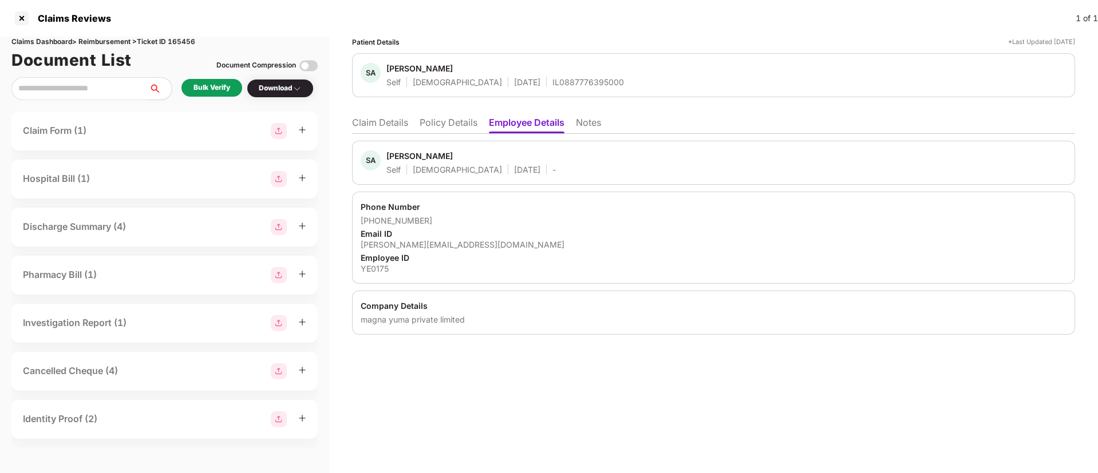
click at [398, 246] on div "simant.gupta@yuma.energy" at bounding box center [714, 244] width 706 height 11
copy div "simant.gupta@yuma.energy"
click at [384, 120] on li "Claim Details" at bounding box center [380, 125] width 56 height 17
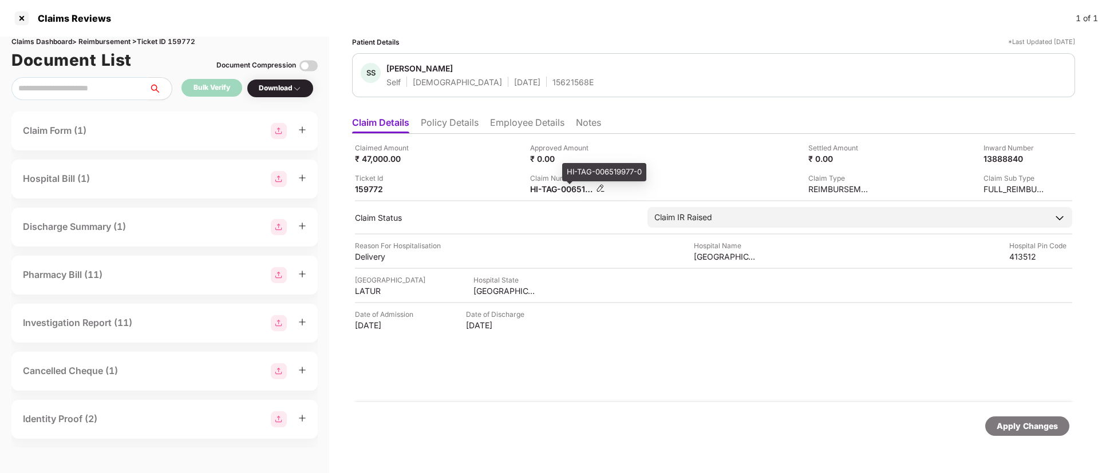
click at [549, 191] on div "HI-TAG-006519977-0" at bounding box center [561, 189] width 63 height 11
copy div
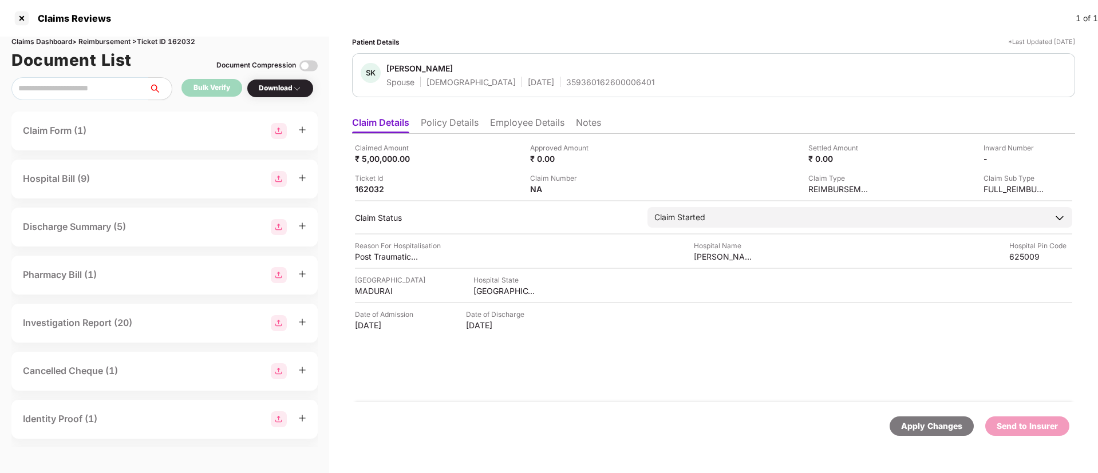
click at [453, 131] on li "Policy Details" at bounding box center [450, 125] width 58 height 17
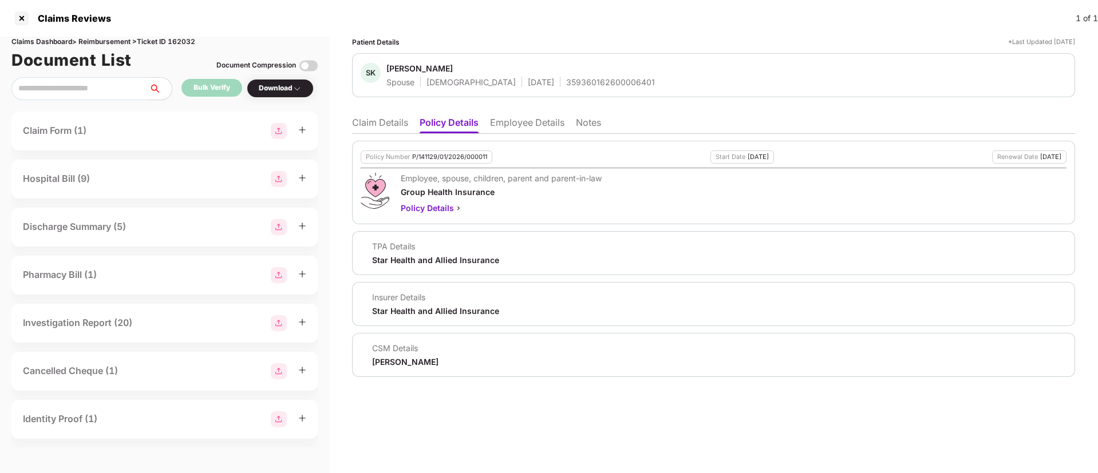
click at [385, 360] on div "[PERSON_NAME]" at bounding box center [405, 362] width 66 height 11
click at [385, 360] on div "Jayaram M" at bounding box center [405, 362] width 66 height 11
copy div "Jayaram M"
click at [378, 124] on li "Claim Details" at bounding box center [380, 125] width 56 height 17
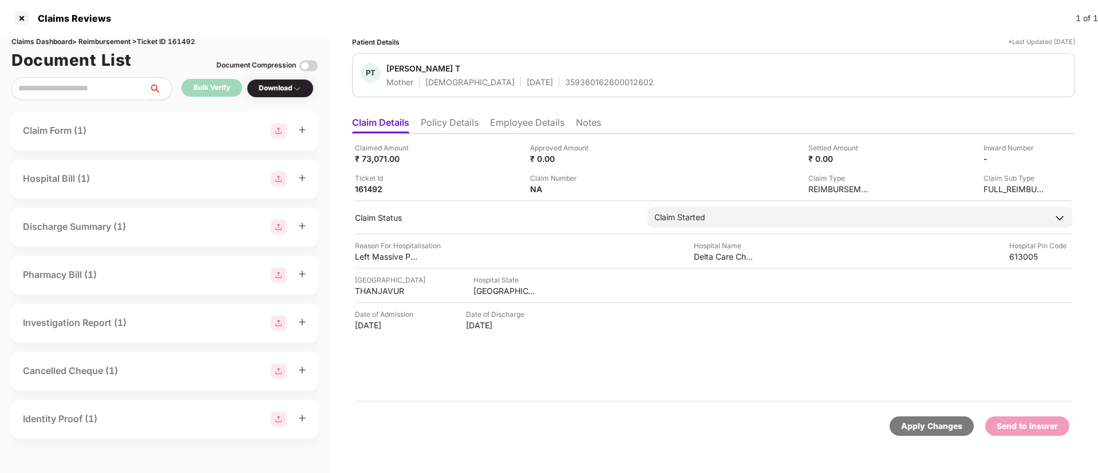
click at [448, 123] on li "Policy Details" at bounding box center [450, 125] width 58 height 17
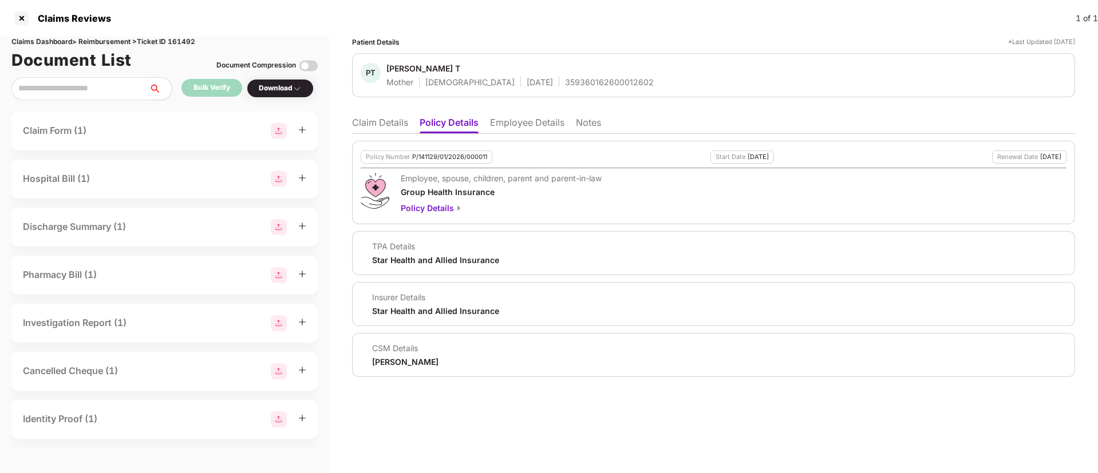
click at [370, 130] on li "Claim Details" at bounding box center [380, 125] width 56 height 17
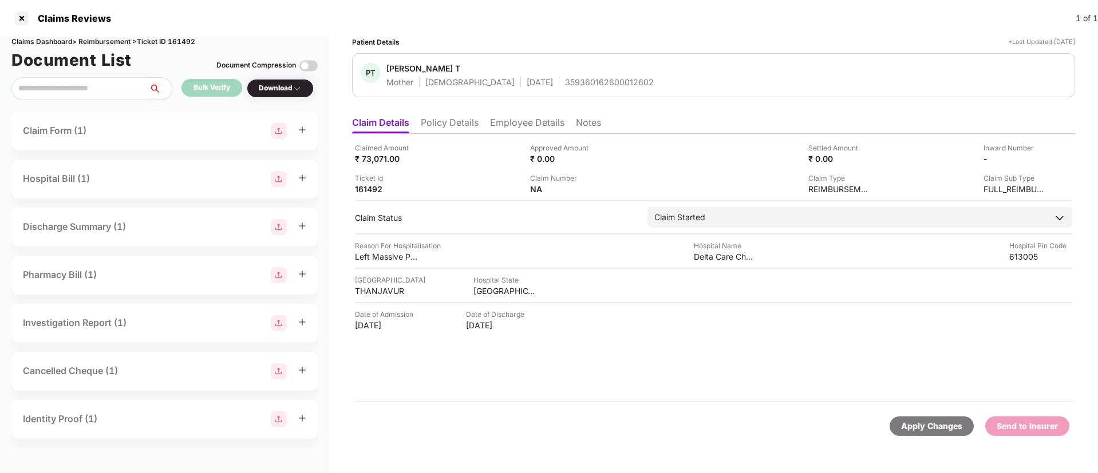
click at [459, 116] on ul "Claim Details Policy Details Employee Details Notes" at bounding box center [713, 122] width 723 height 23
click at [447, 125] on li "Policy Details" at bounding box center [450, 125] width 58 height 17
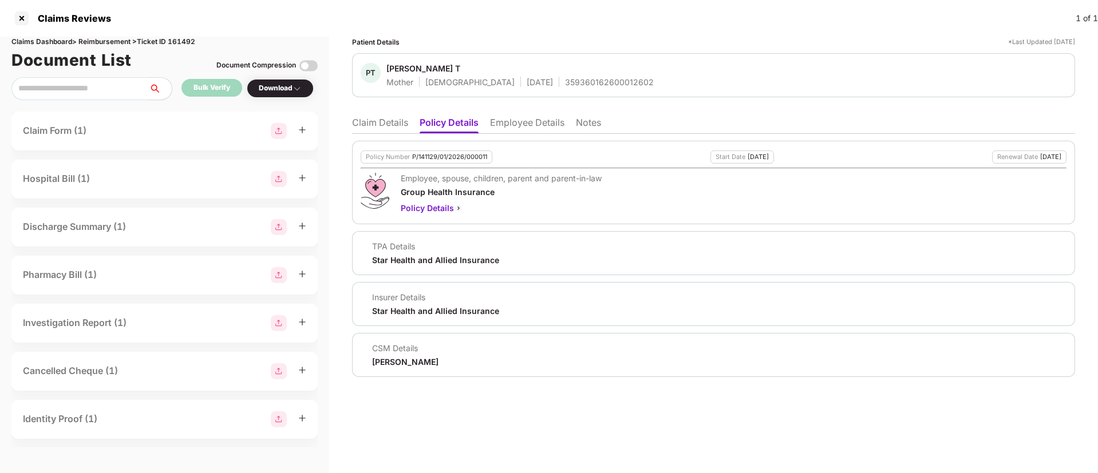
click at [390, 365] on div "Jayaram M" at bounding box center [405, 362] width 66 height 11
copy div "Jayaram M"
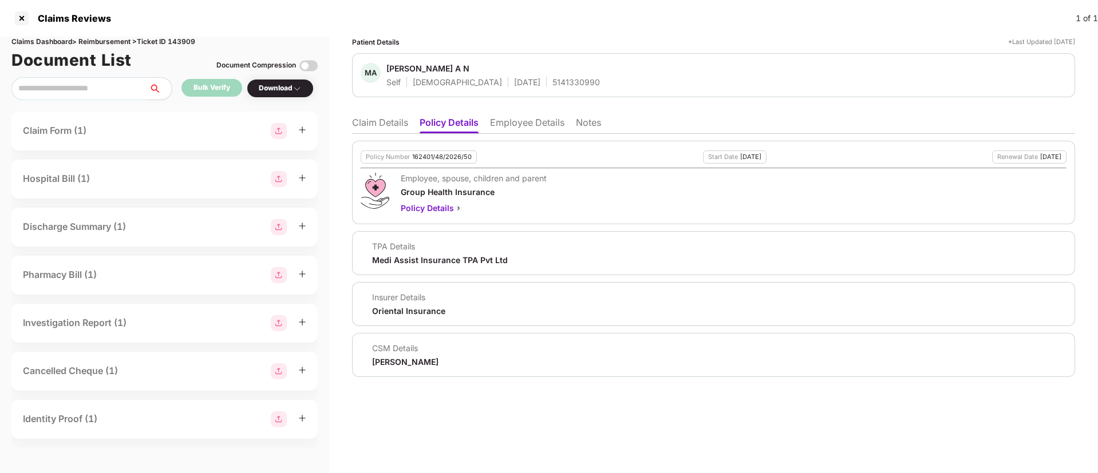
click at [369, 123] on li "Claim Details" at bounding box center [380, 125] width 56 height 17
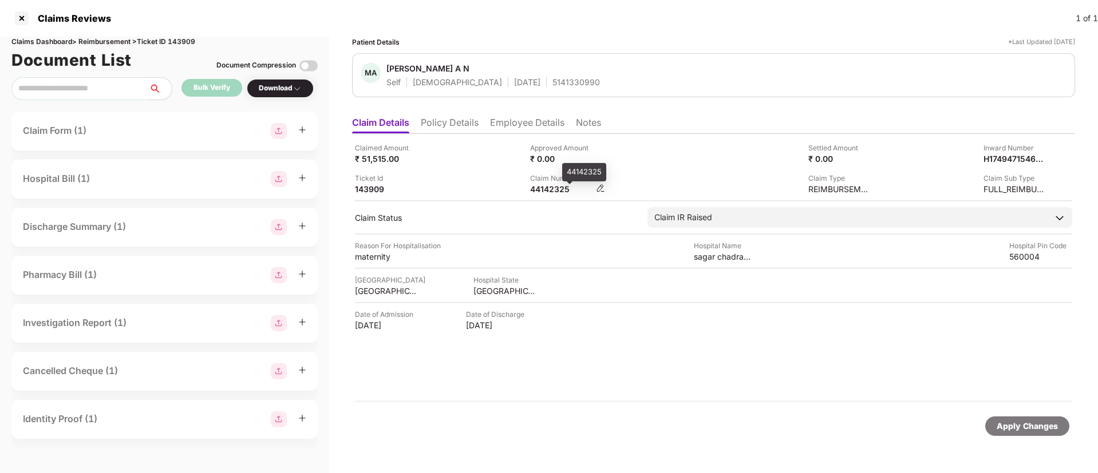
click at [545, 193] on div "44142325" at bounding box center [561, 189] width 63 height 11
copy div "44142325"
click at [447, 127] on li "Policy Details" at bounding box center [450, 125] width 58 height 17
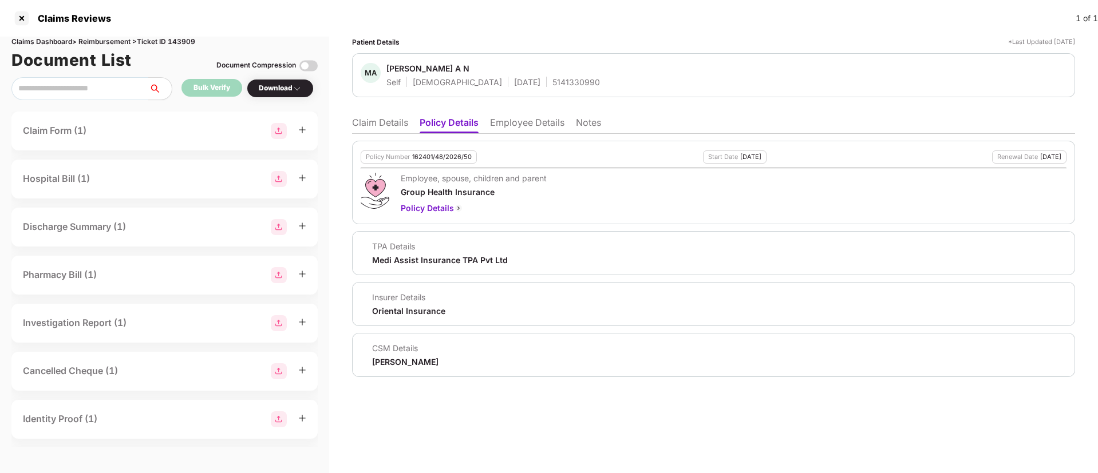
click at [513, 127] on li "Employee Details" at bounding box center [527, 125] width 74 height 17
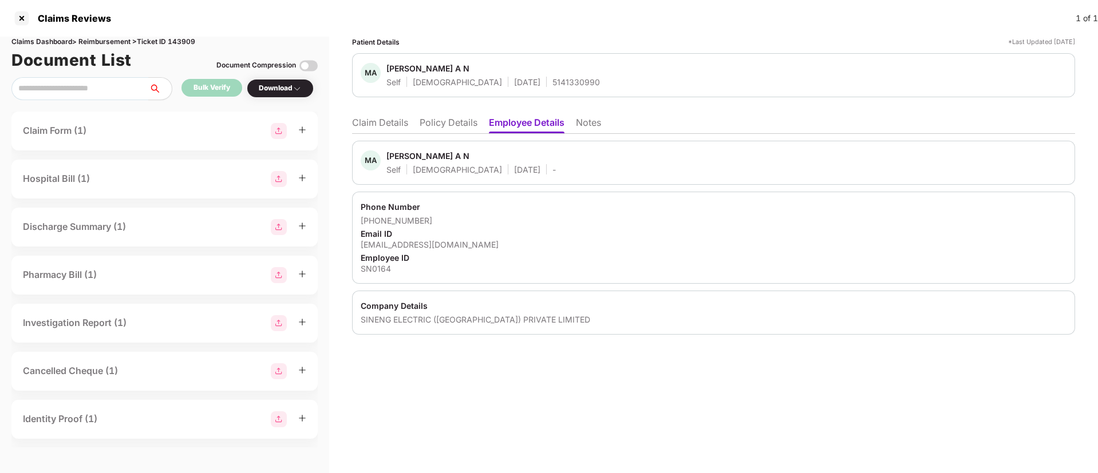
click at [441, 126] on li "Policy Details" at bounding box center [449, 125] width 58 height 17
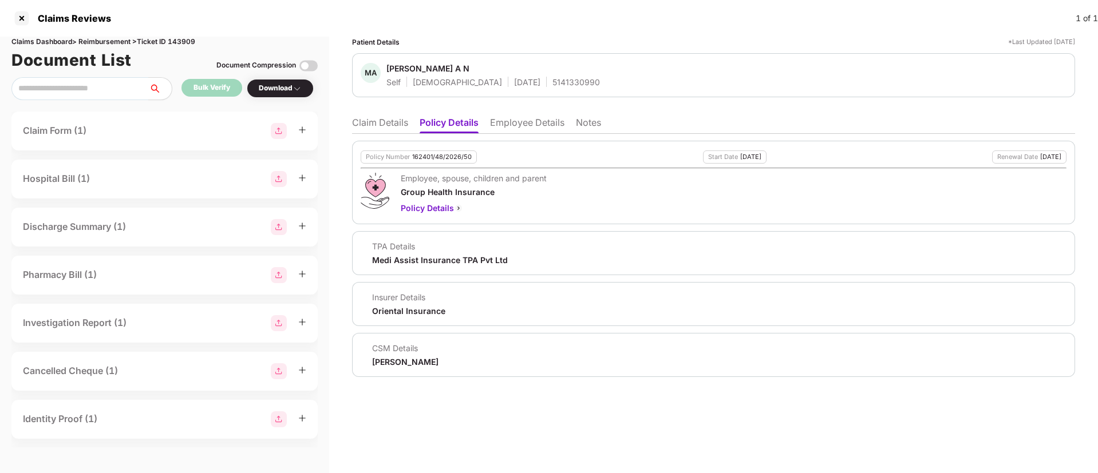
click at [516, 124] on li "Employee Details" at bounding box center [527, 125] width 74 height 17
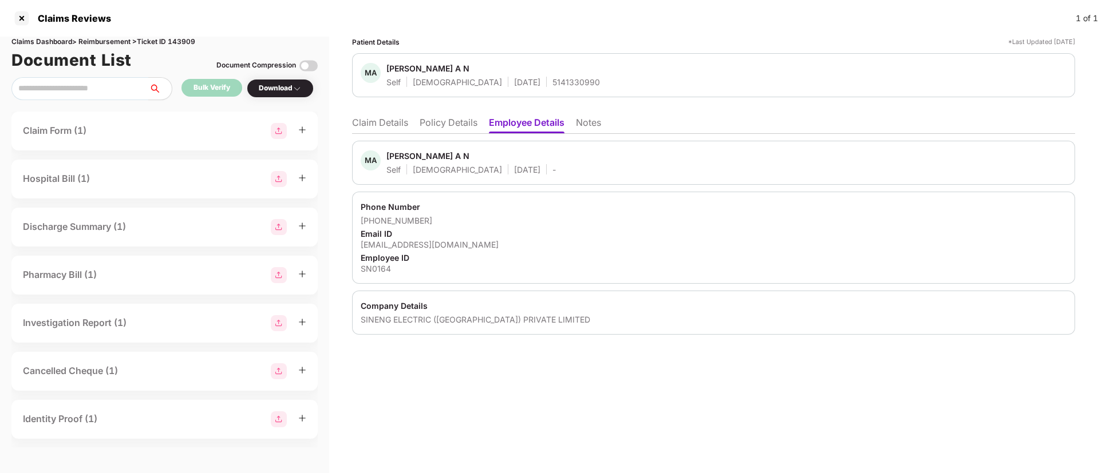
click at [373, 124] on li "Claim Details" at bounding box center [380, 125] width 56 height 17
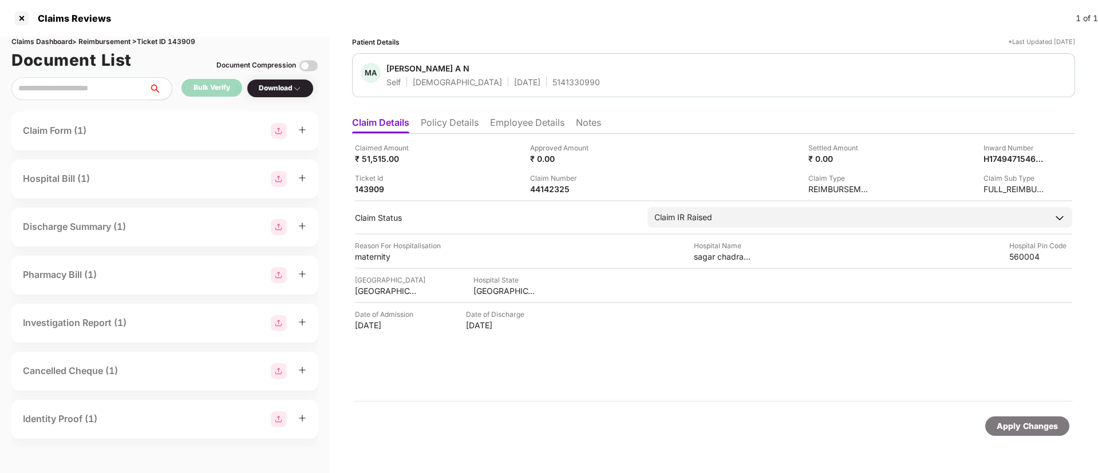
click at [457, 117] on li "Policy Details" at bounding box center [450, 125] width 58 height 17
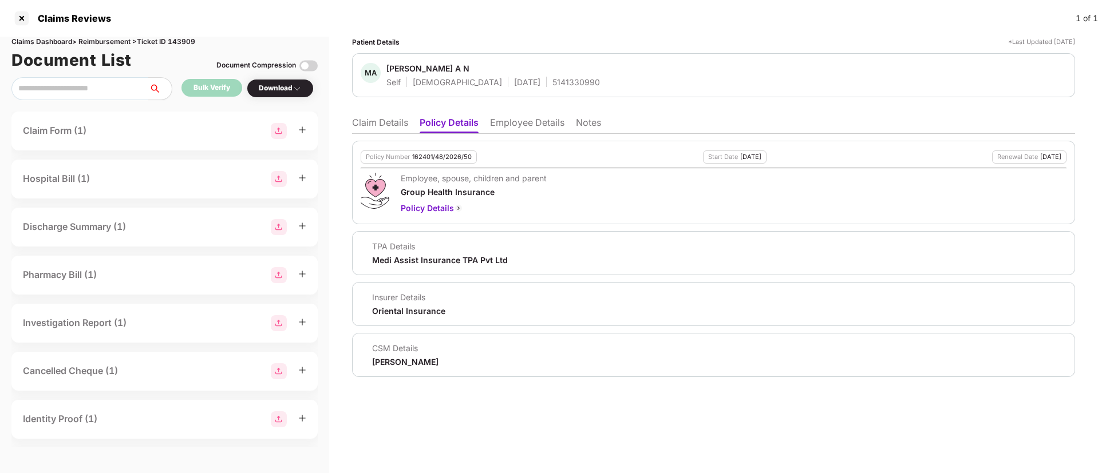
click at [520, 135] on div "Policy Number 162401/48/2026/50 Start Date 06 May 2025 Renewal Date 05 May 2026…" at bounding box center [713, 255] width 723 height 243
click at [516, 113] on ul "Claim Details Policy Details Employee Details Notes" at bounding box center [713, 122] width 723 height 23
click at [538, 124] on li "Employee Details" at bounding box center [527, 125] width 74 height 17
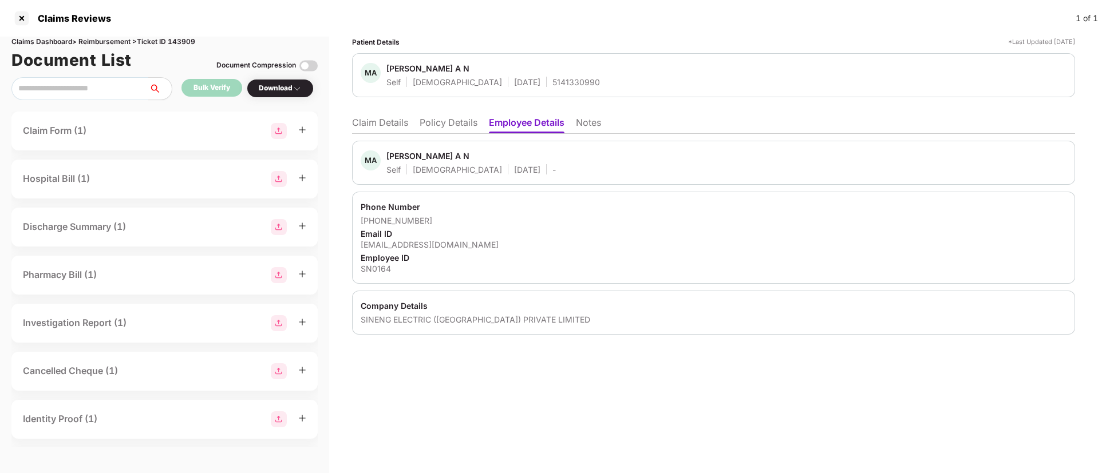
click at [440, 123] on li "Policy Details" at bounding box center [449, 125] width 58 height 17
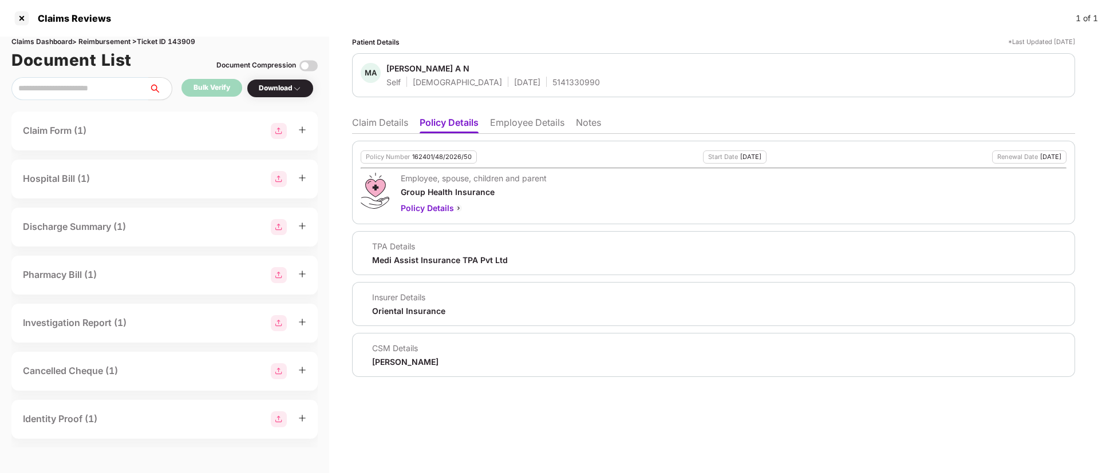
click at [364, 125] on li "Claim Details" at bounding box center [380, 125] width 56 height 17
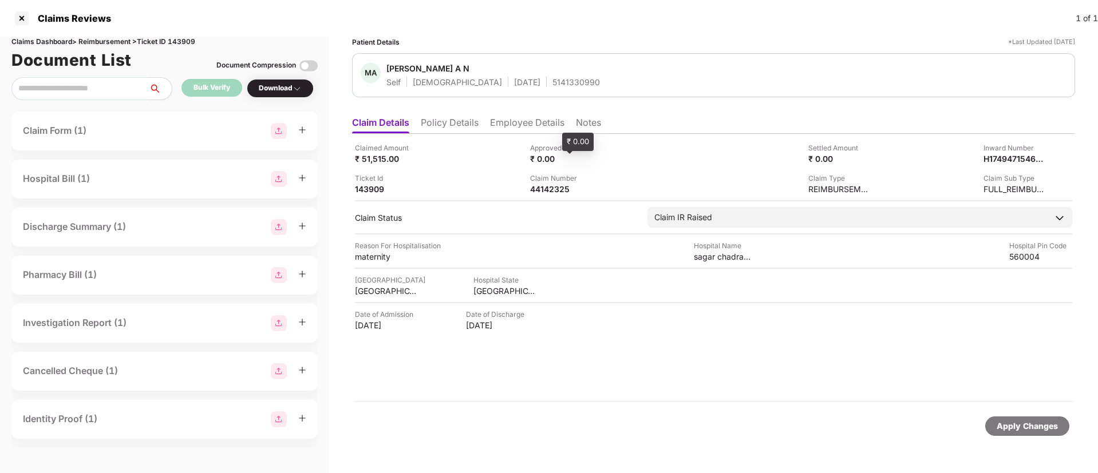
click at [570, 158] on div "₹ 0.00" at bounding box center [561, 158] width 63 height 11
click at [489, 191] on div "Ticket Id 143909" at bounding box center [438, 184] width 167 height 22
click at [556, 189] on div "HI-MAG-006406655(0)" at bounding box center [561, 189] width 63 height 11
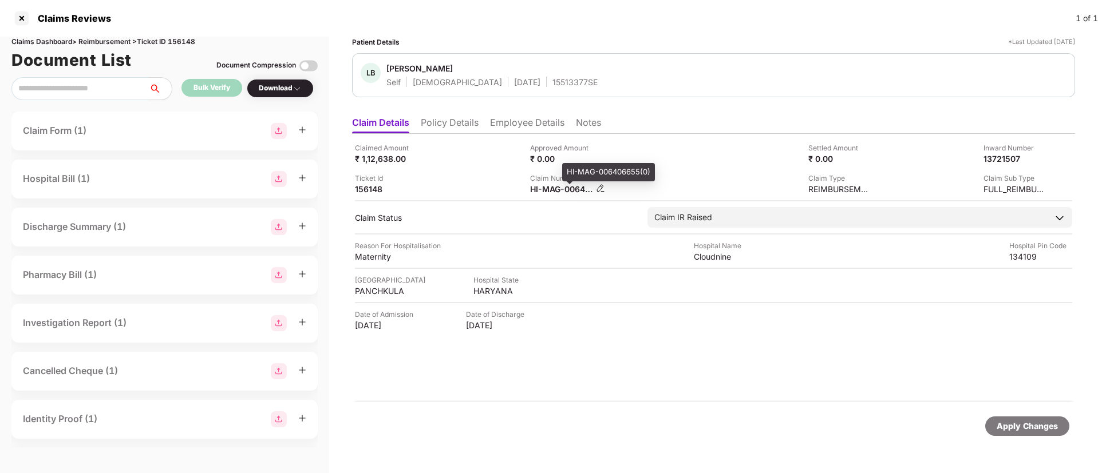
copy div
click at [473, 184] on div "Ticket Id 156148" at bounding box center [438, 184] width 167 height 22
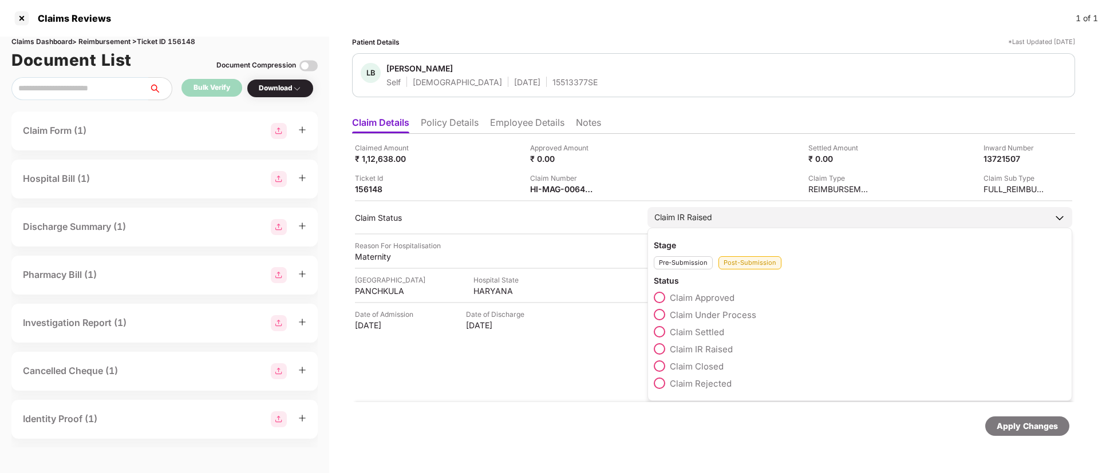
click at [657, 297] on span at bounding box center [659, 297] width 11 height 11
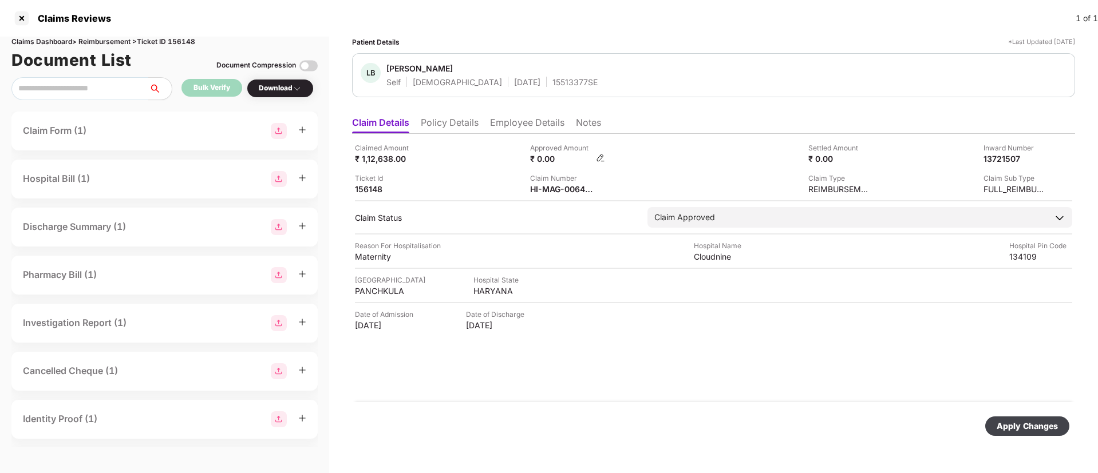
click at [599, 159] on img at bounding box center [600, 157] width 9 height 9
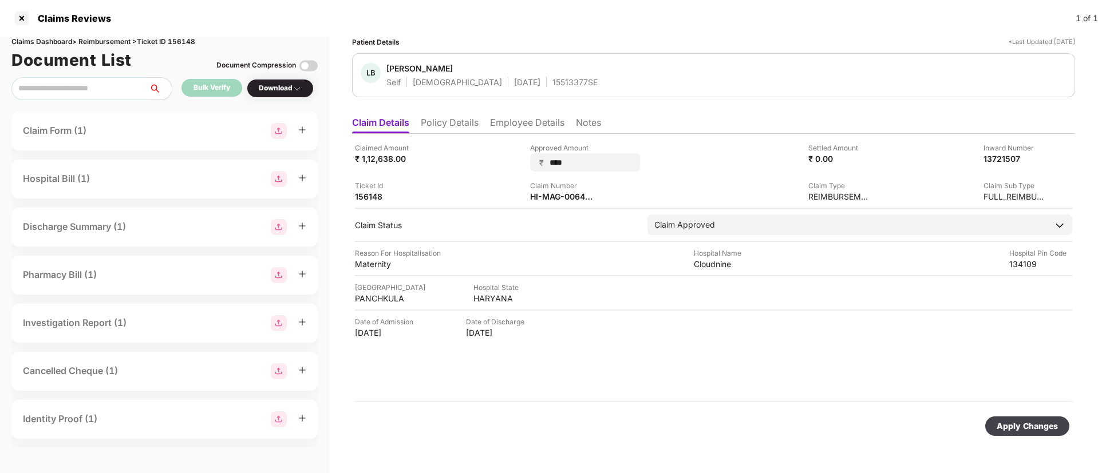
type input "*****"
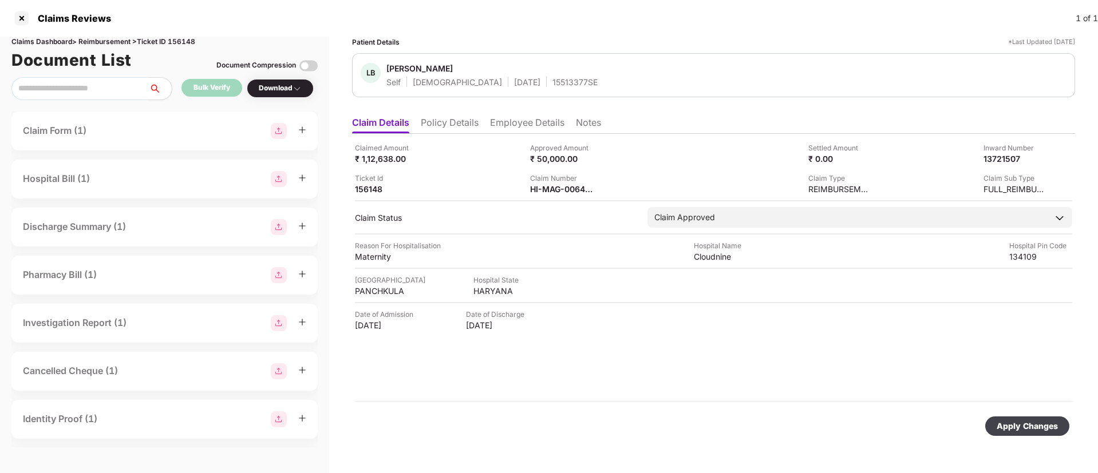
click at [1022, 426] on div "Apply Changes" at bounding box center [1027, 426] width 61 height 13
